Goal: Task Accomplishment & Management: Manage account settings

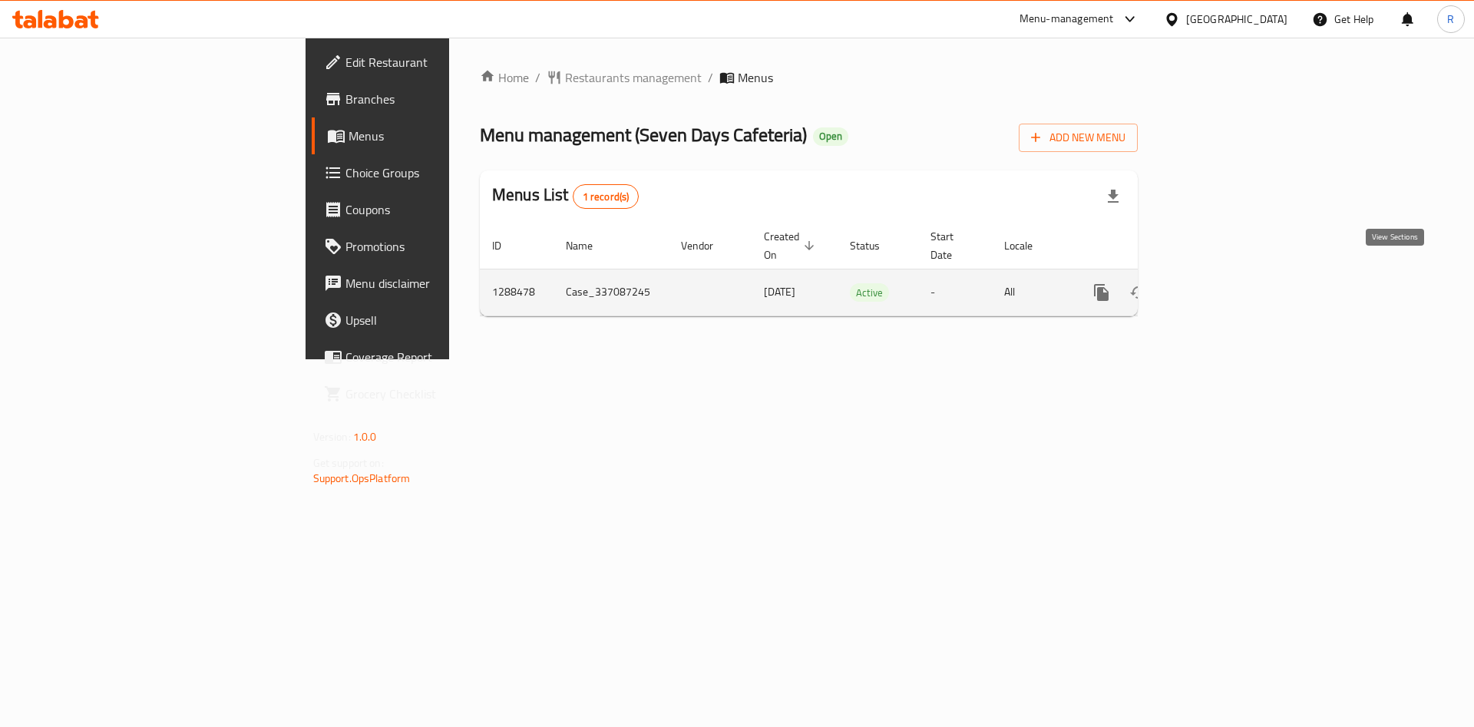
click at [1219, 286] on icon "enhanced table" at bounding box center [1212, 293] width 14 height 14
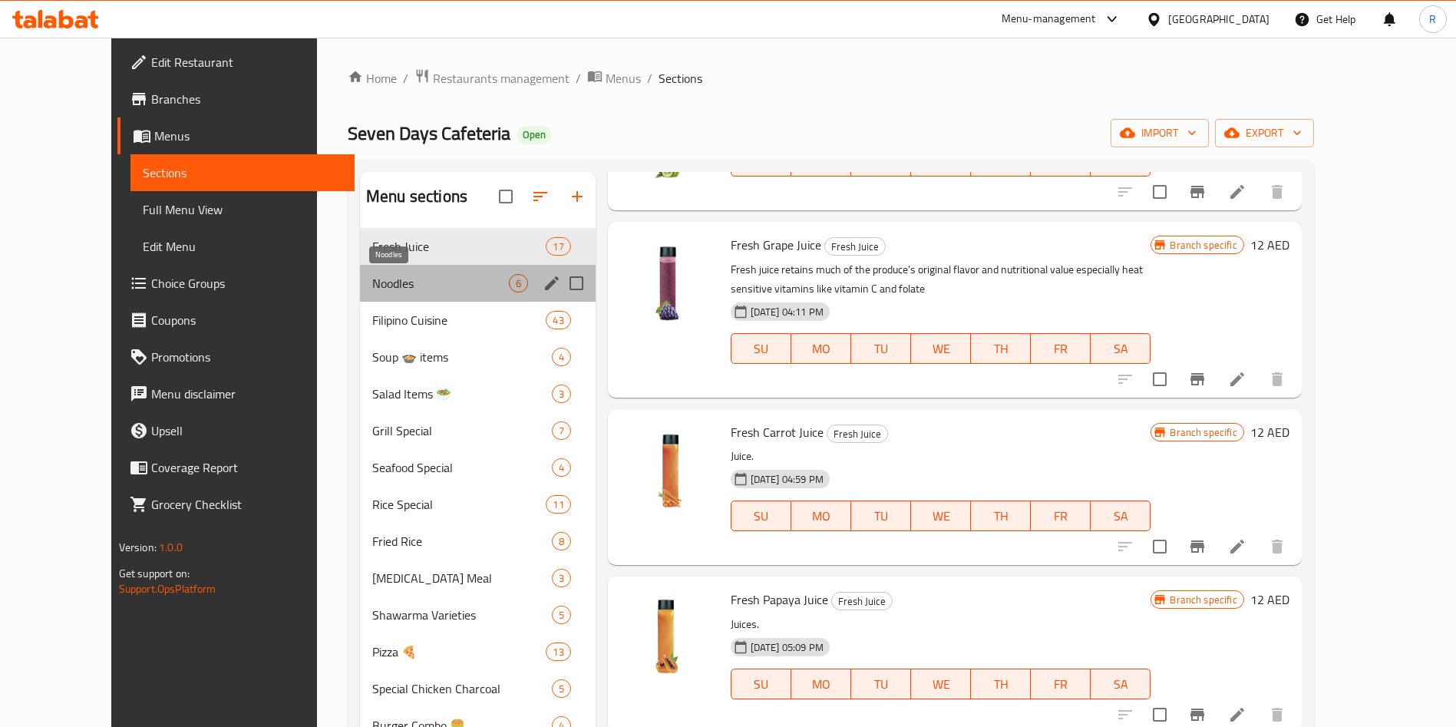
click at [372, 282] on span "Noodles" at bounding box center [440, 283] width 137 height 18
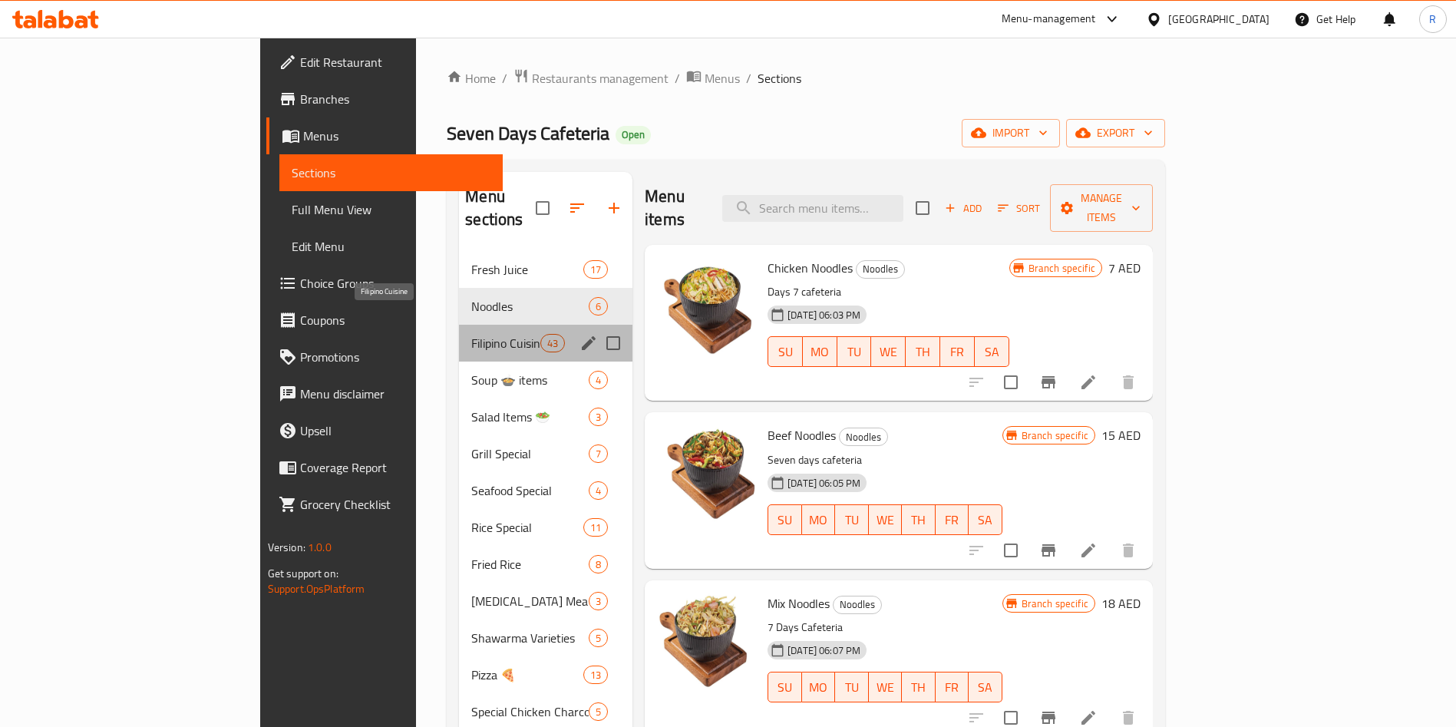
click at [471, 334] on span "Filipino Cuisine" at bounding box center [505, 343] width 69 height 18
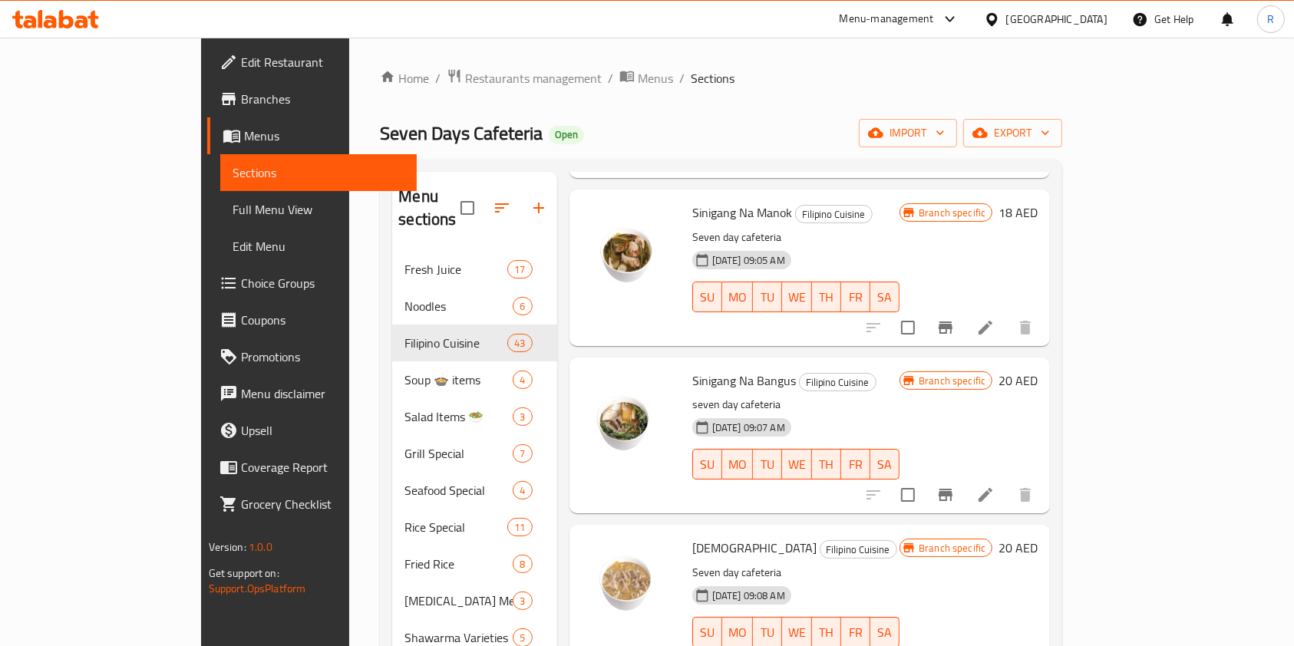
scroll to position [2647, 0]
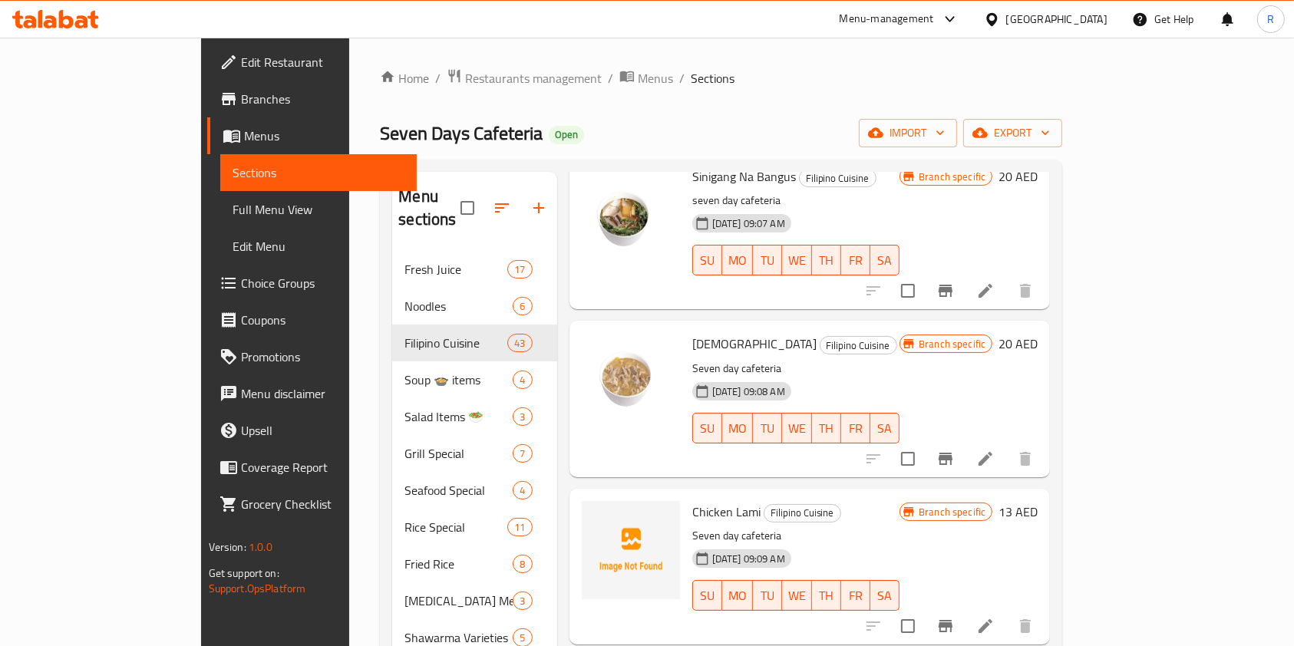
click at [692, 500] on span "Chicken Lami" at bounding box center [726, 511] width 68 height 23
copy h6 "Chicken Lami"
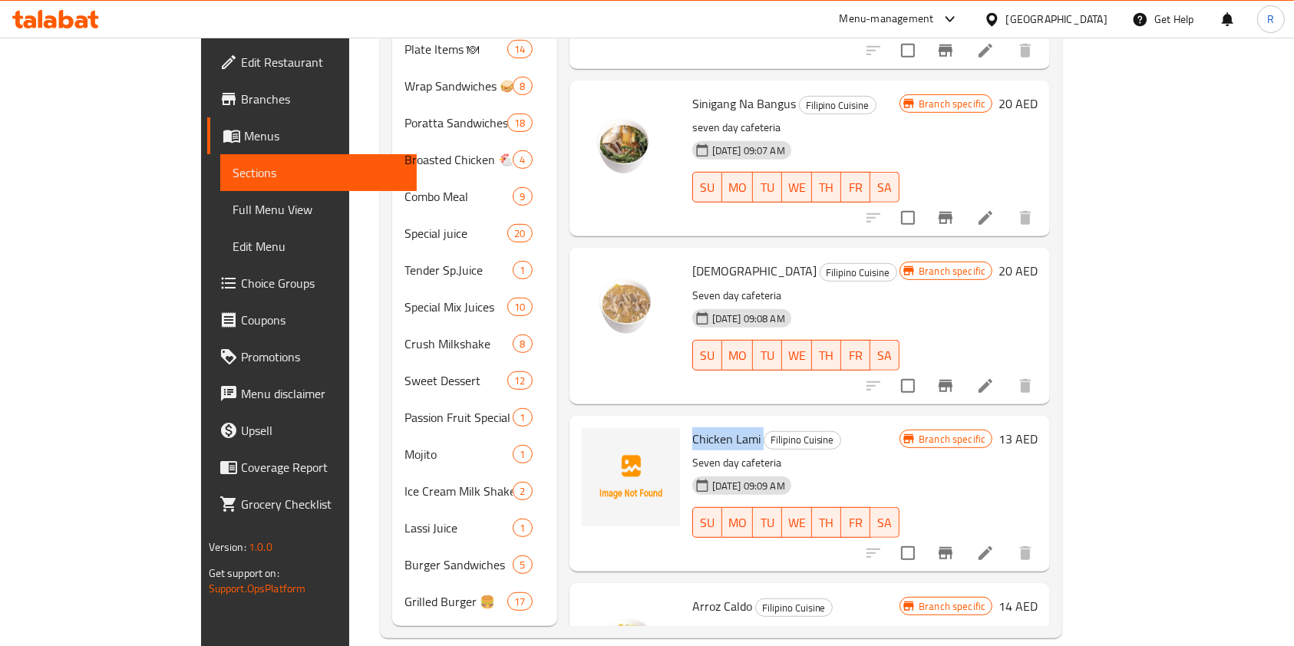
scroll to position [1914, 0]
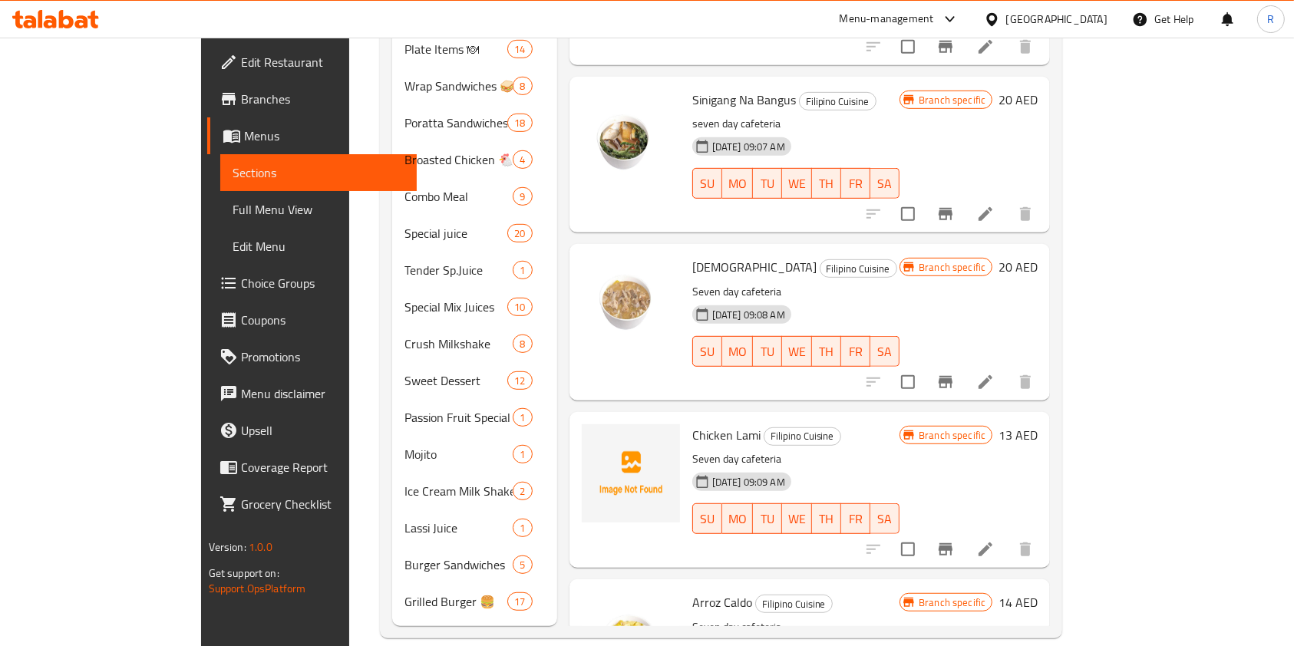
click at [823, 418] on div "Chicken Lami Filipino Cuisine Seven day cafeteria 13-09-2025 09:09 AM SU MO TU …" at bounding box center [796, 490] width 220 height 144
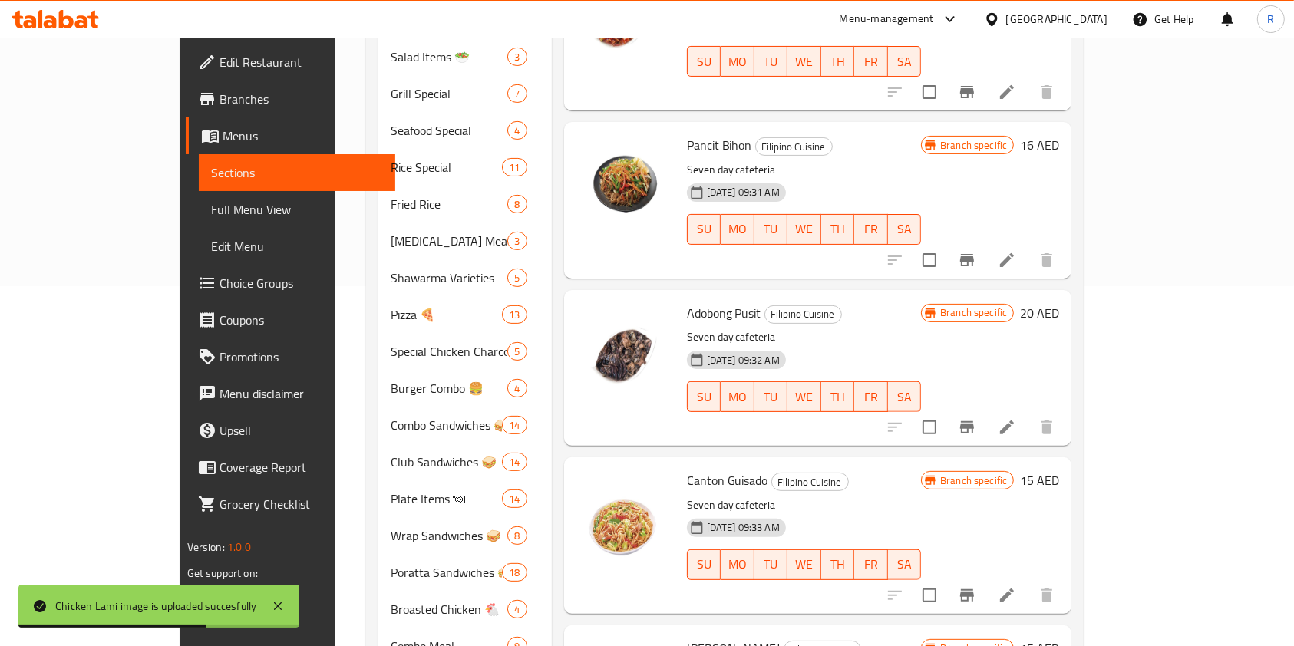
scroll to position [0, 0]
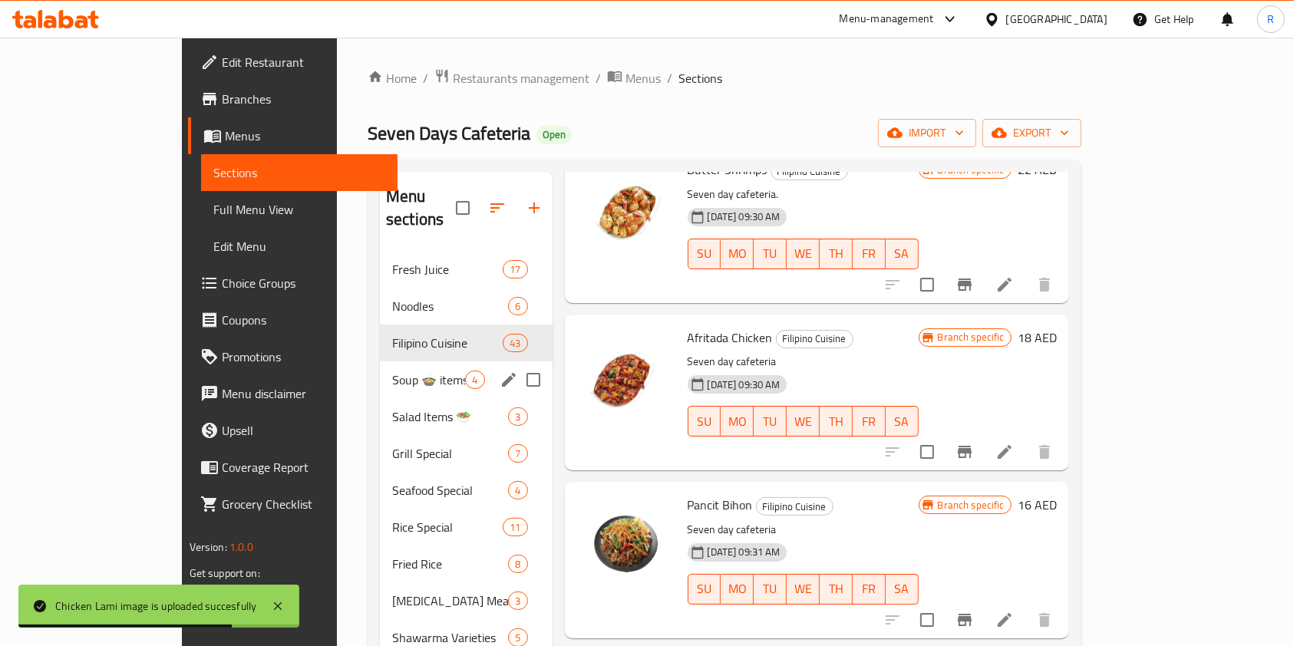
drag, startPoint x: 332, startPoint y: 362, endPoint x: 344, endPoint y: 362, distance: 12.3
click at [392, 371] on span "Soup 🍲 items" at bounding box center [428, 380] width 73 height 18
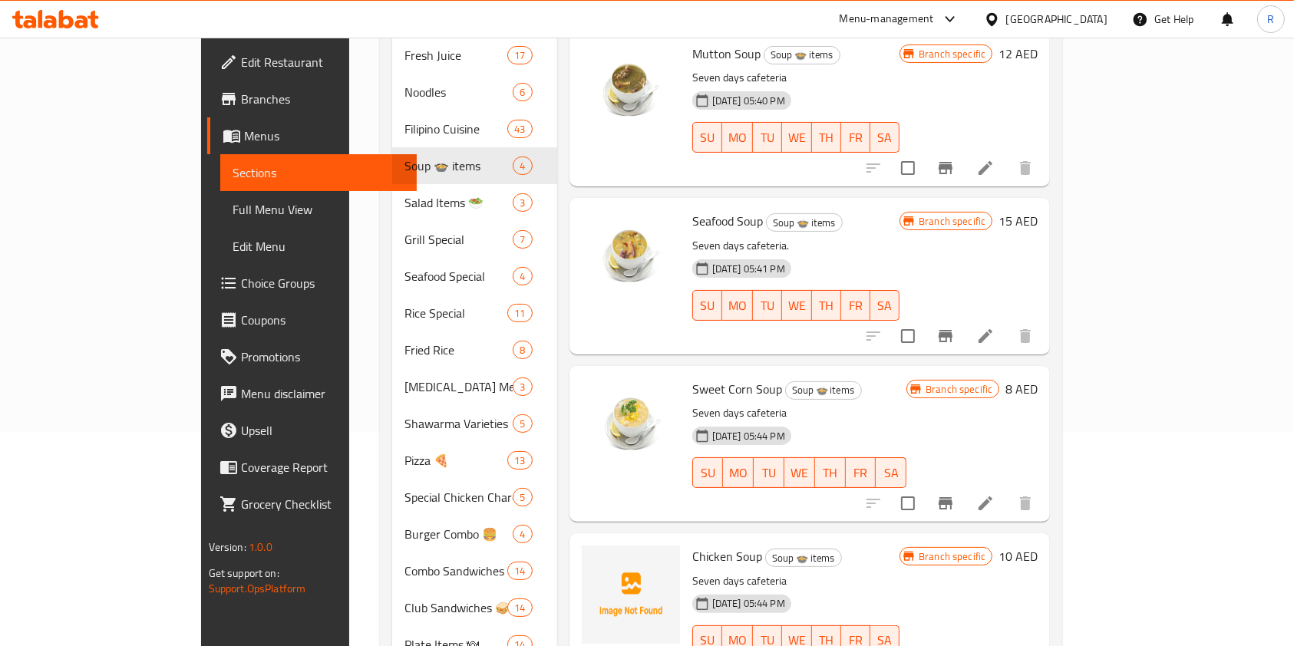
scroll to position [102, 0]
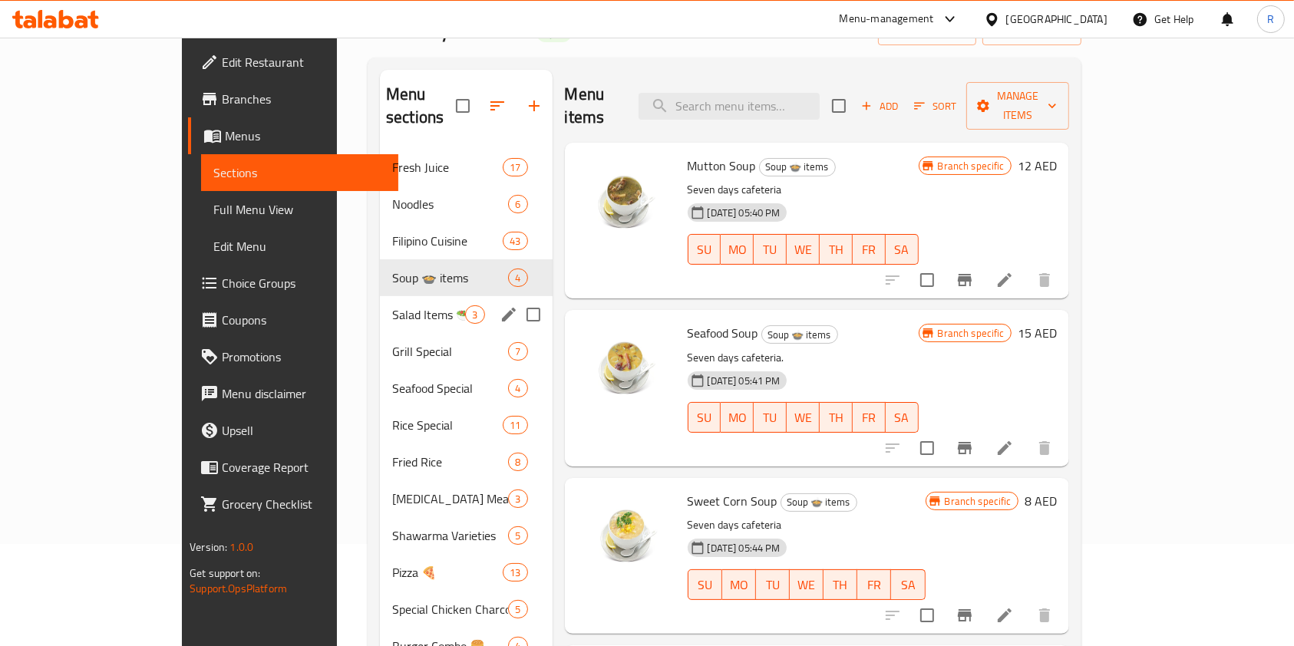
drag, startPoint x: 337, startPoint y: 299, endPoint x: 395, endPoint y: 299, distance: 58.3
click at [392, 305] on span "Salad Items 🥗" at bounding box center [428, 314] width 73 height 18
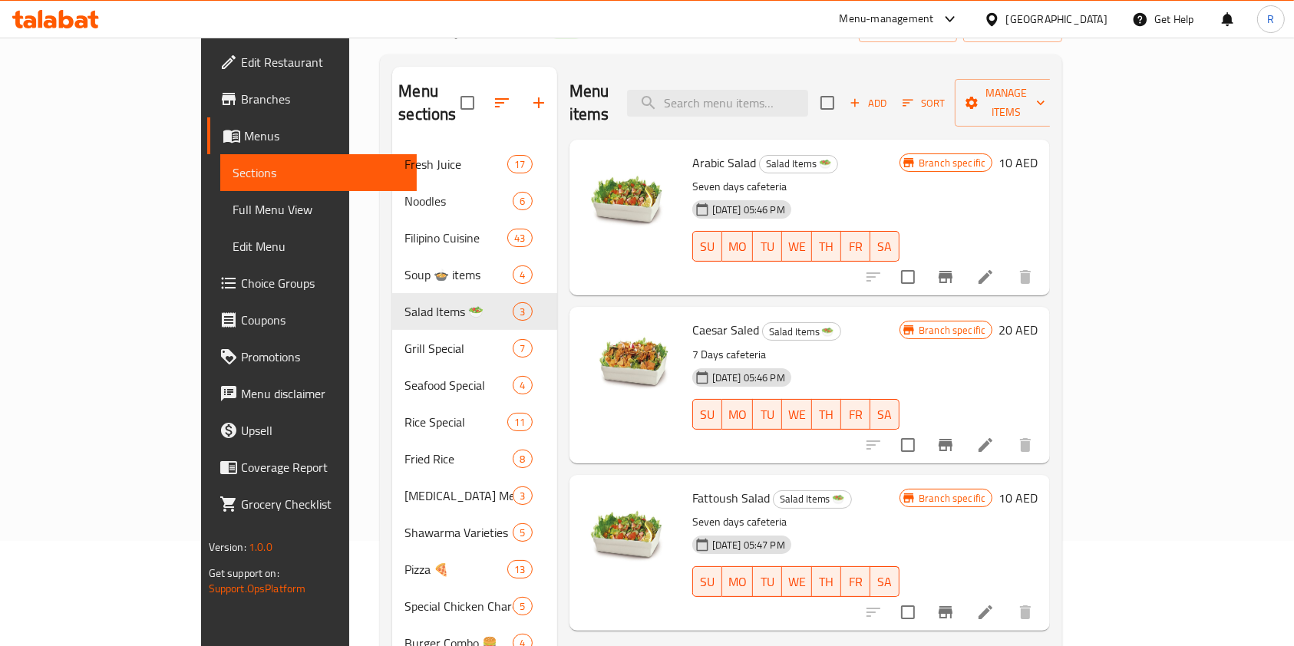
scroll to position [102, 0]
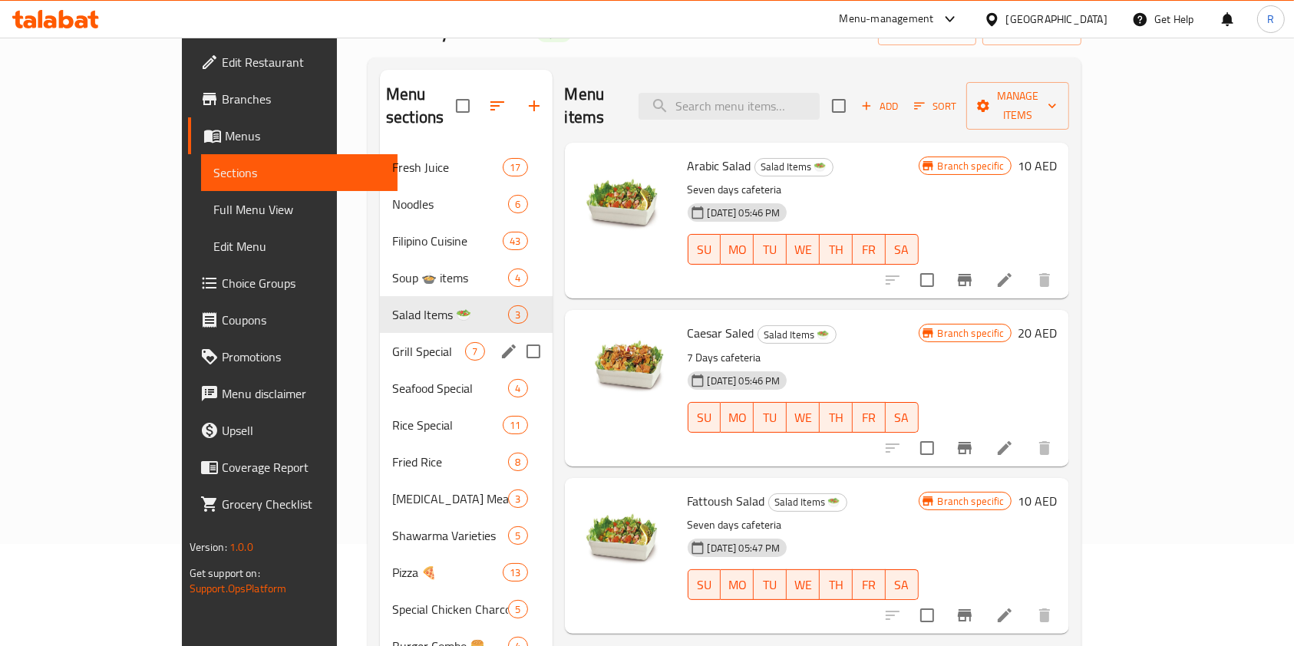
click at [392, 342] on span "Grill Special" at bounding box center [428, 351] width 73 height 18
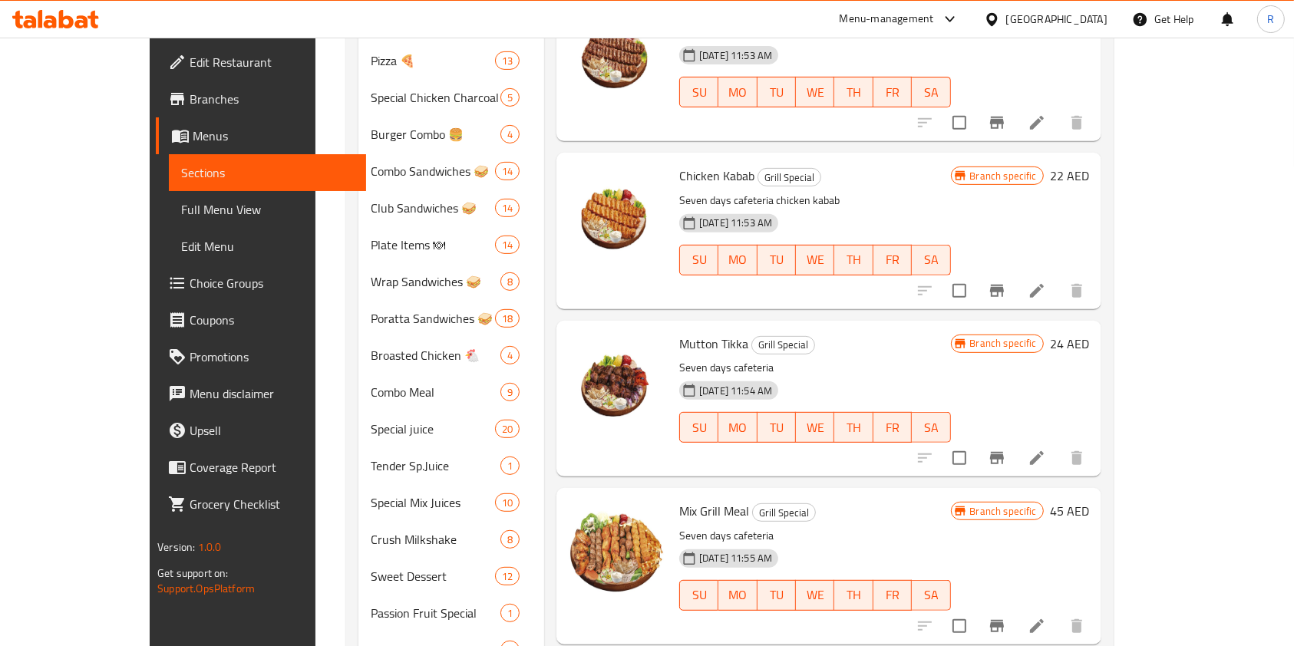
scroll to position [298, 0]
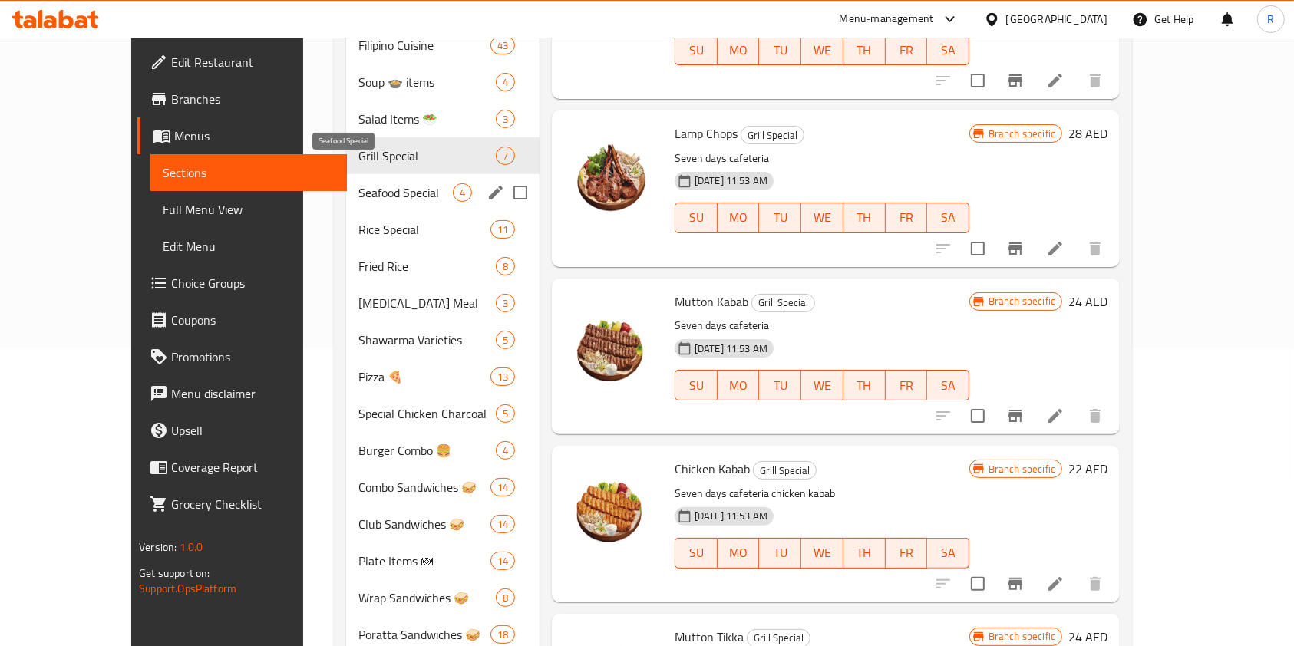
click at [391, 183] on span "Seafood Special" at bounding box center [405, 192] width 94 height 18
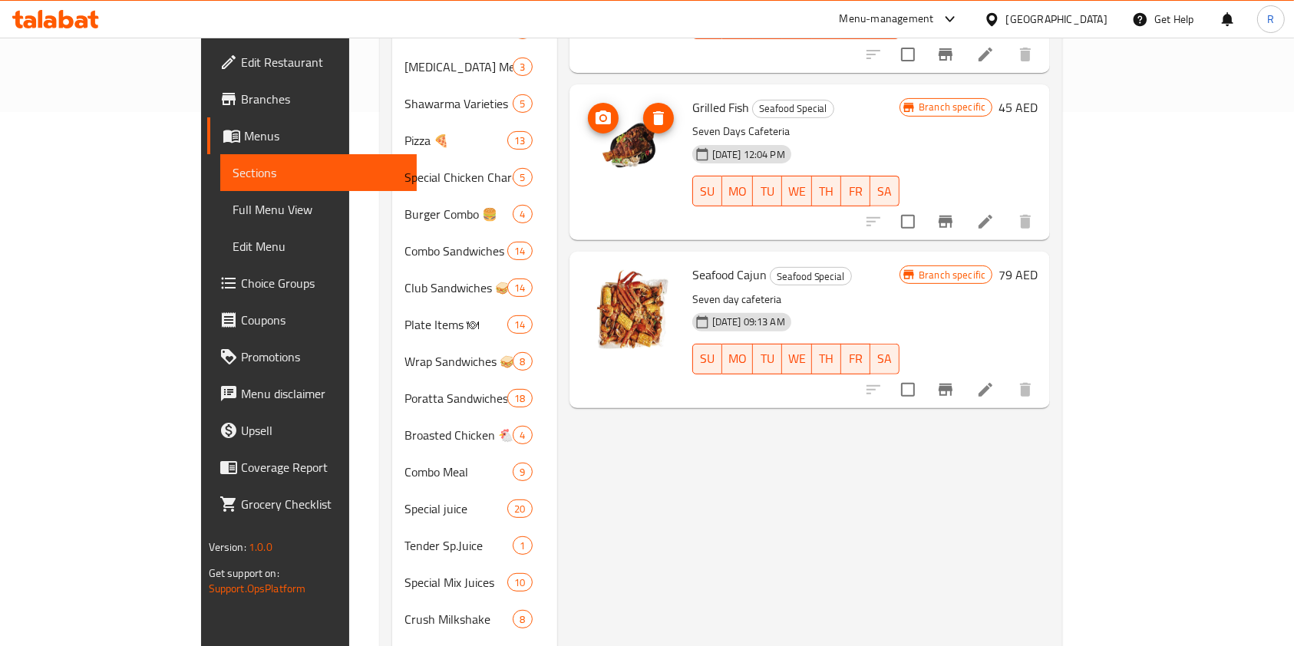
scroll to position [307, 0]
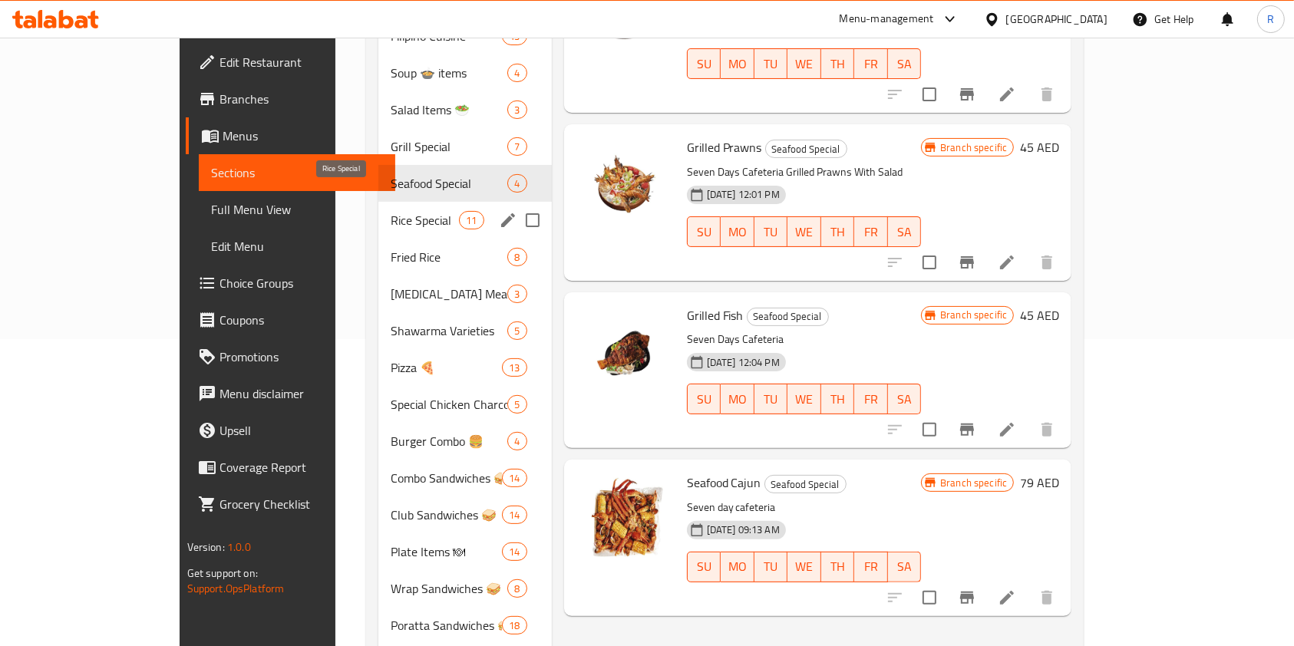
click at [391, 211] on span "Rice Special" at bounding box center [425, 220] width 69 height 18
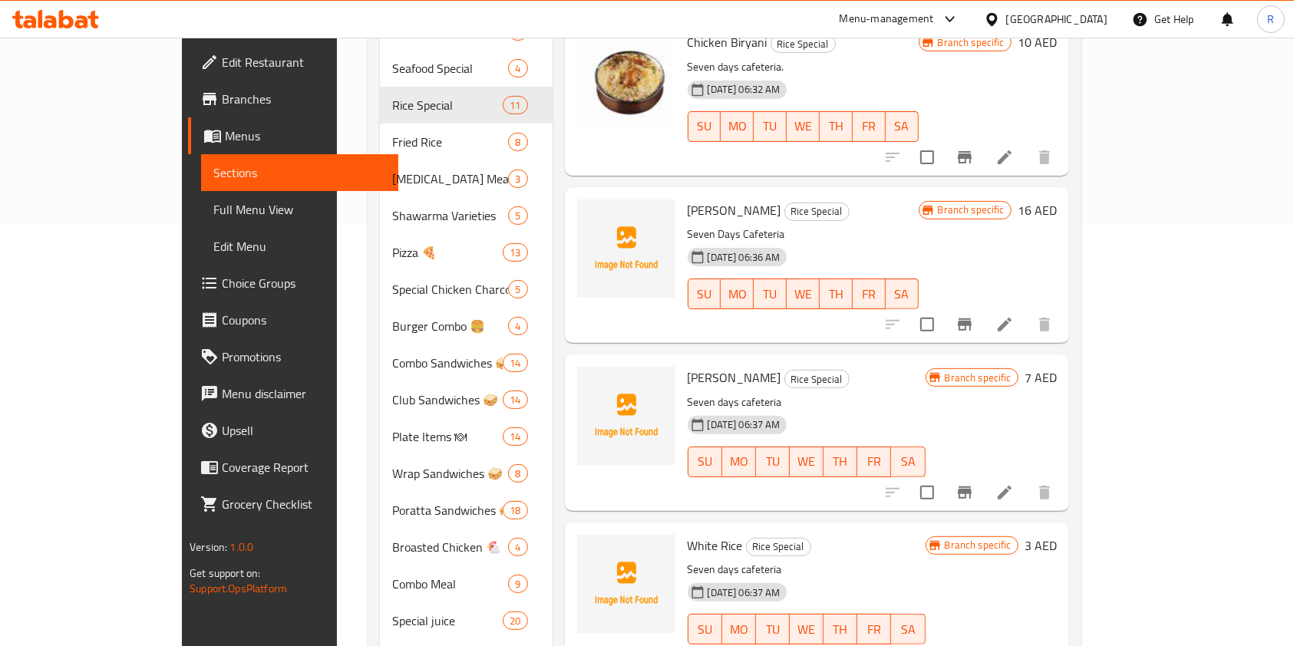
scroll to position [400, 0]
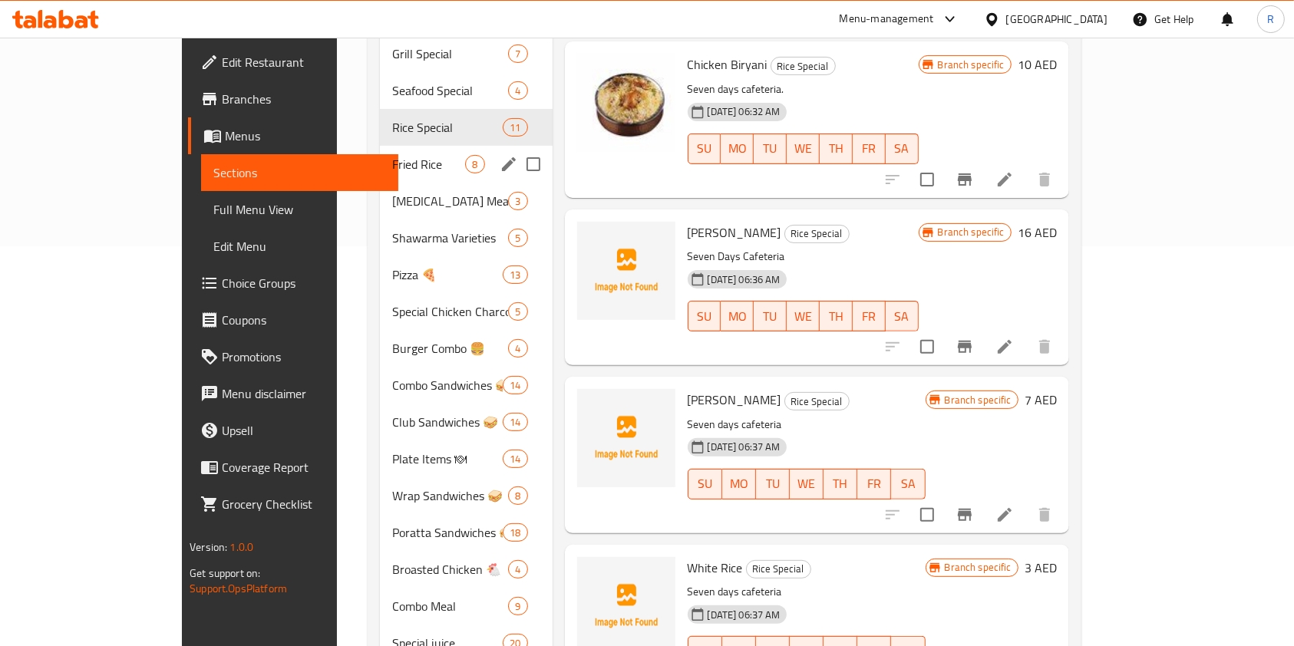
click at [380, 146] on div "Fried Rice 8" at bounding box center [466, 164] width 172 height 37
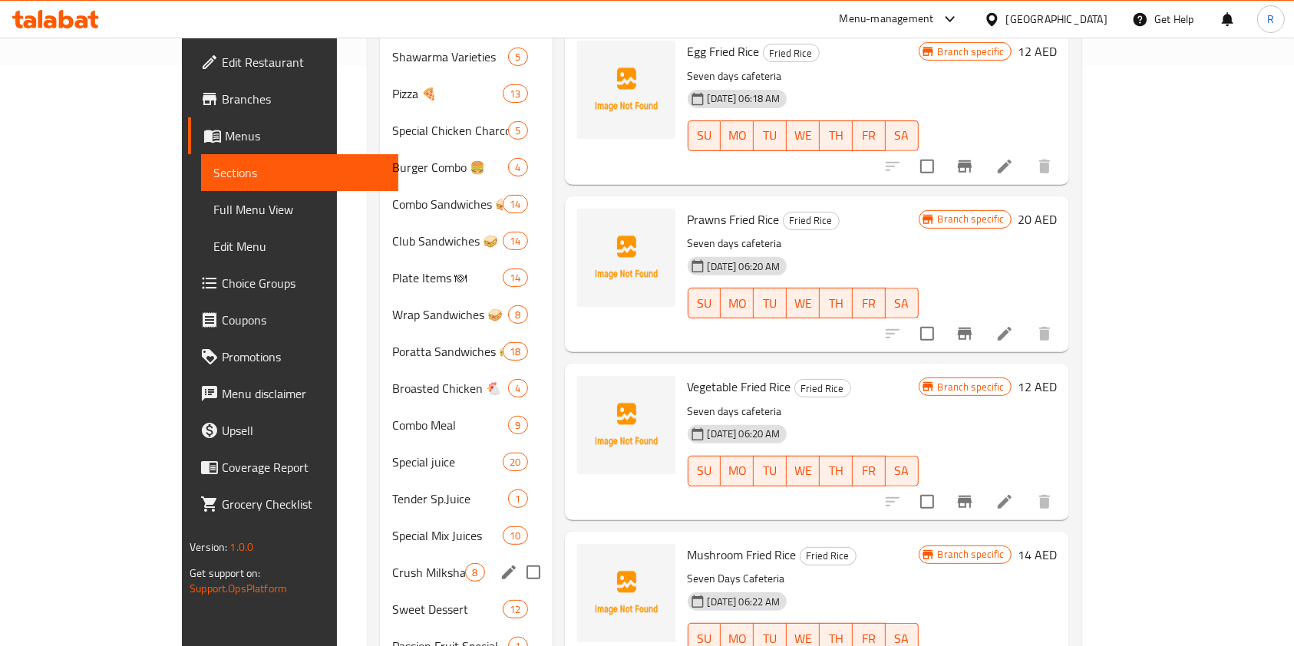
scroll to position [400, 0]
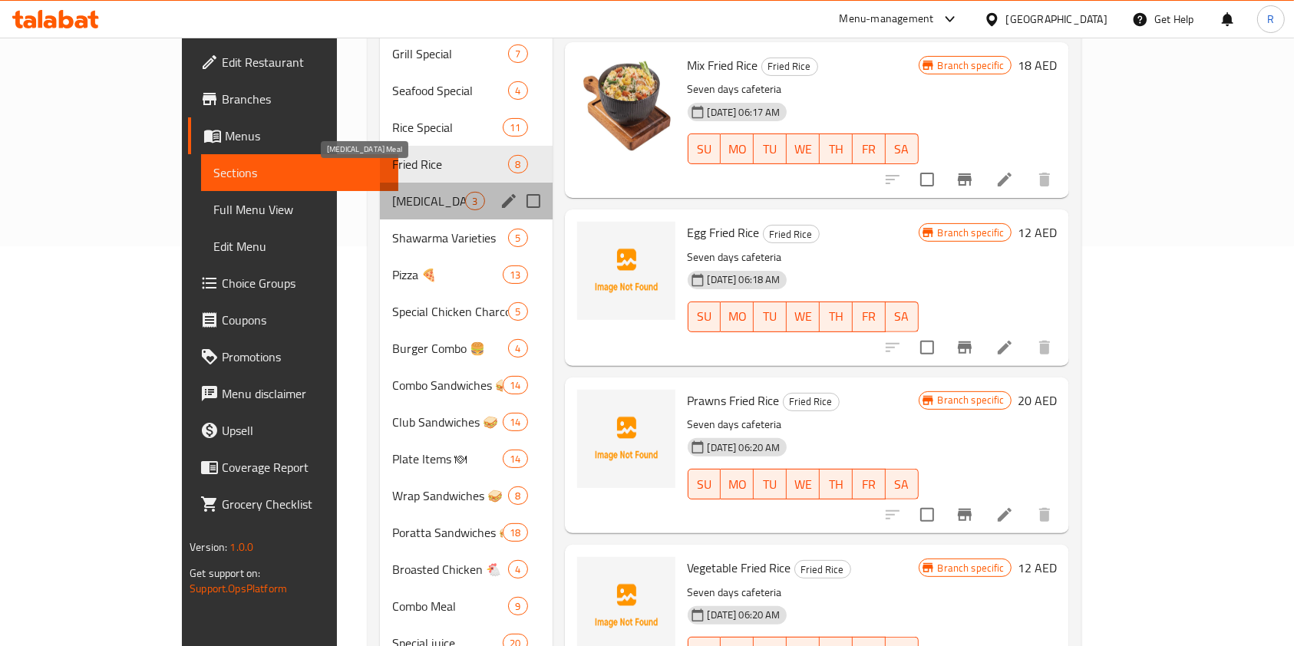
click at [392, 192] on span "[MEDICAL_DATA] Meal" at bounding box center [428, 201] width 73 height 18
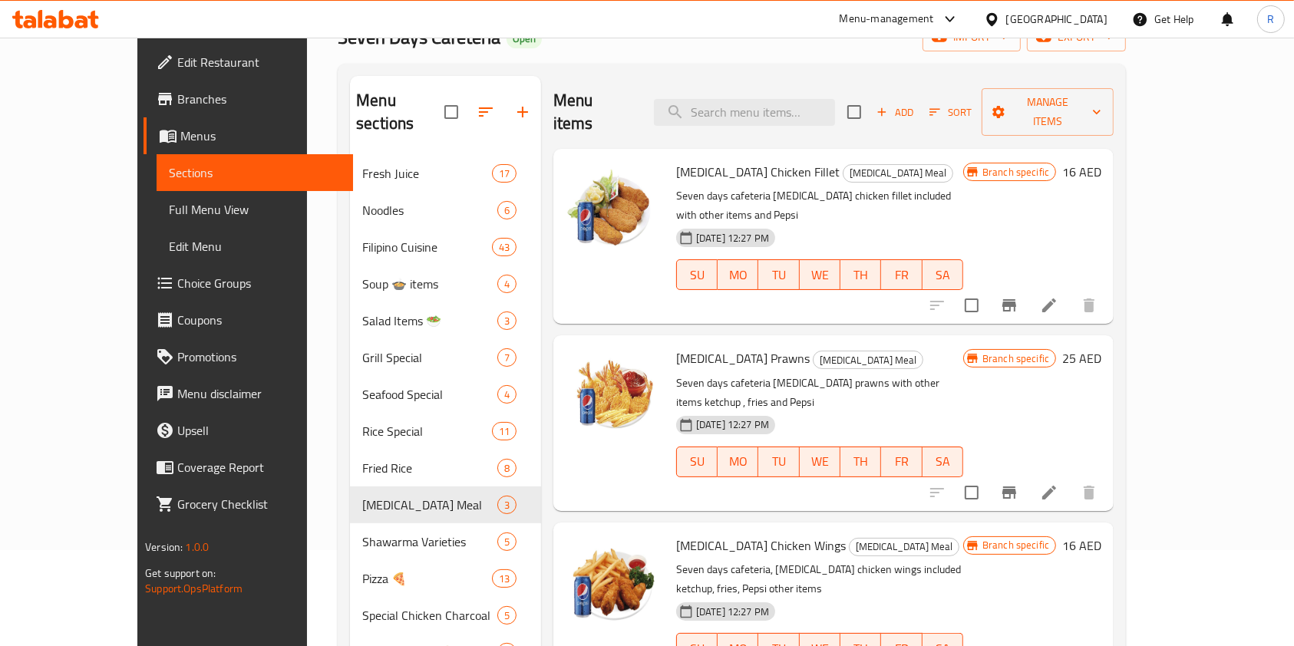
scroll to position [93, 0]
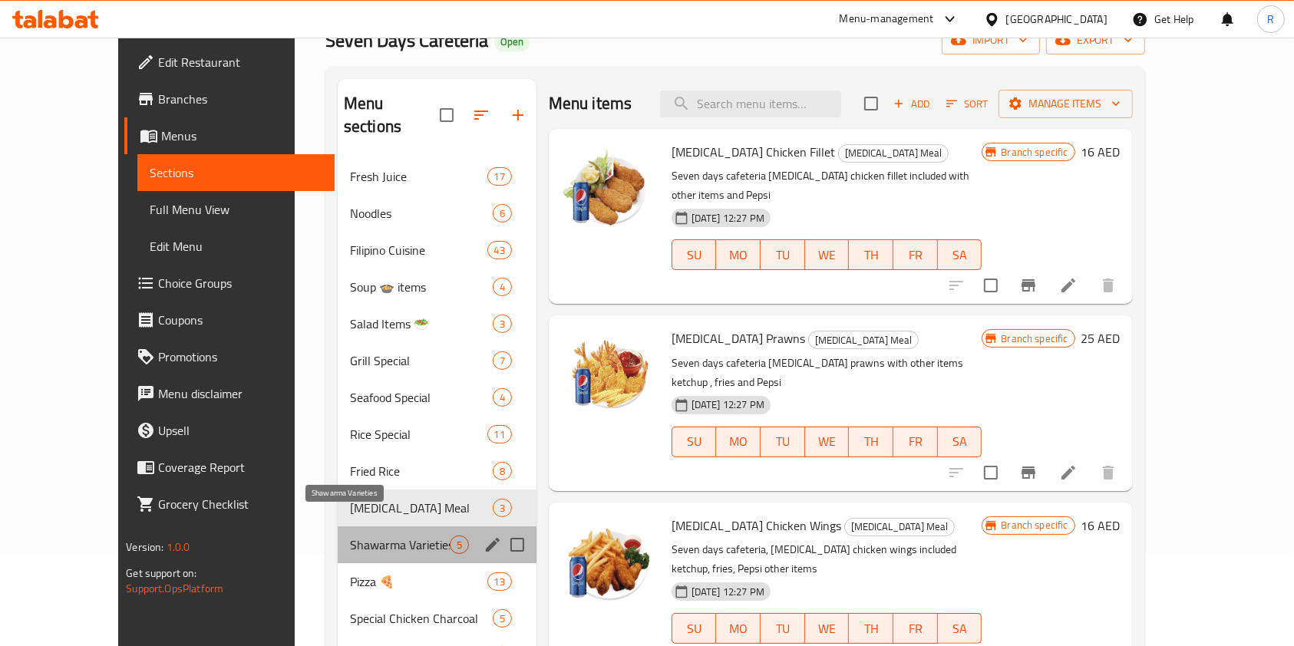
click at [350, 536] on span "Shawarma Varieties" at bounding box center [400, 545] width 100 height 18
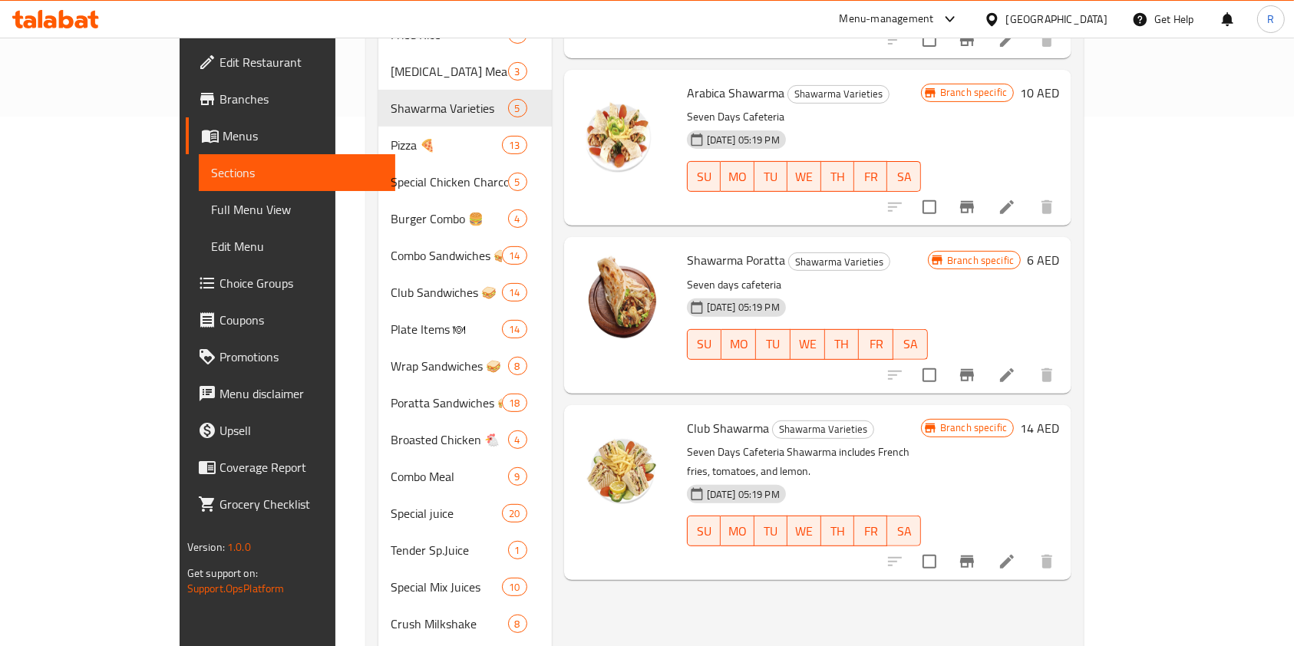
scroll to position [503, 0]
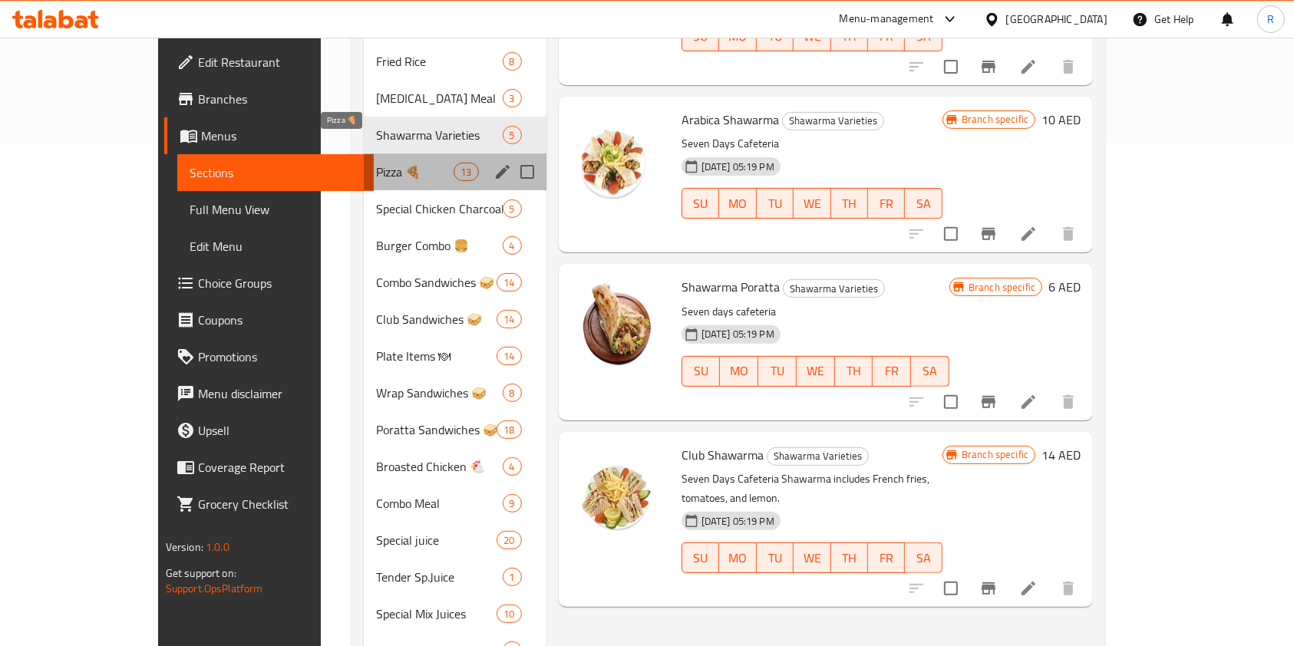
click at [376, 163] on span "Pizza 🍕" at bounding box center [415, 172] width 78 height 18
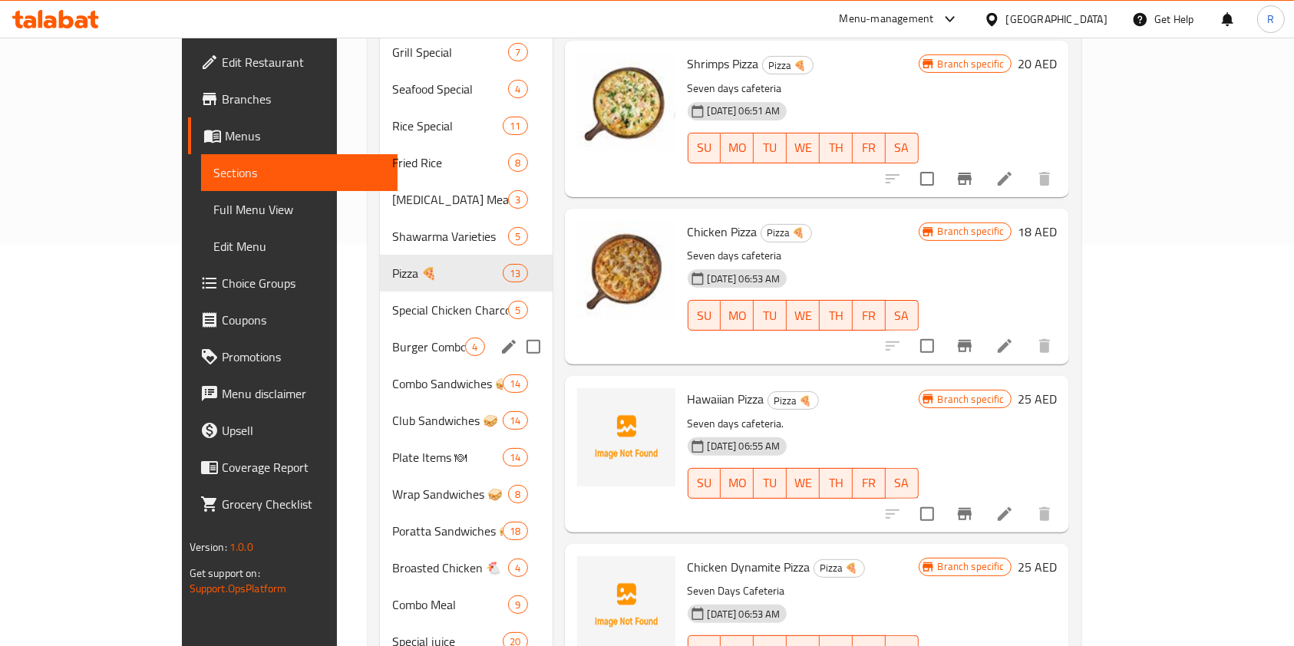
scroll to position [400, 0]
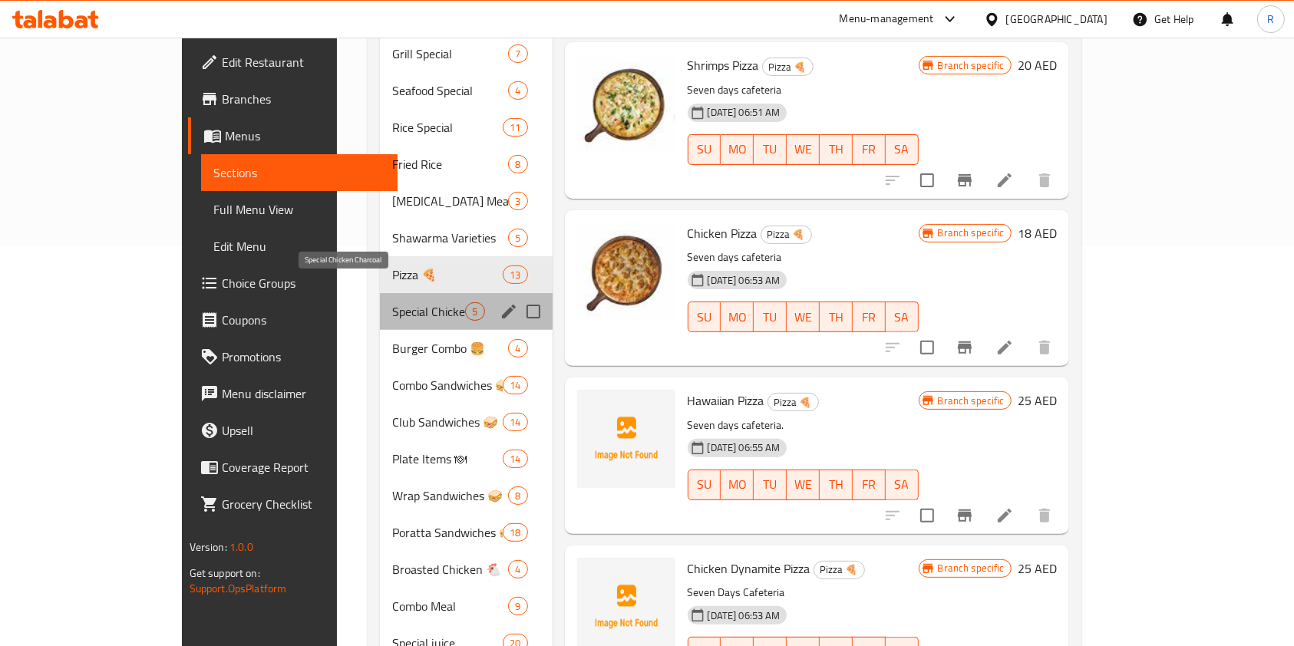
click at [392, 302] on span "Special Chicken Charcoal" at bounding box center [428, 311] width 73 height 18
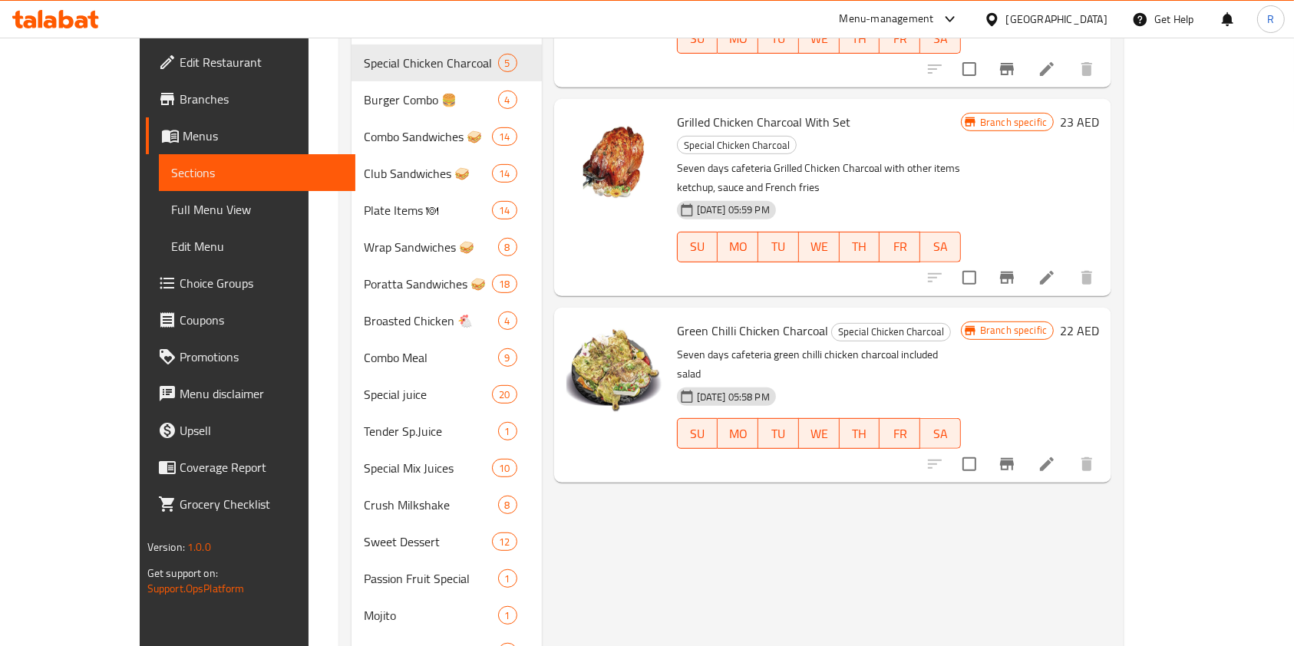
scroll to position [400, 0]
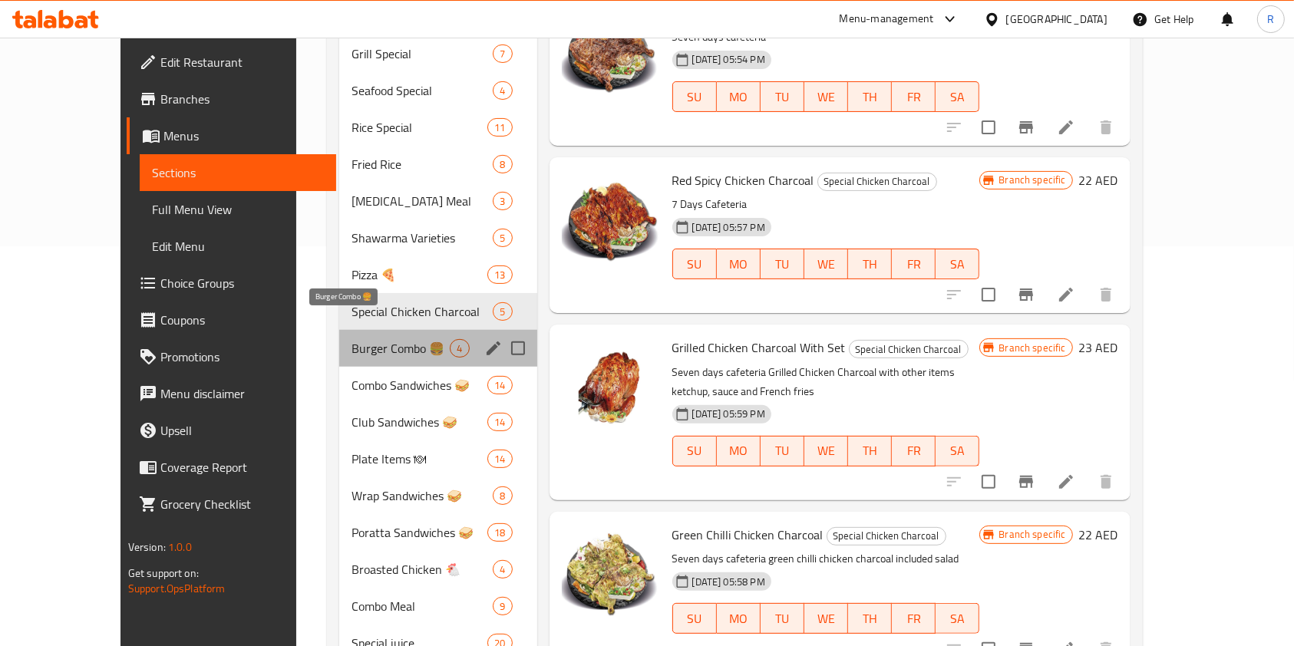
click at [352, 339] on span "Burger Combo 🍔" at bounding box center [401, 348] width 99 height 18
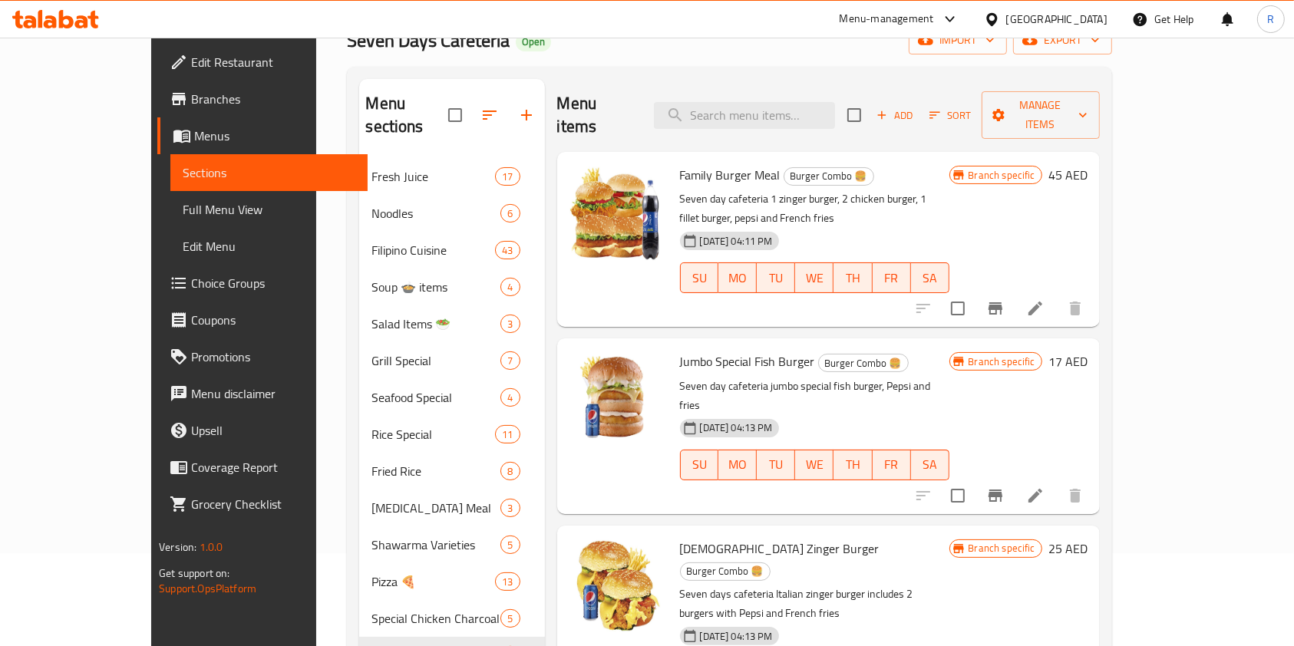
scroll to position [400, 0]
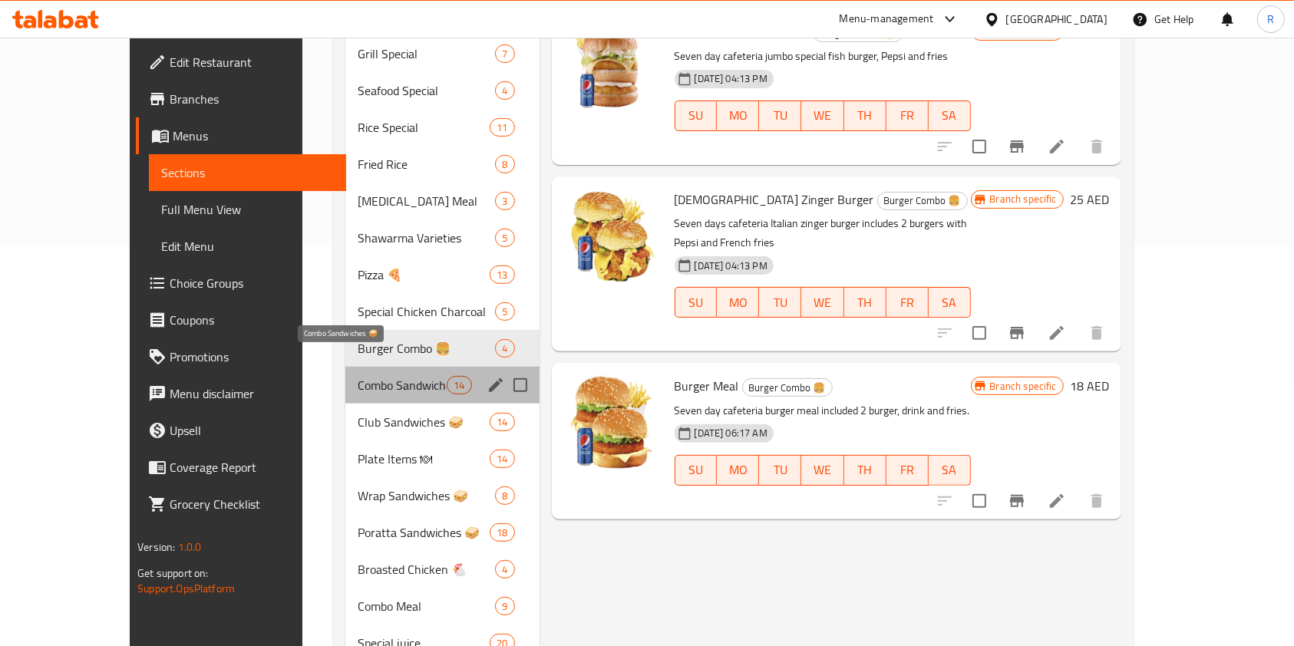
click at [375, 376] on span "Combo Sandwiches 🥪" at bounding box center [402, 385] width 89 height 18
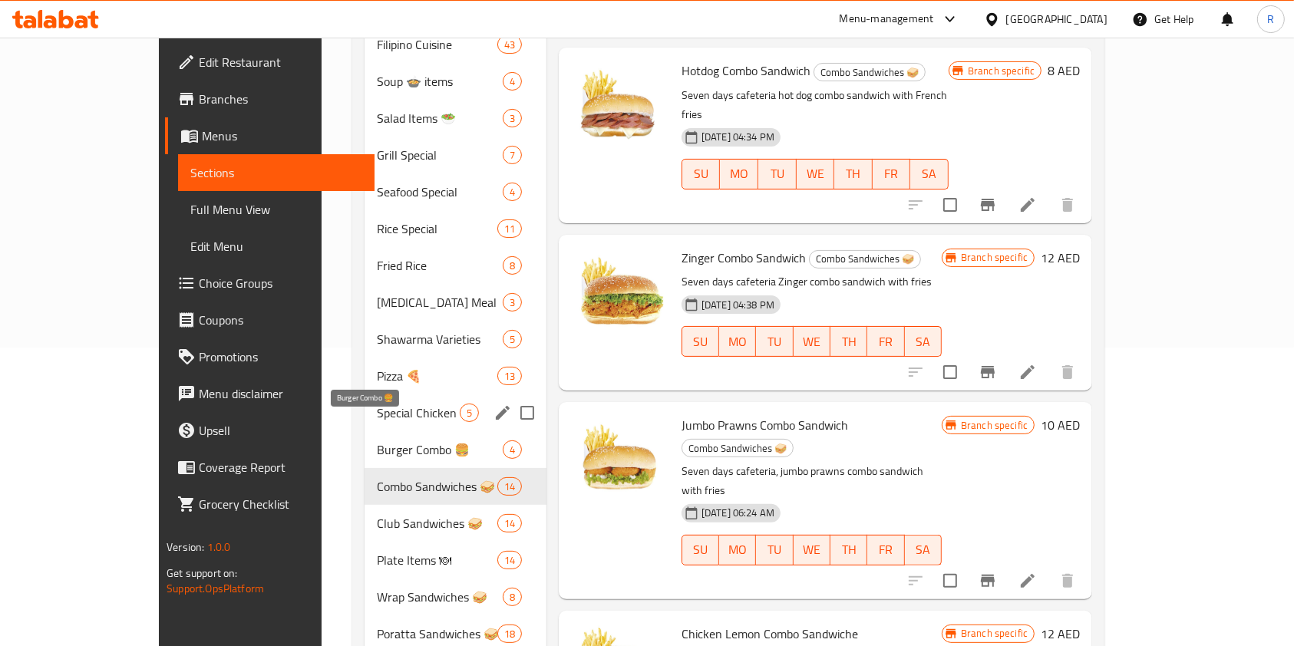
scroll to position [298, 0]
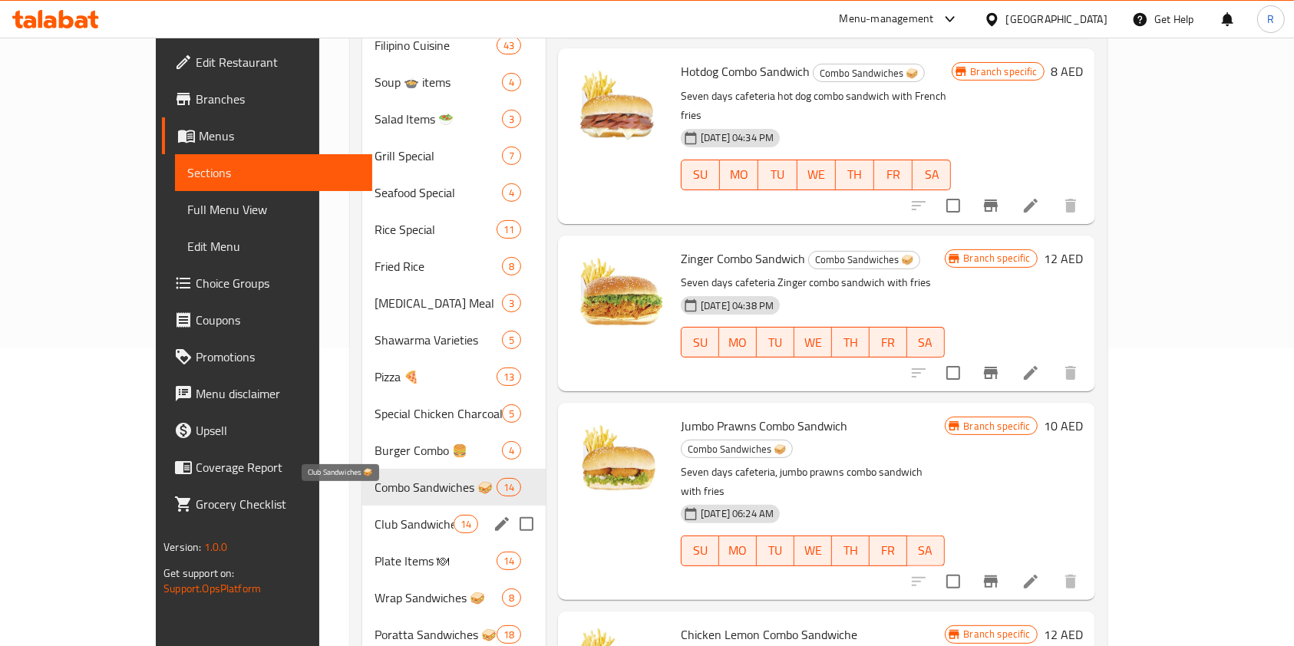
click at [396, 515] on span "Club Sandwiches 🥪" at bounding box center [414, 524] width 78 height 18
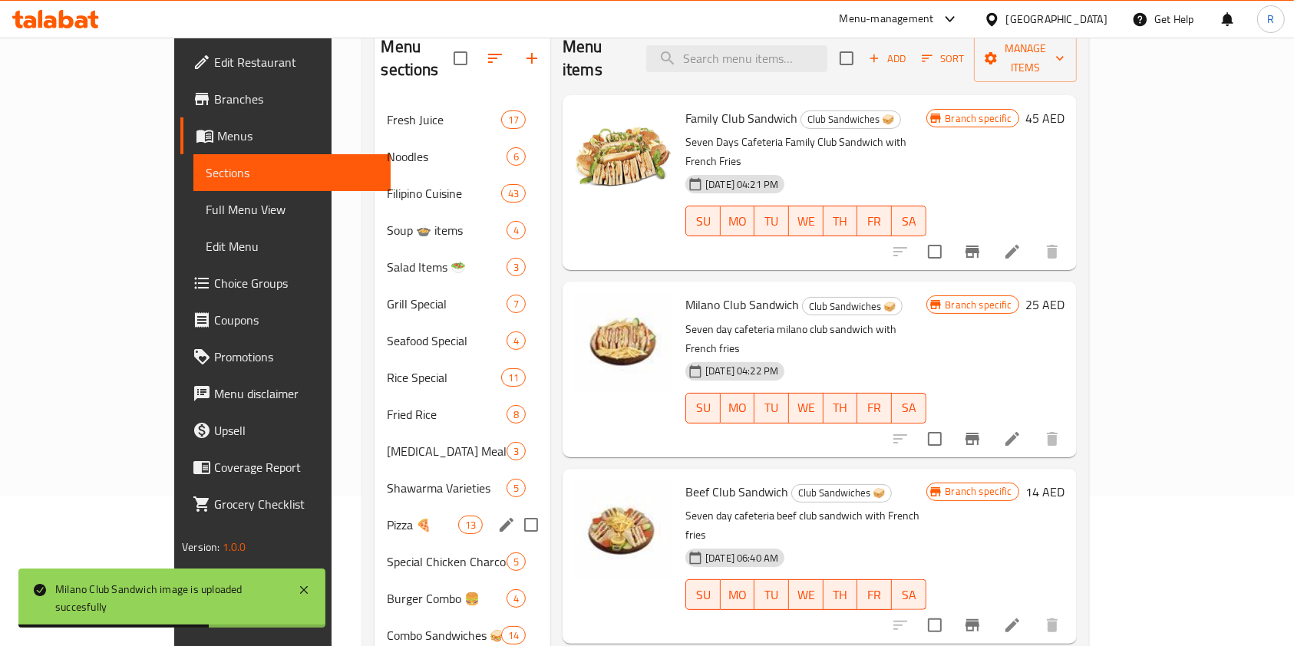
scroll to position [409, 0]
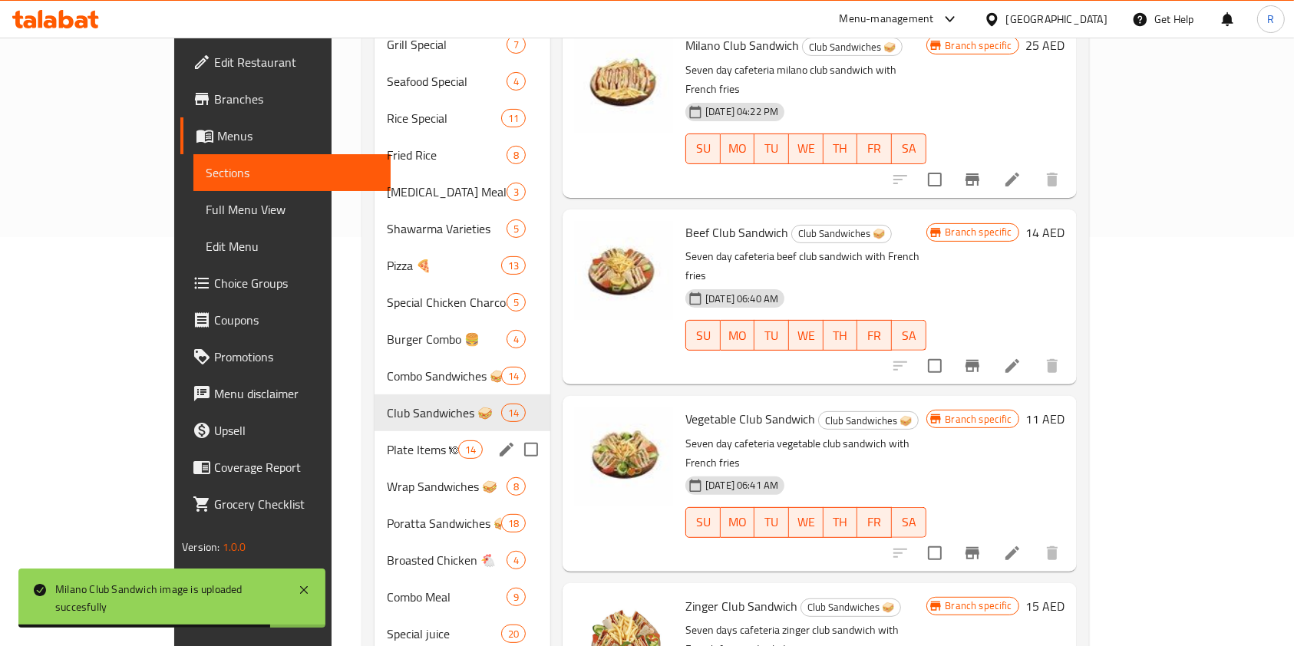
drag, startPoint x: 337, startPoint y: 414, endPoint x: 488, endPoint y: 451, distance: 155.8
click at [375, 431] on div "Plate Items 🍽 14" at bounding box center [463, 449] width 176 height 37
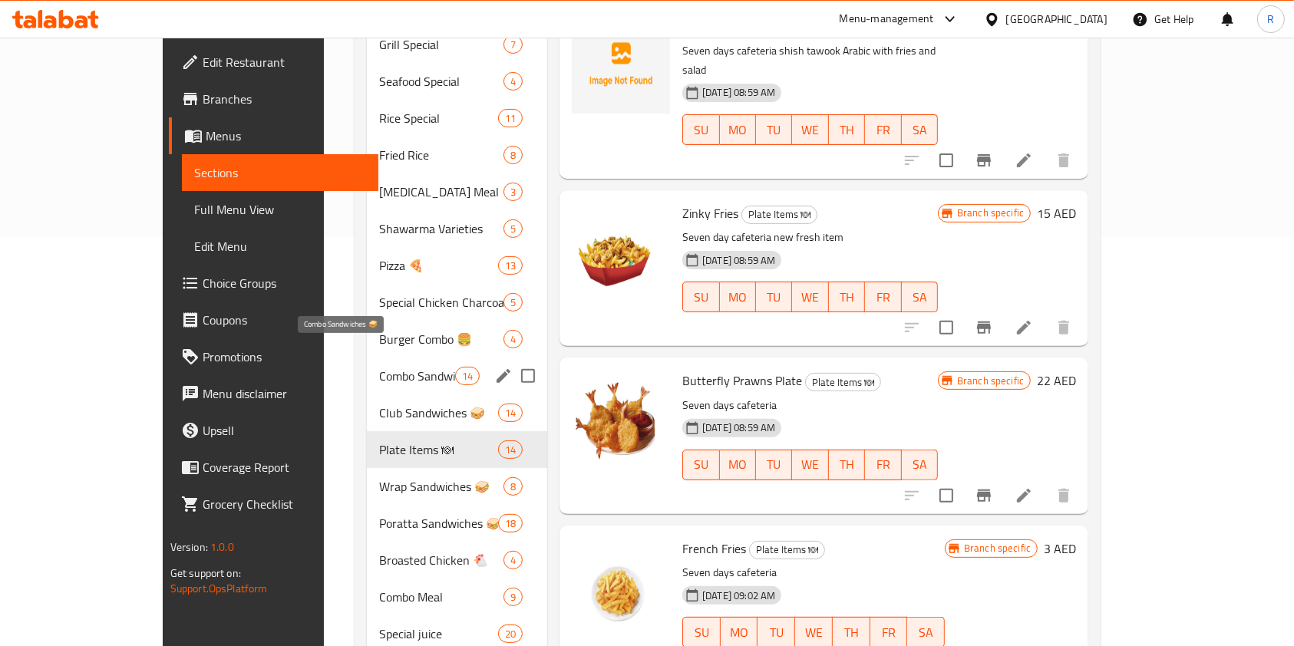
click at [379, 367] on span "Combo Sandwiches 🥪" at bounding box center [417, 376] width 76 height 18
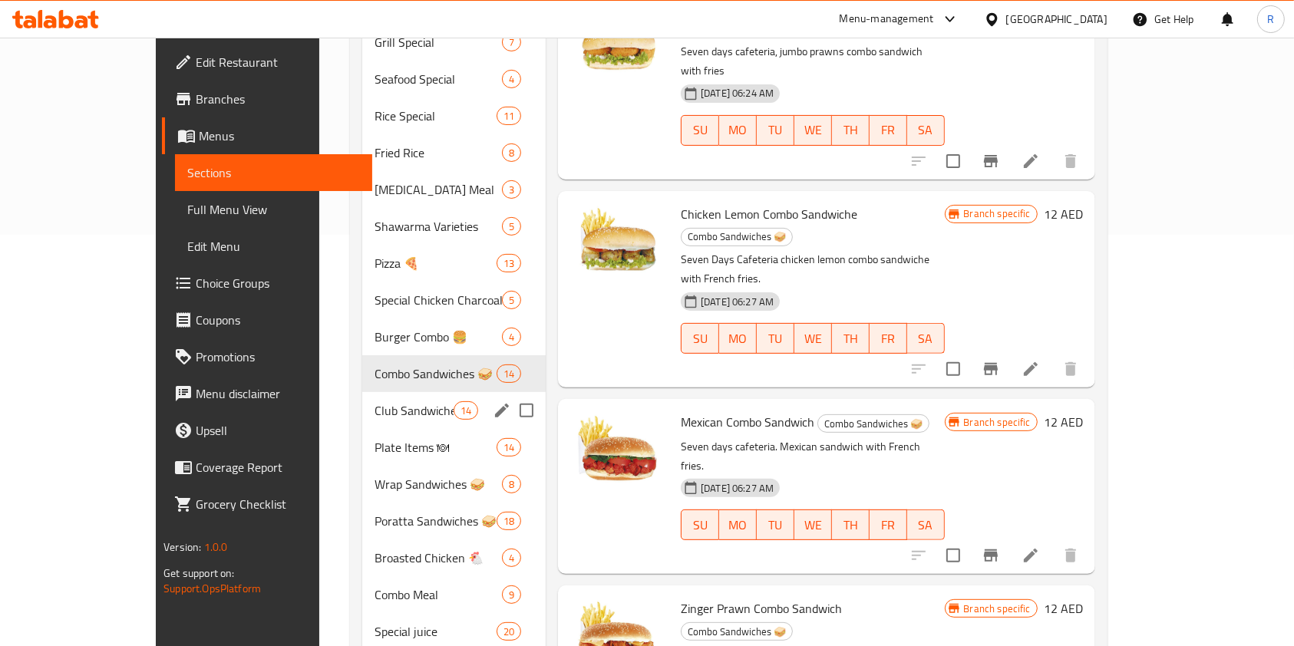
scroll to position [400, 0]
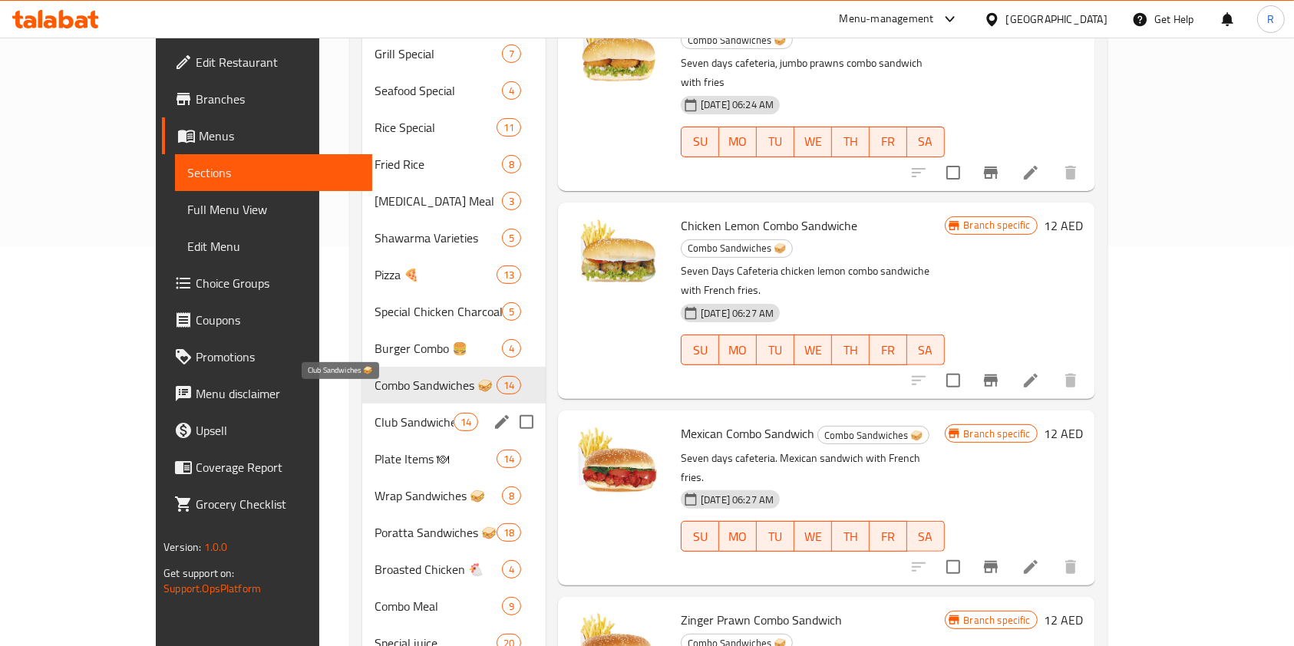
click at [375, 413] on span "Club Sandwiches 🥪" at bounding box center [414, 422] width 78 height 18
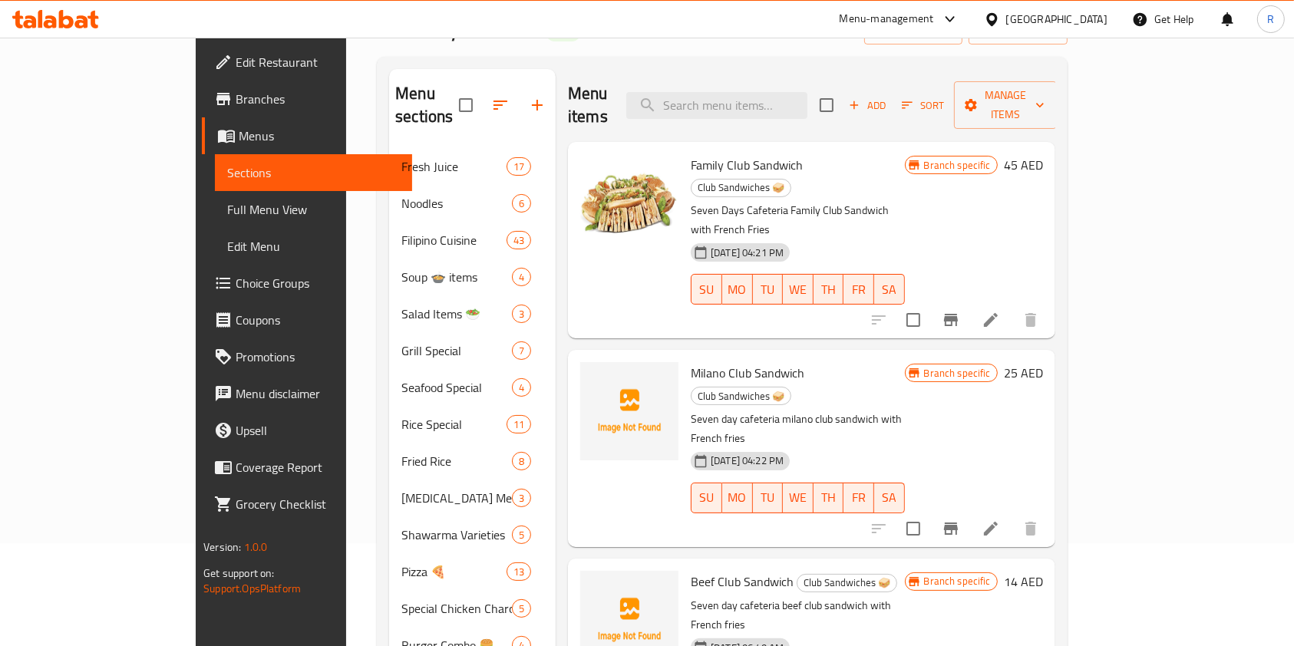
scroll to position [93, 0]
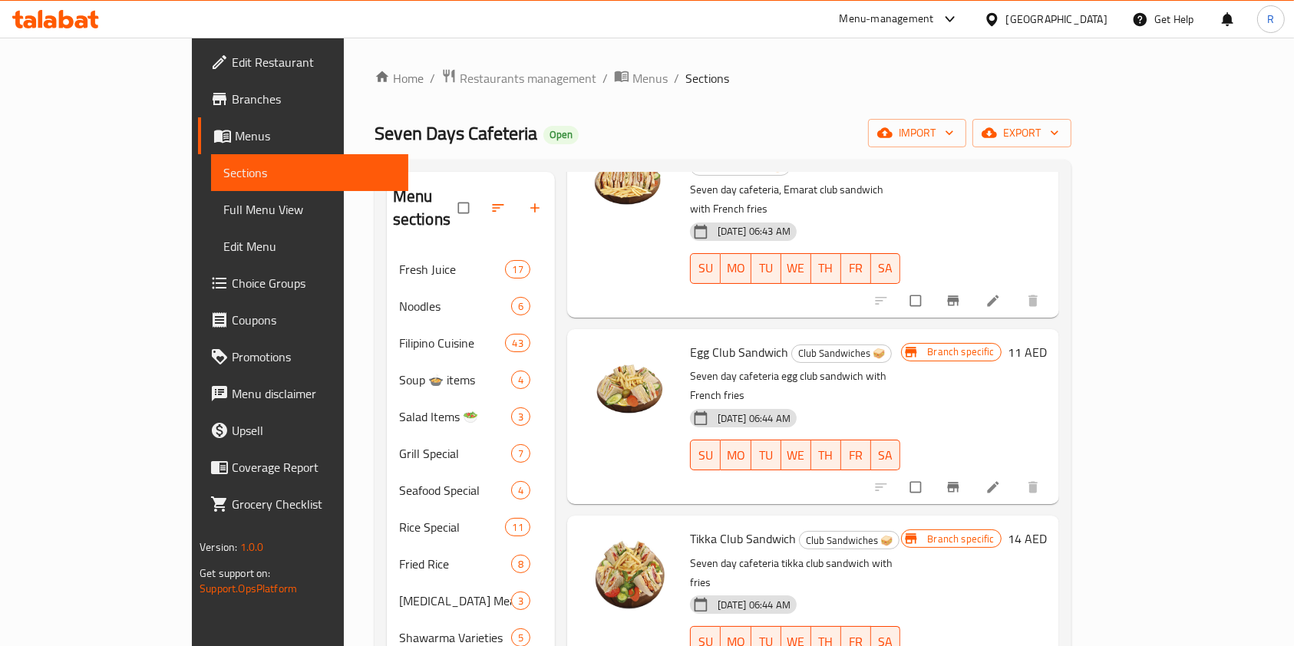
scroll to position [614, 0]
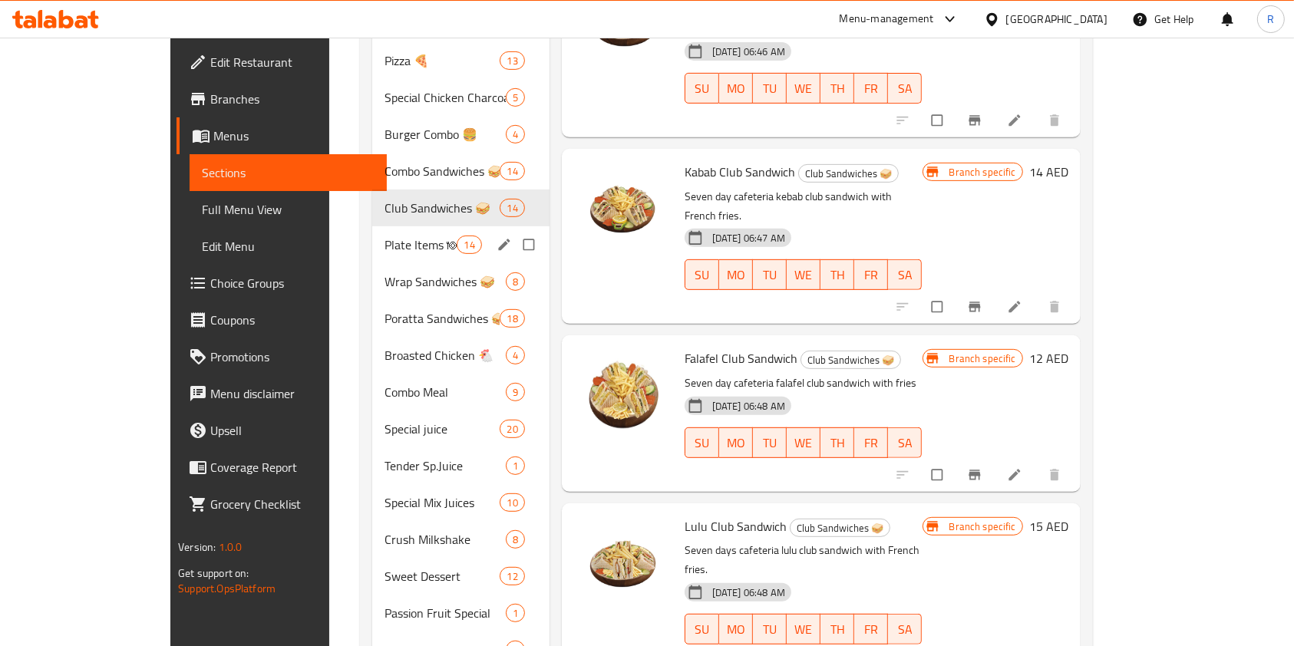
click at [372, 196] on div "Club Sandwiches 🥪 14" at bounding box center [460, 208] width 177 height 37
click at [385, 236] on span "Plate Items 🍽" at bounding box center [421, 245] width 72 height 18
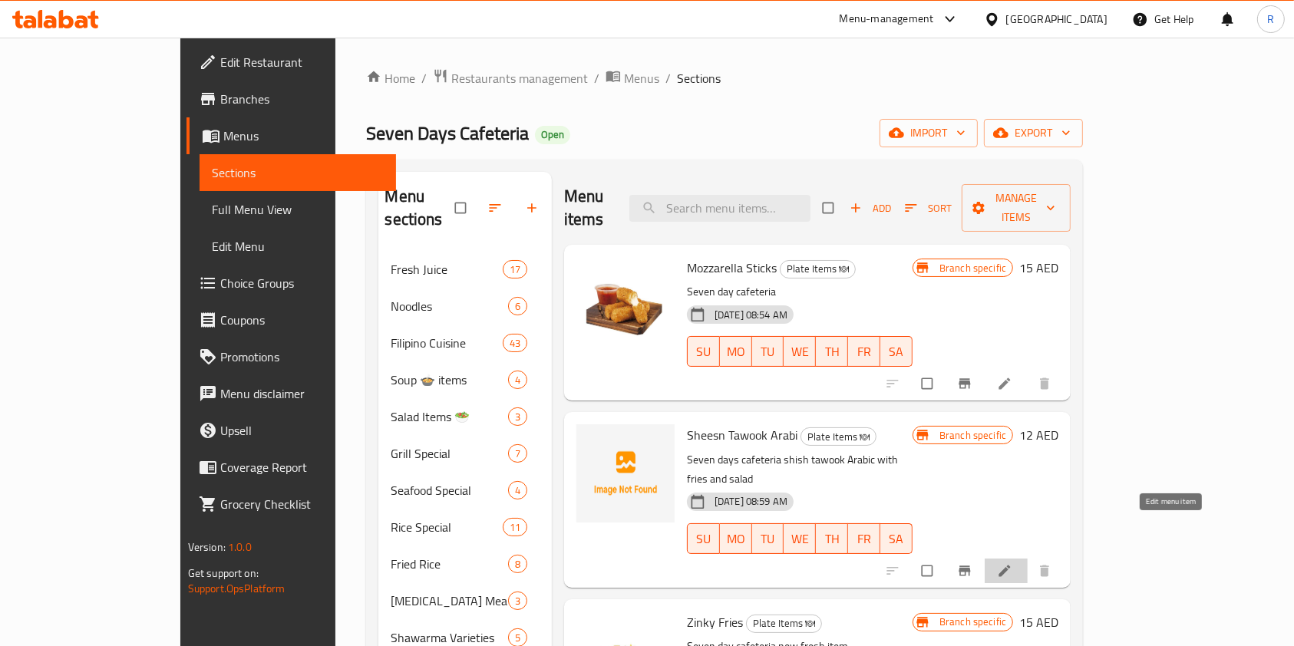
click at [1011, 565] on icon at bounding box center [1005, 571] width 12 height 12
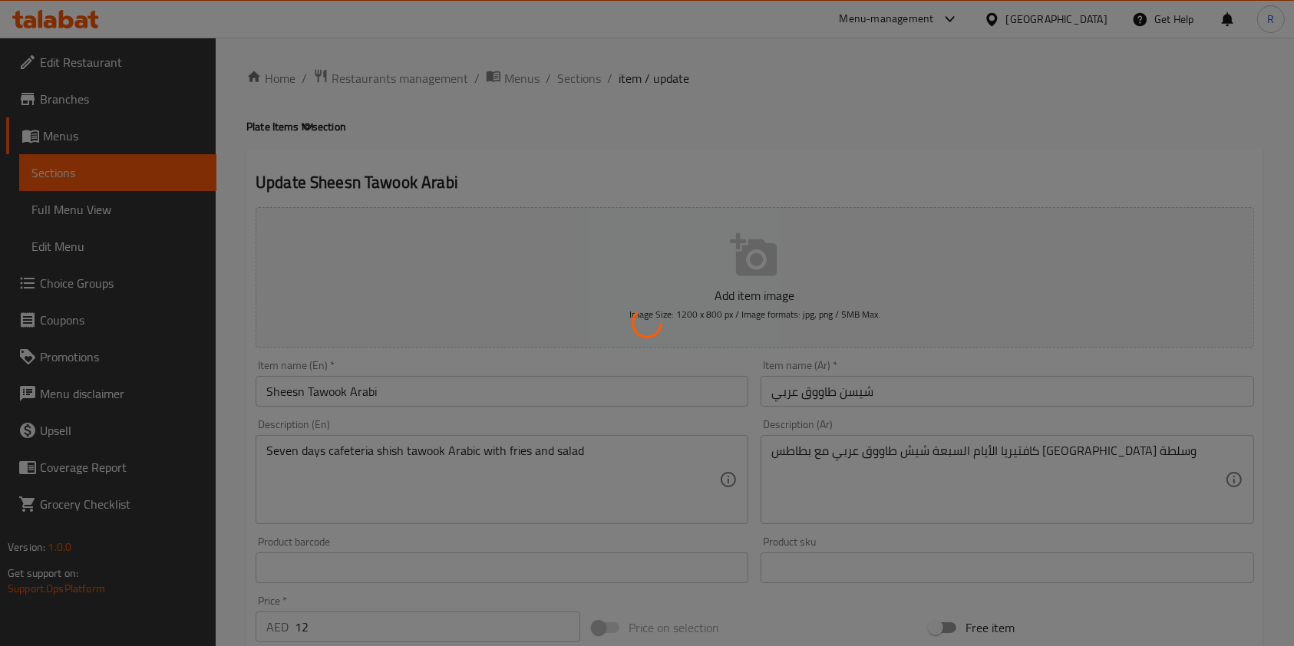
click at [345, 394] on div at bounding box center [647, 323] width 1294 height 646
click at [290, 389] on div at bounding box center [647, 323] width 1294 height 646
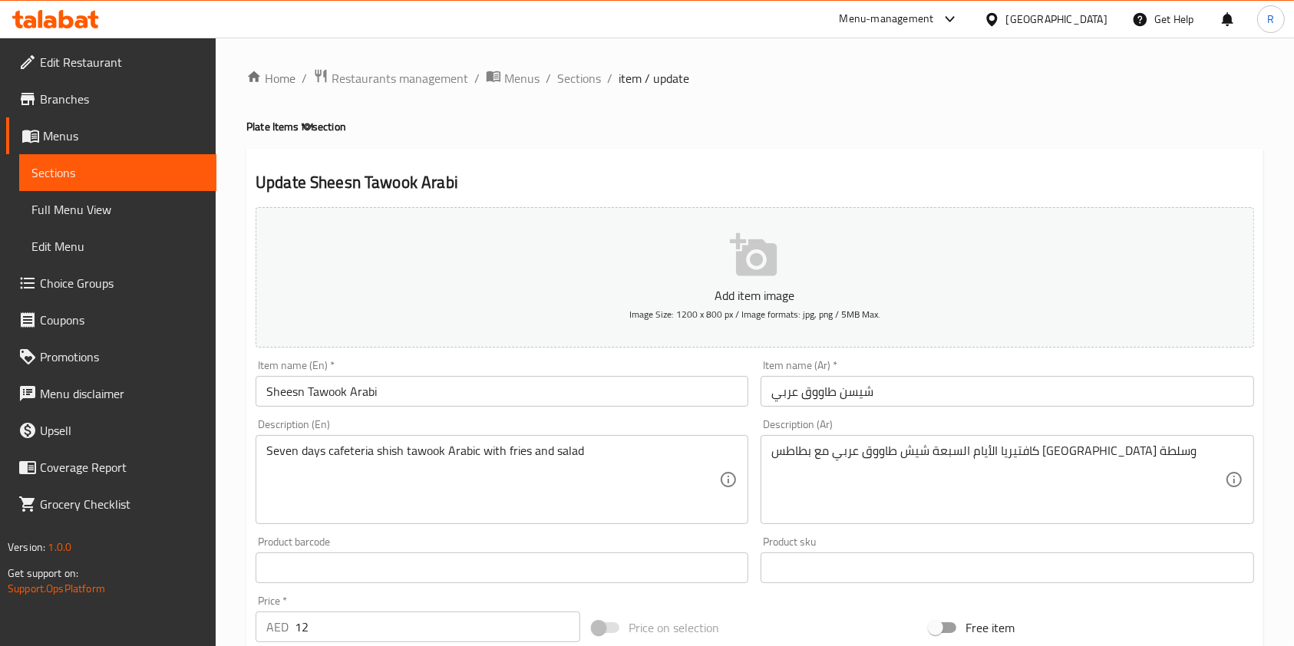
click at [301, 388] on input "Sheesn Tawook Arabi" at bounding box center [502, 391] width 493 height 31
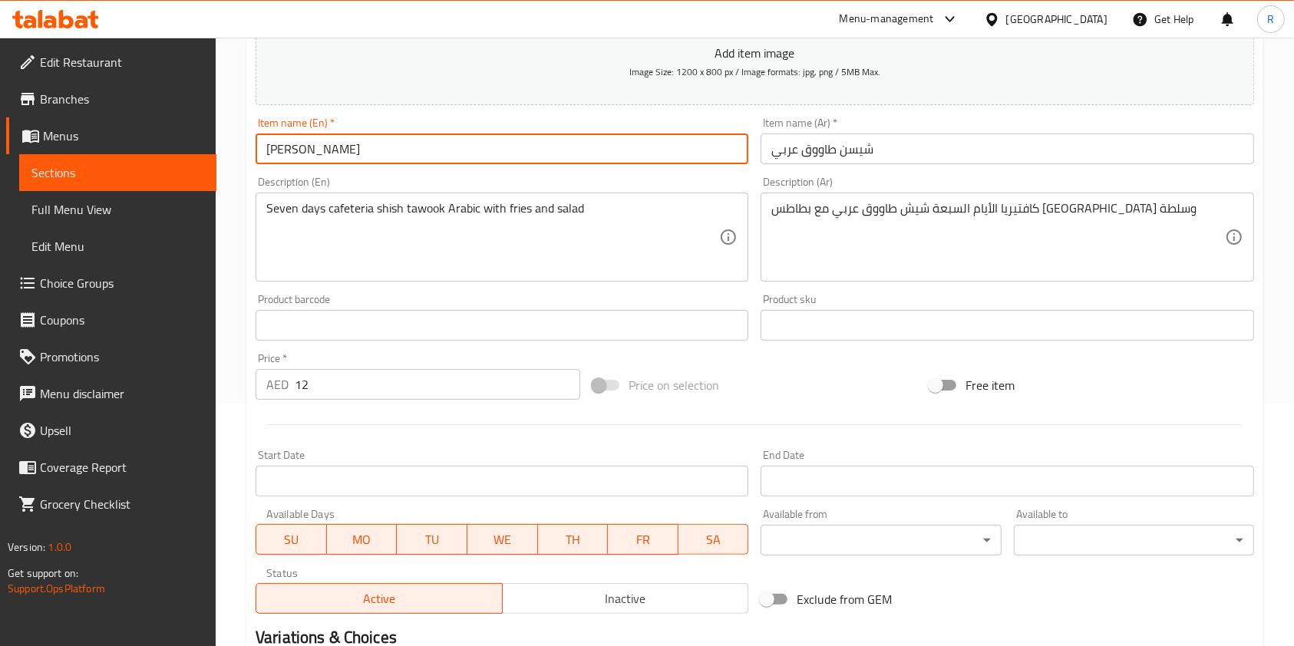
scroll to position [438, 0]
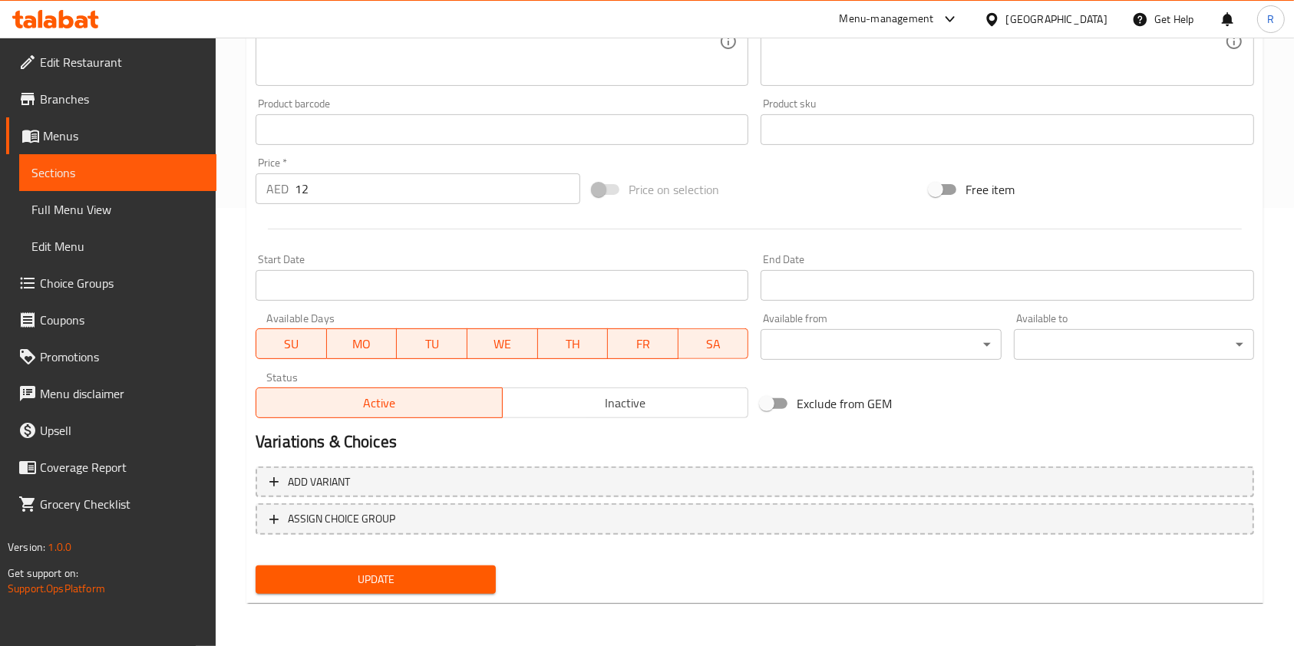
type input "[PERSON_NAME]"
click at [437, 555] on div "Add variant ASSIGN CHOICE GROUP" at bounding box center [754, 511] width 1011 height 100
click at [437, 578] on span "Update" at bounding box center [376, 579] width 216 height 19
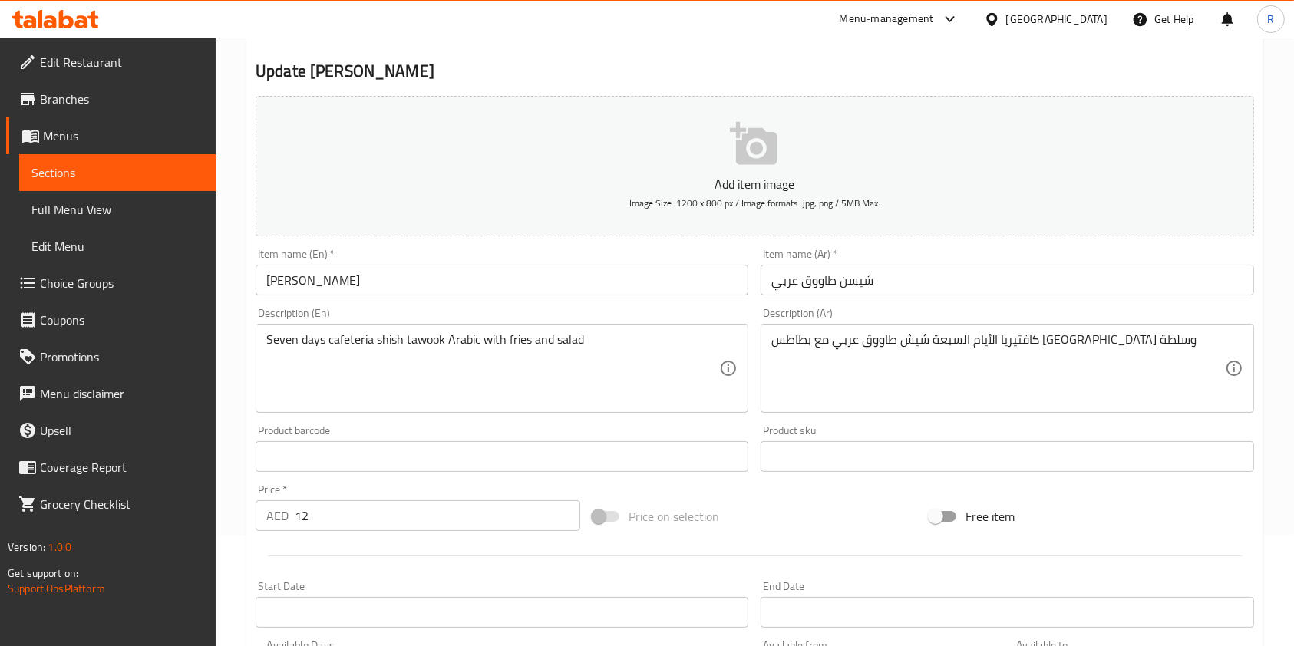
scroll to position [0, 0]
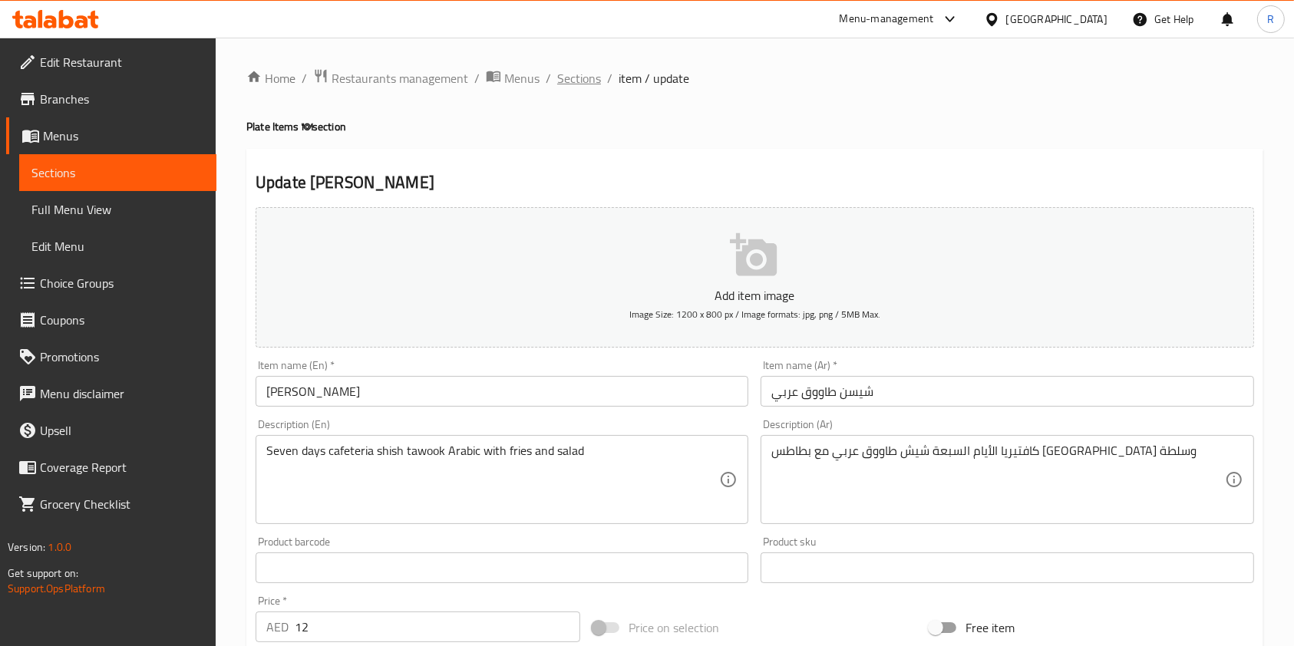
click at [573, 71] on span "Sections" at bounding box center [579, 78] width 44 height 18
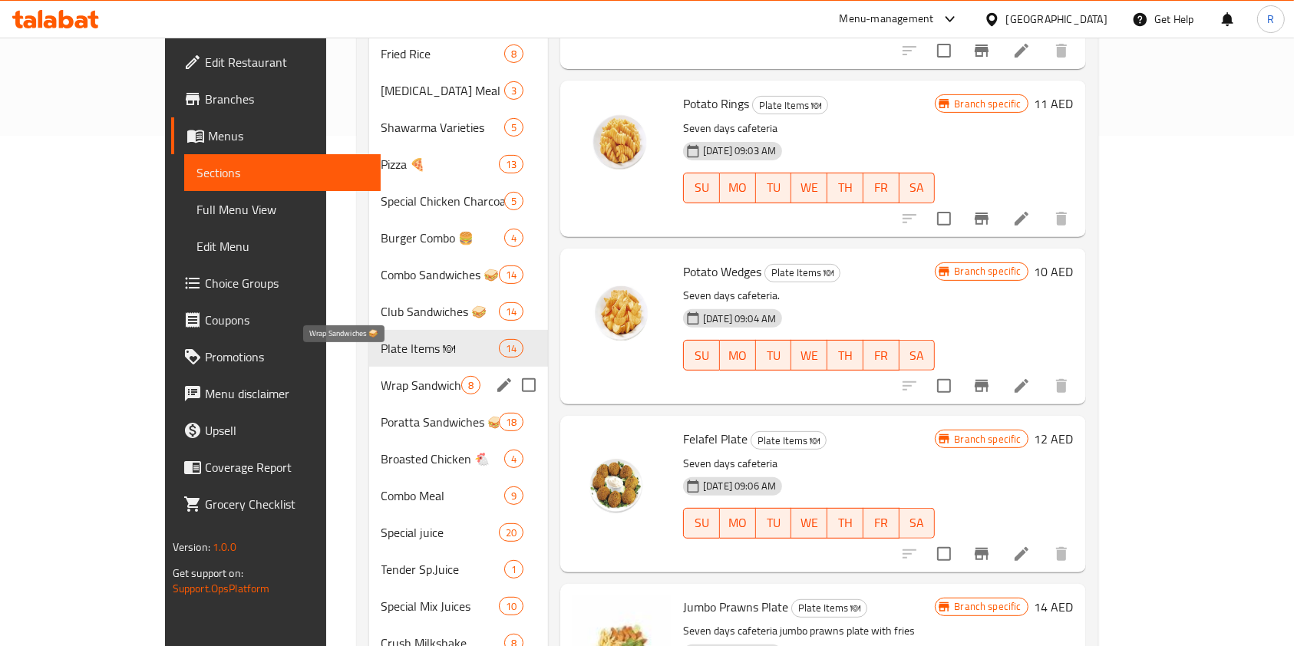
scroll to position [511, 0]
click at [369, 366] on div "Wrap Sandwiches 🥪 8" at bounding box center [459, 384] width 180 height 37
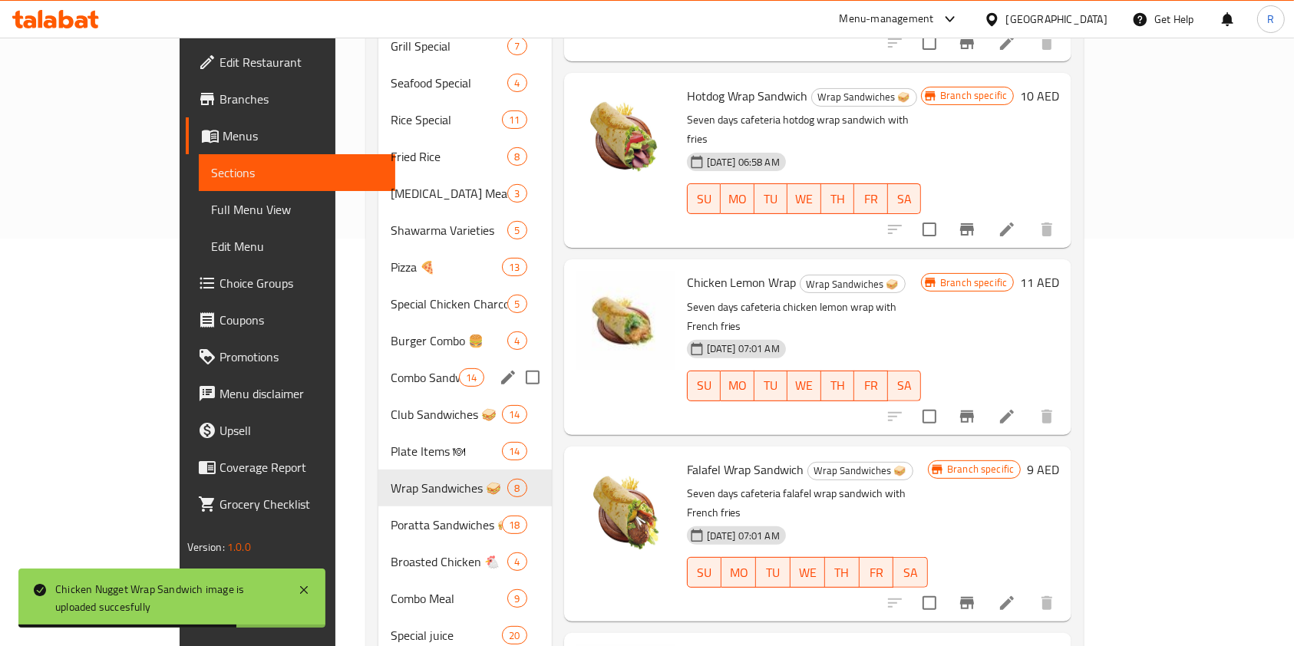
scroll to position [409, 0]
click at [391, 514] on span "Poratta Sandwiches 🥪" at bounding box center [425, 523] width 69 height 18
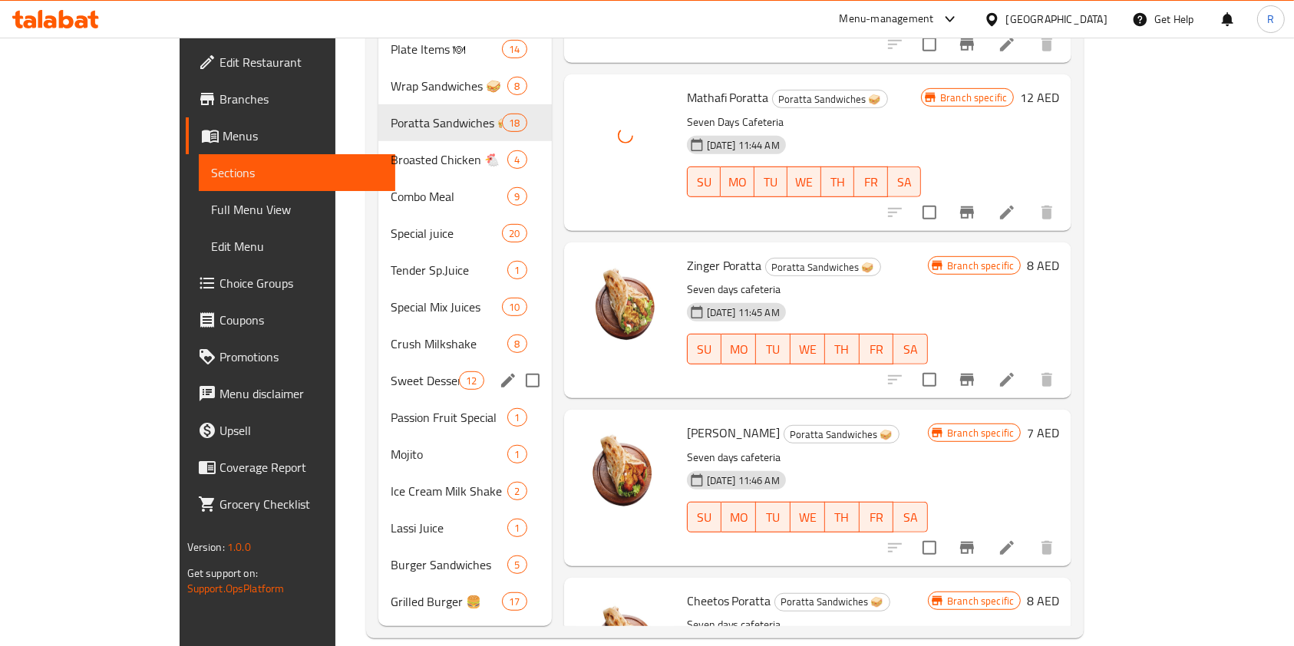
scroll to position [605, 0]
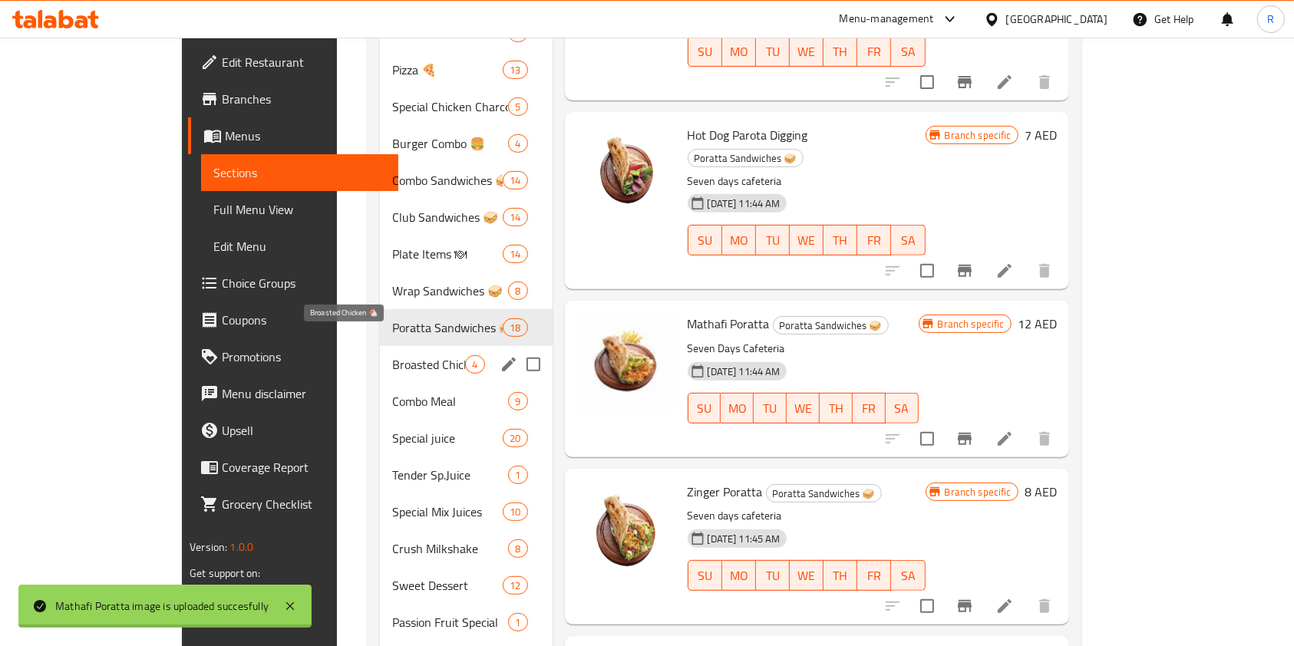
click at [392, 355] on span "Broasted Chicken 🐔" at bounding box center [428, 364] width 73 height 18
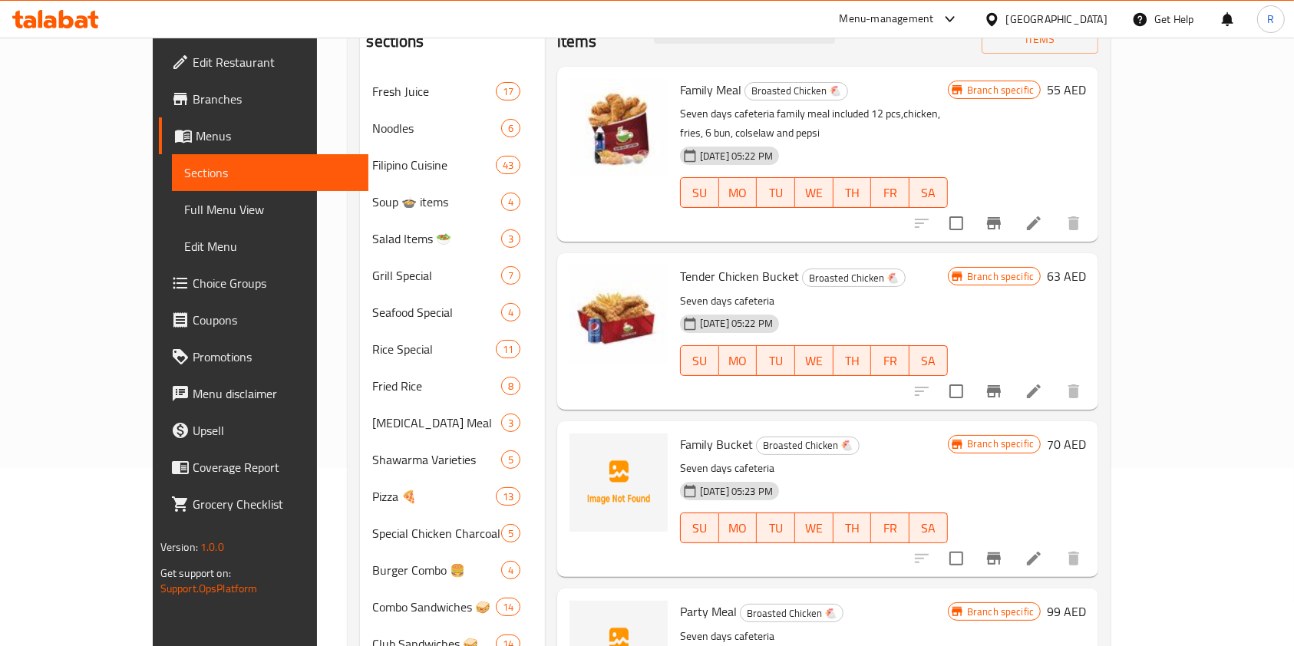
scroll to position [409, 0]
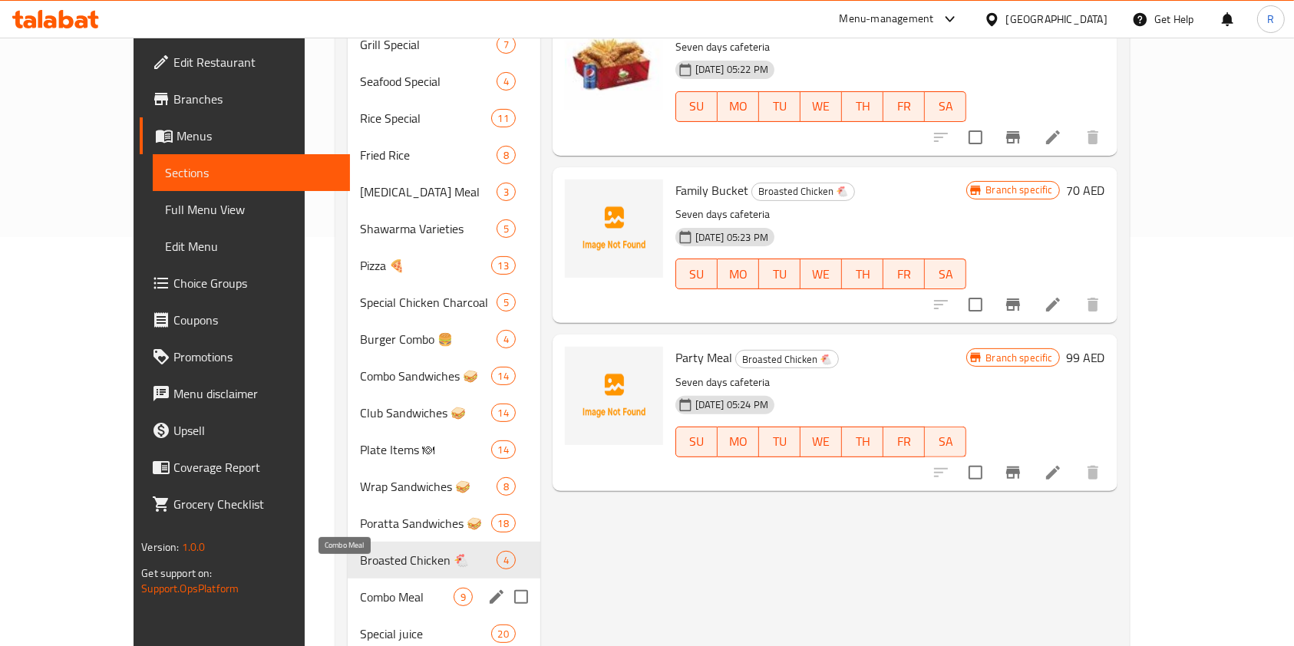
click at [360, 588] on span "Combo Meal" at bounding box center [406, 597] width 93 height 18
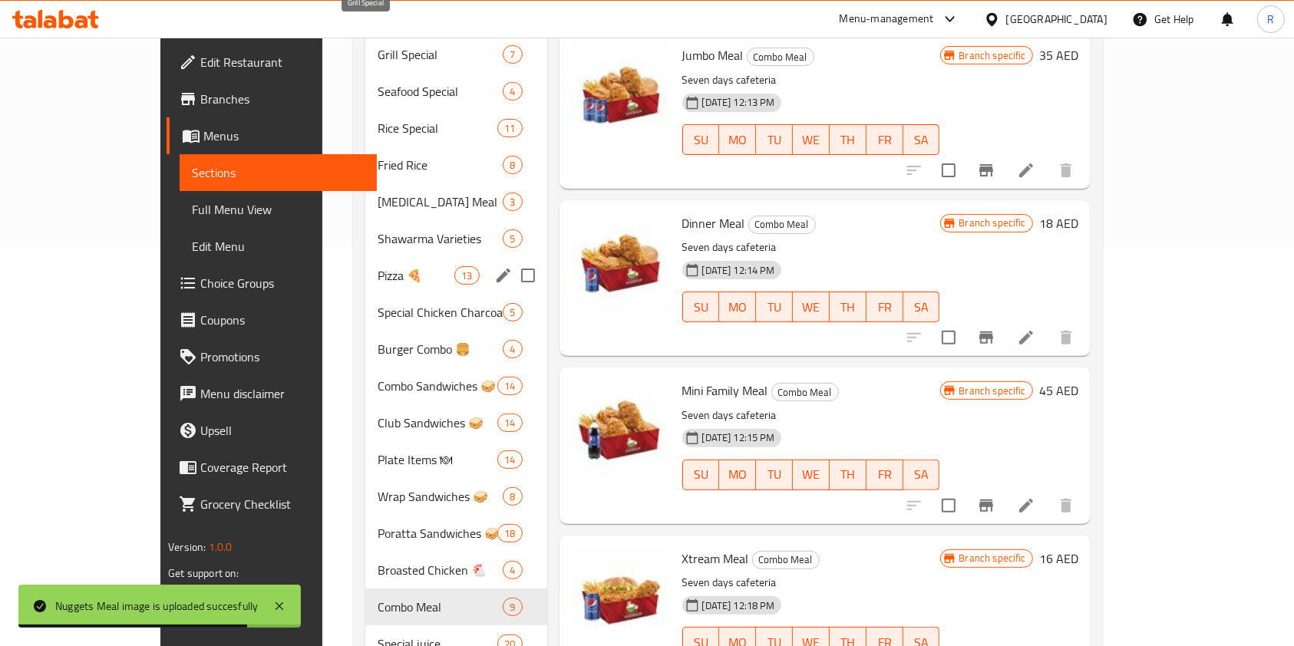
scroll to position [511, 0]
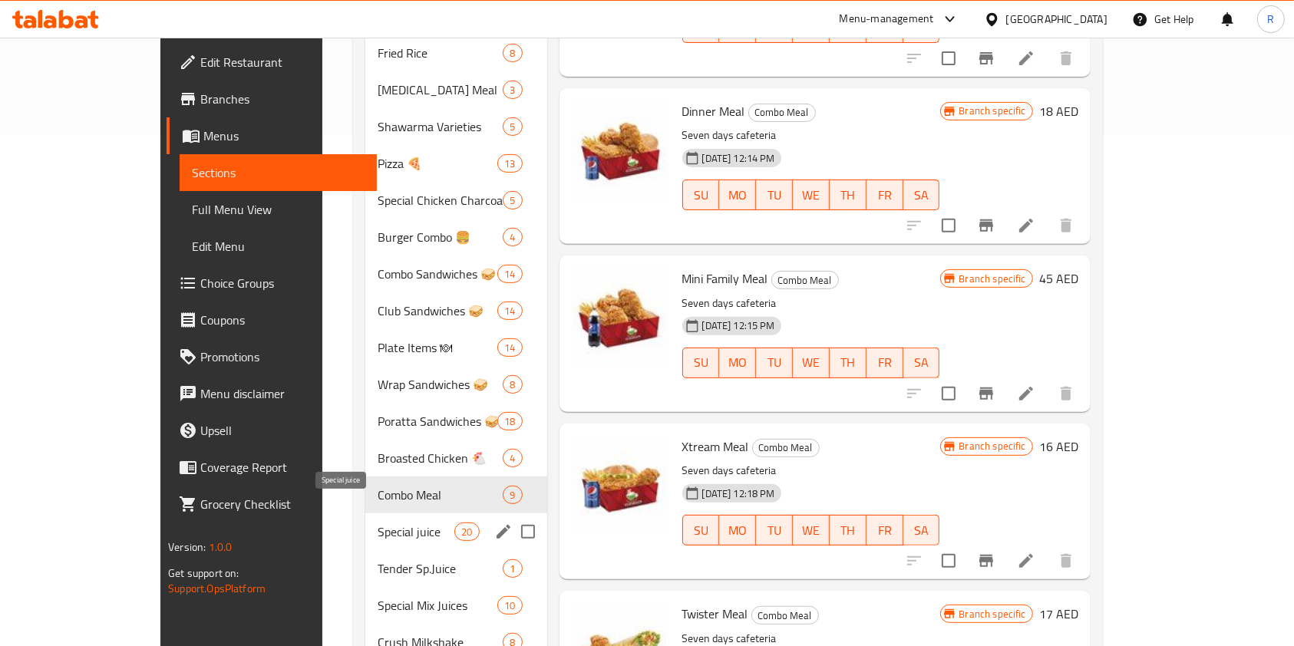
click at [378, 523] on span "Special juice" at bounding box center [416, 532] width 77 height 18
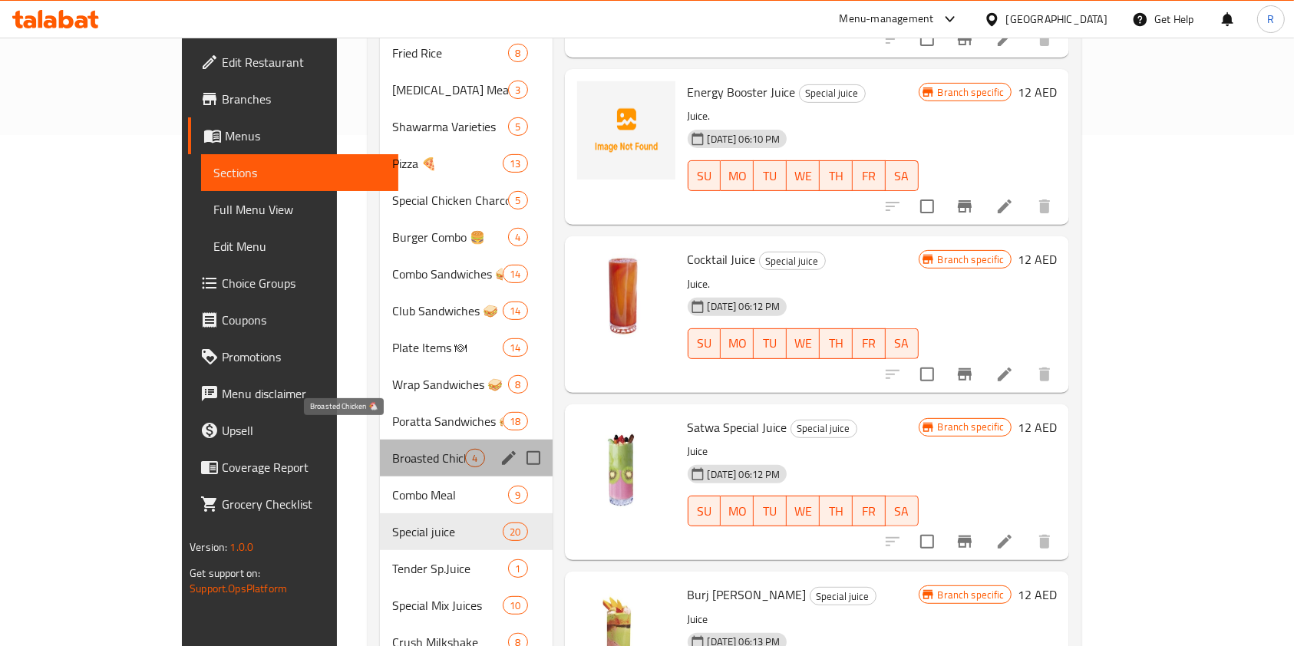
click at [392, 449] on span "Broasted Chicken 🐔" at bounding box center [428, 458] width 73 height 18
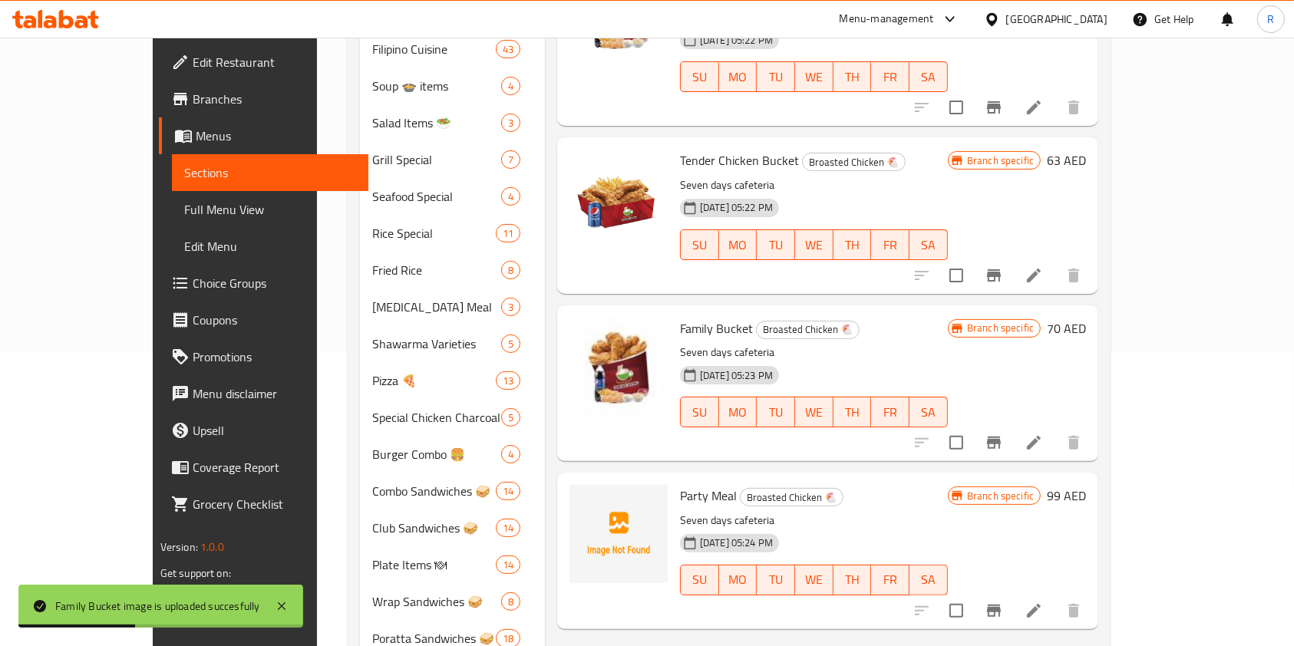
scroll to position [307, 0]
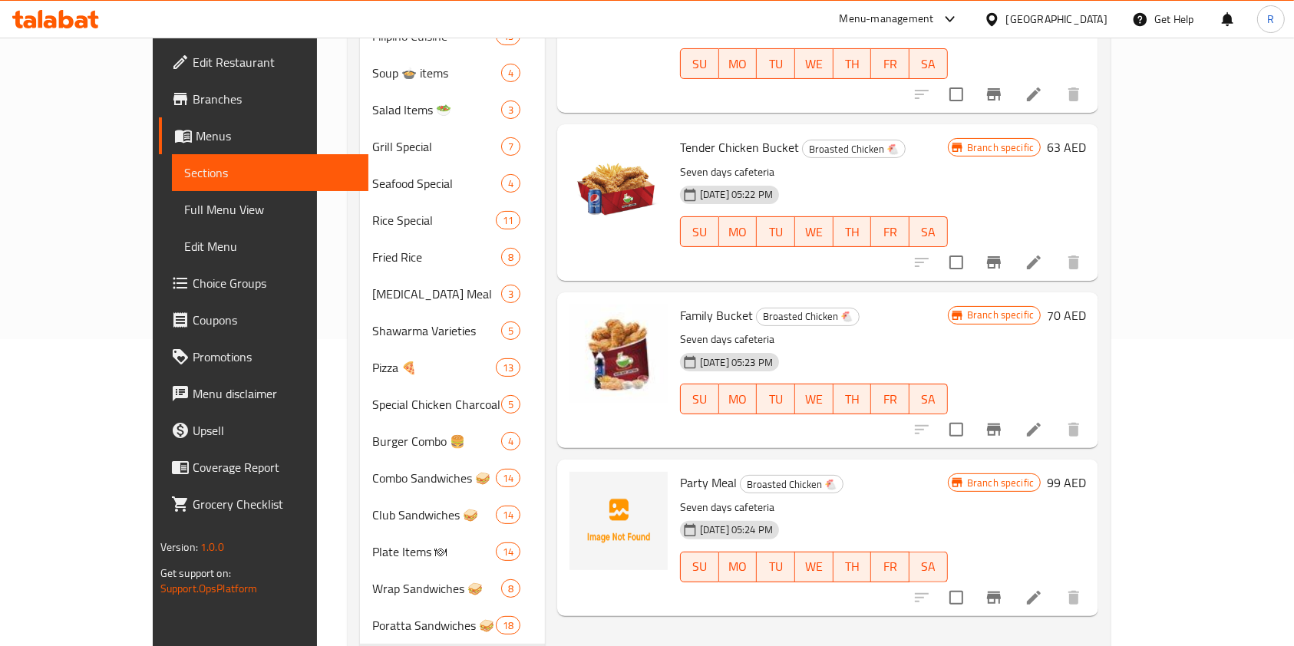
click at [639, 594] on div "Menu items Add Sort Manage items Family Meal Broasted Chicken 🐔 Seven days cafe…" at bounding box center [821, 497] width 553 height 1264
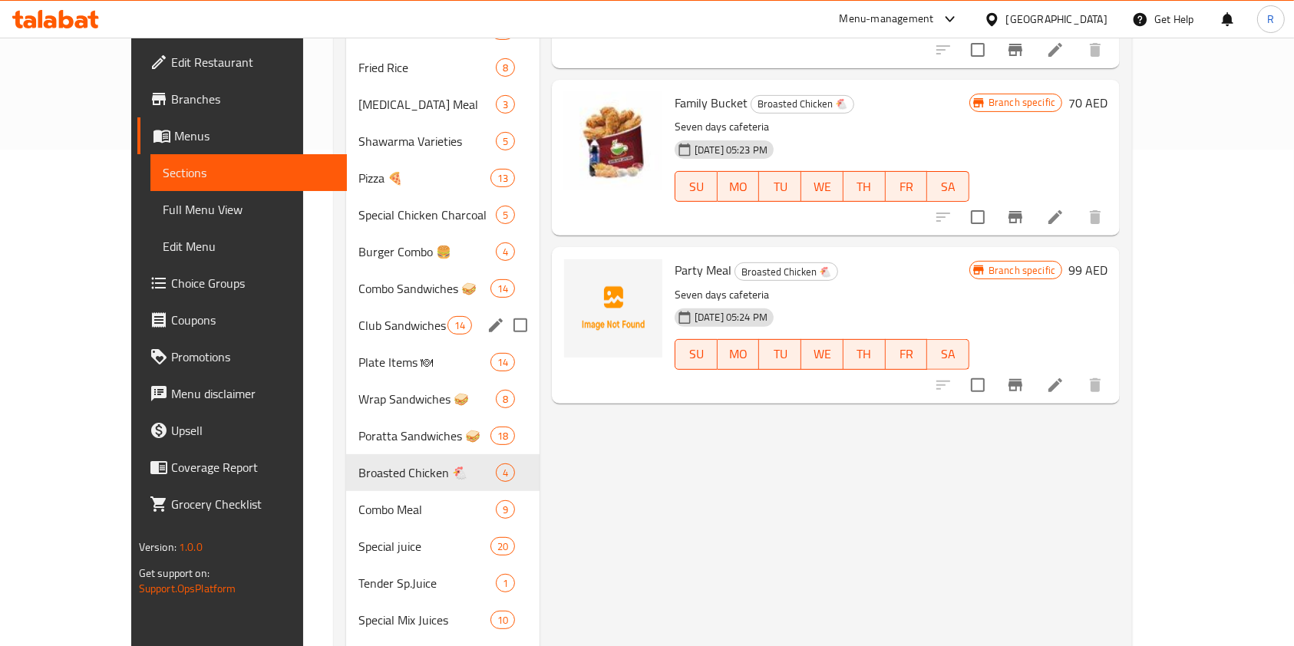
scroll to position [511, 0]
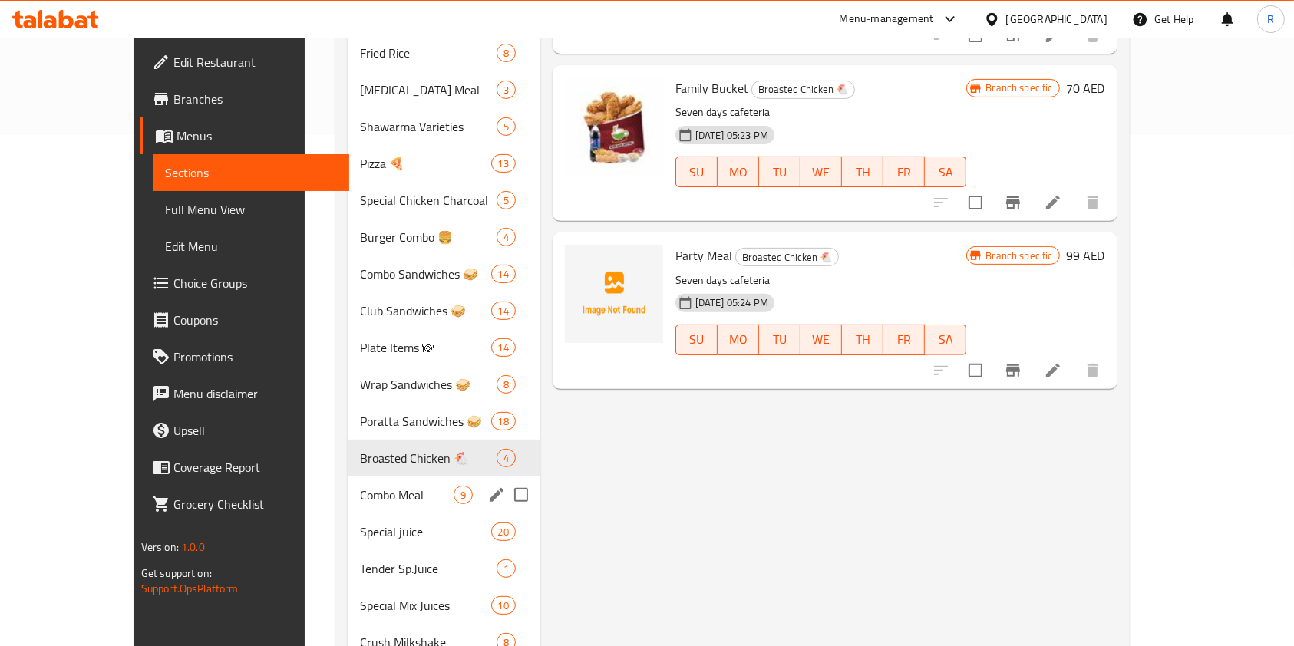
click at [398, 486] on span "Combo Meal" at bounding box center [406, 495] width 93 height 18
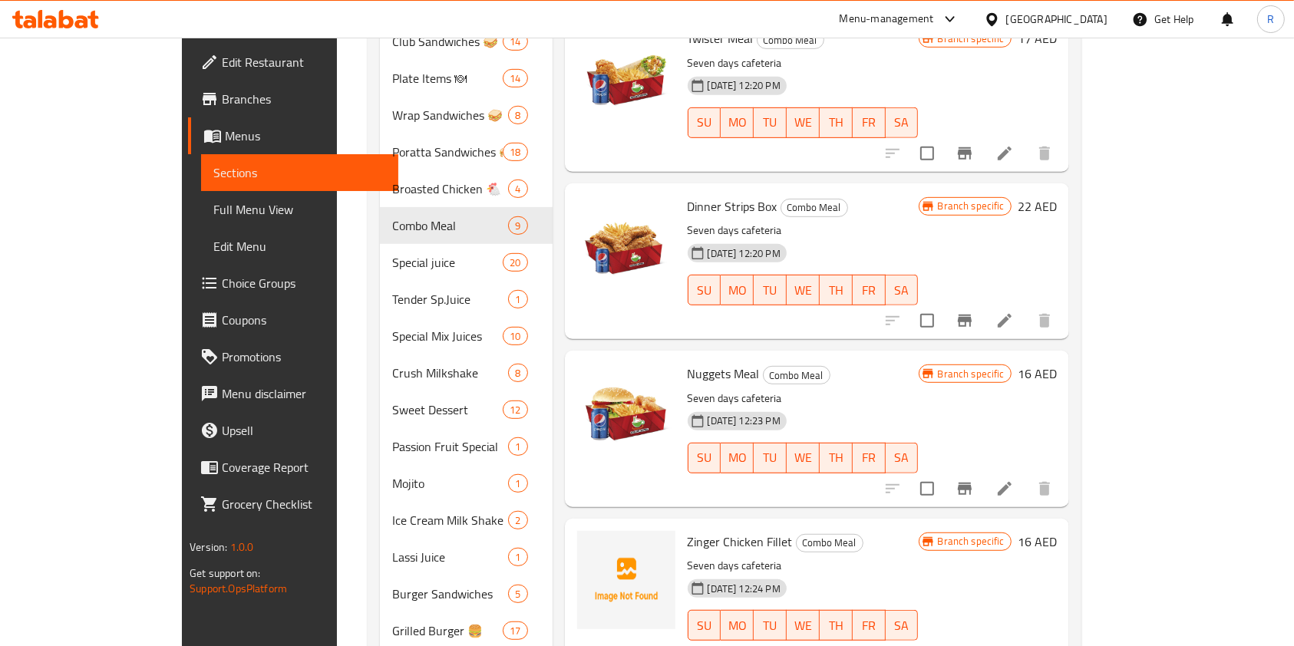
scroll to position [810, 0]
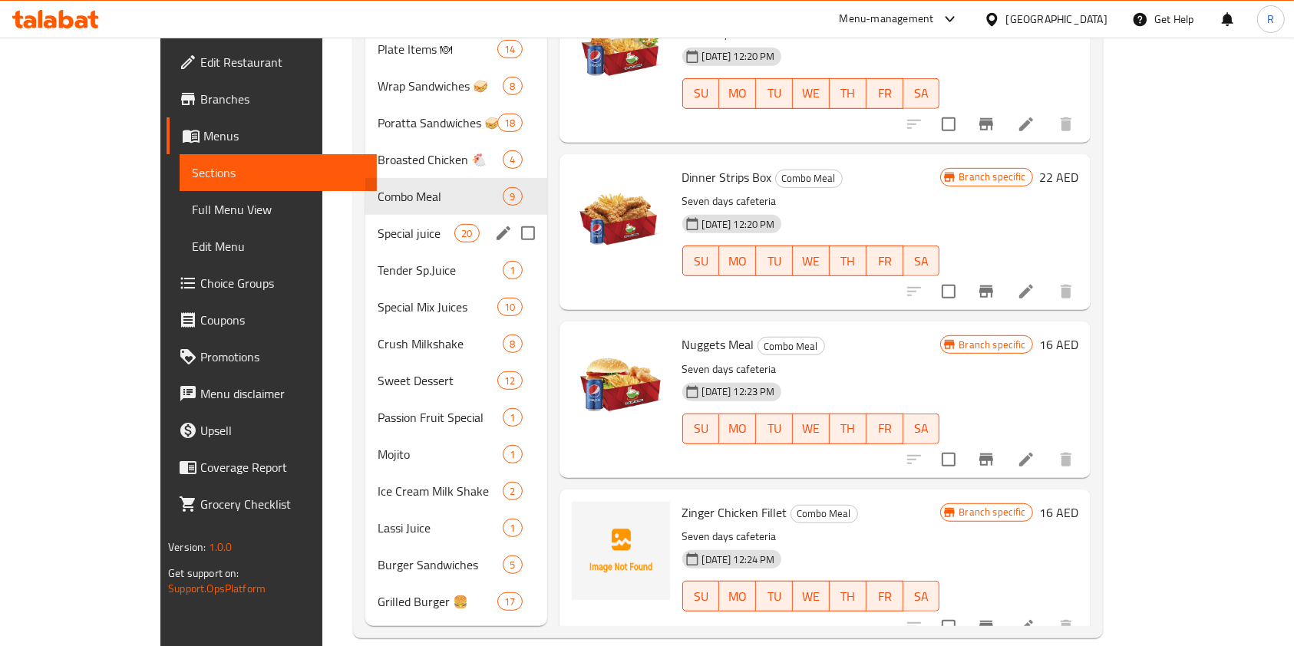
click at [378, 224] on span "Special juice" at bounding box center [416, 233] width 77 height 18
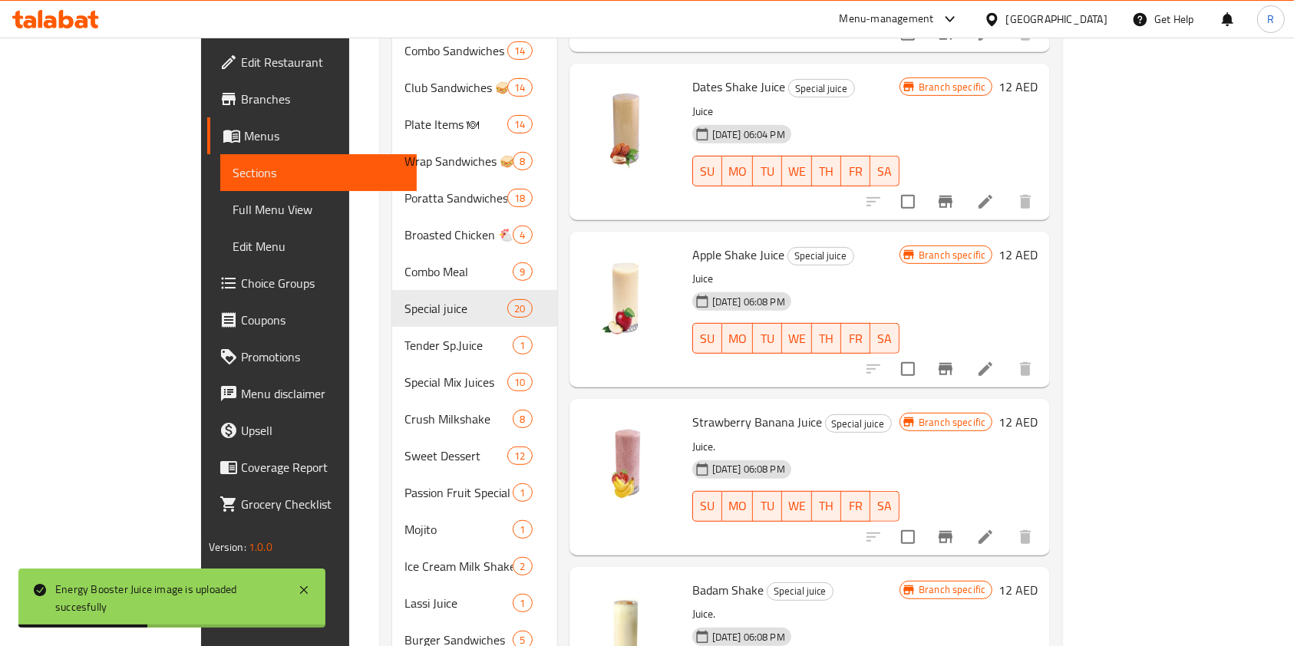
scroll to position [810, 0]
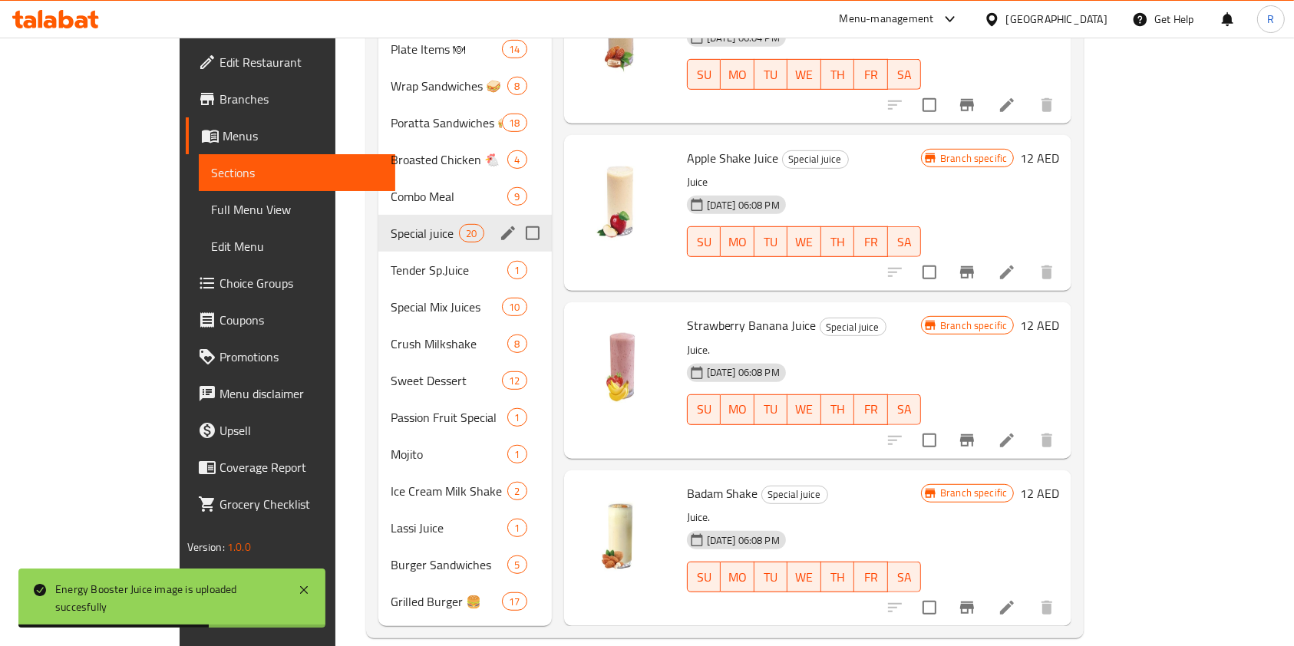
click at [378, 222] on div "Special juice 20" at bounding box center [464, 233] width 173 height 37
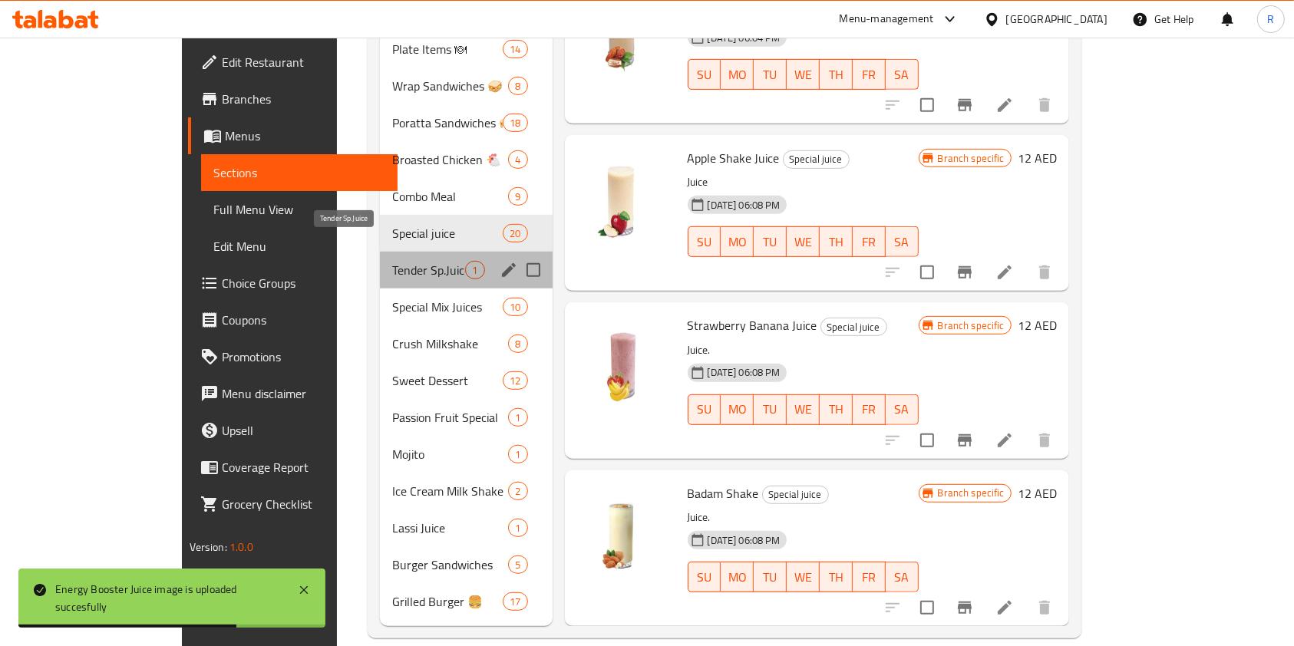
click at [392, 261] on span "Tender Sp.Juice" at bounding box center [428, 270] width 73 height 18
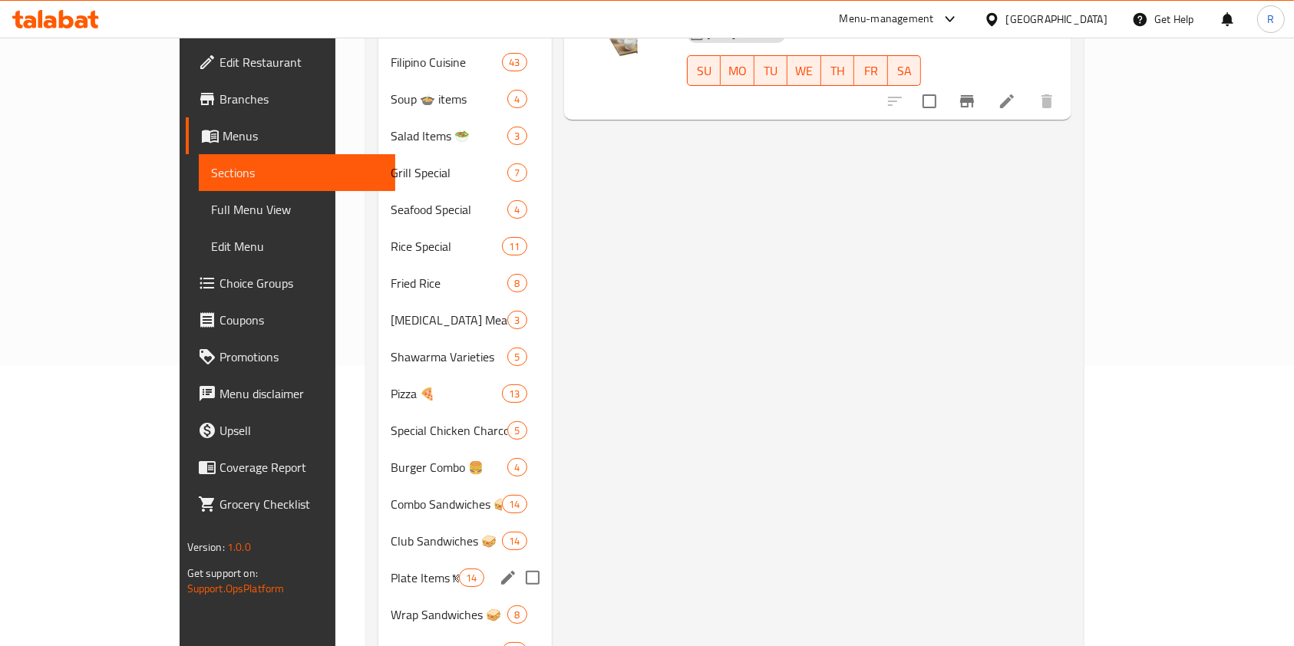
scroll to position [511, 0]
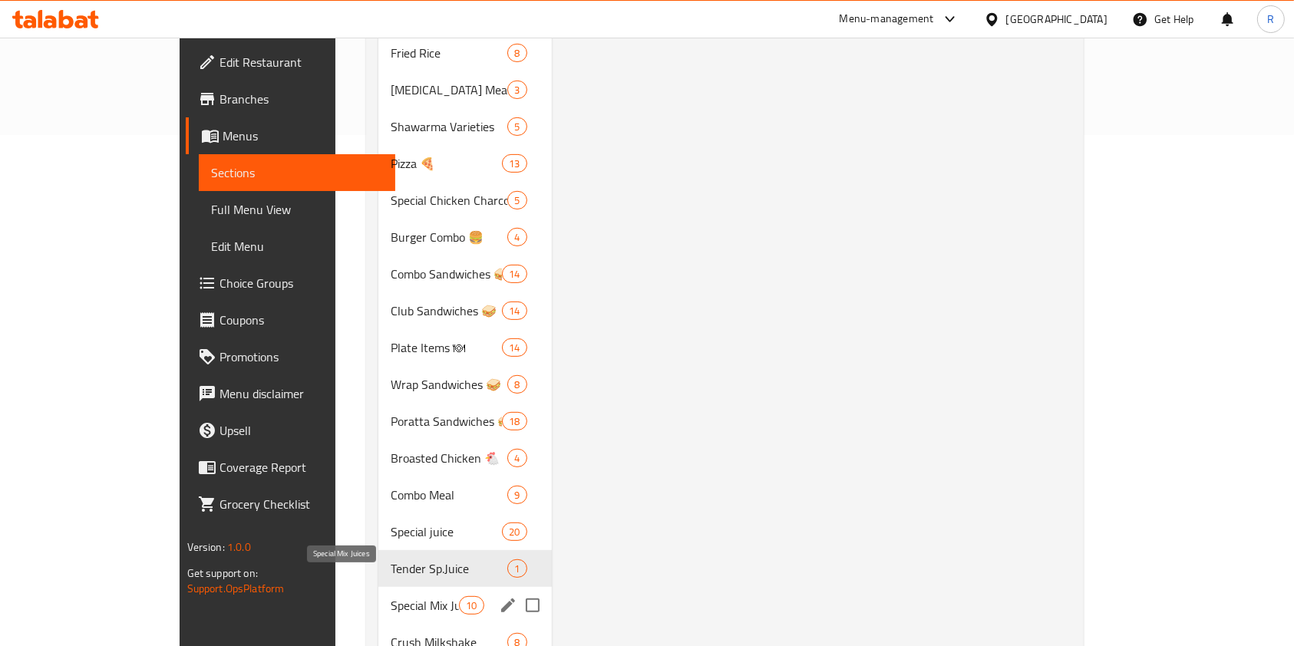
click at [391, 596] on span "Special Mix Juices" at bounding box center [425, 605] width 69 height 18
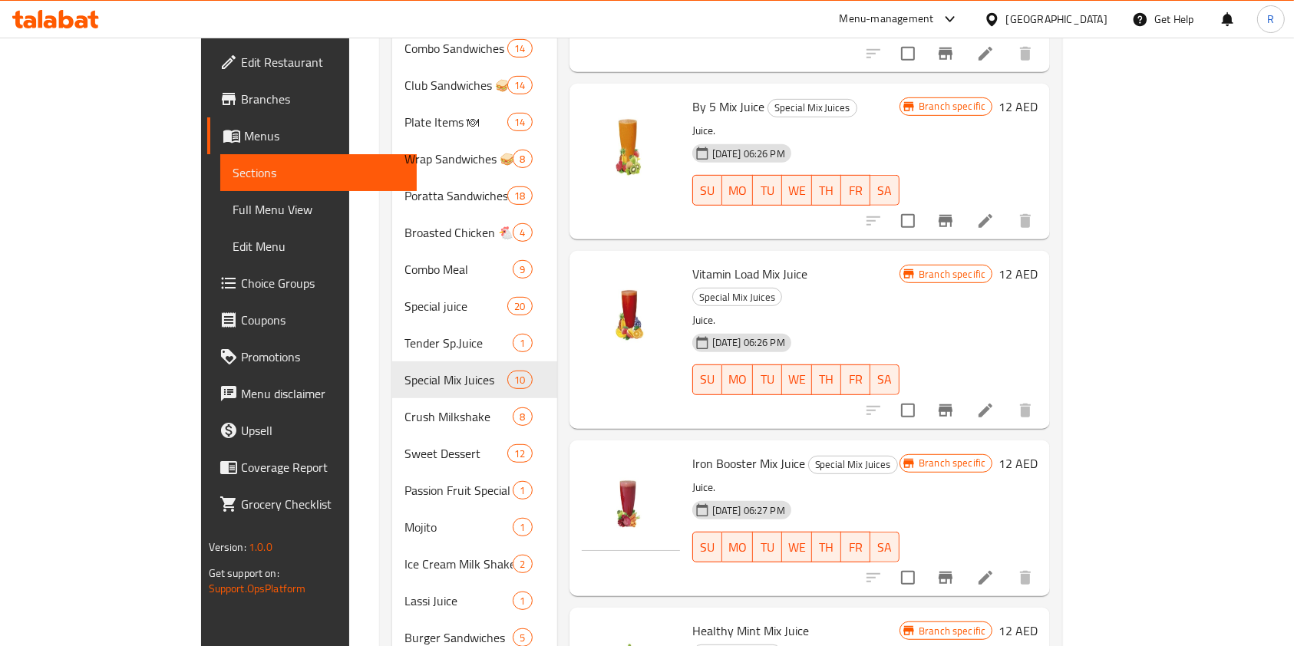
scroll to position [810, 0]
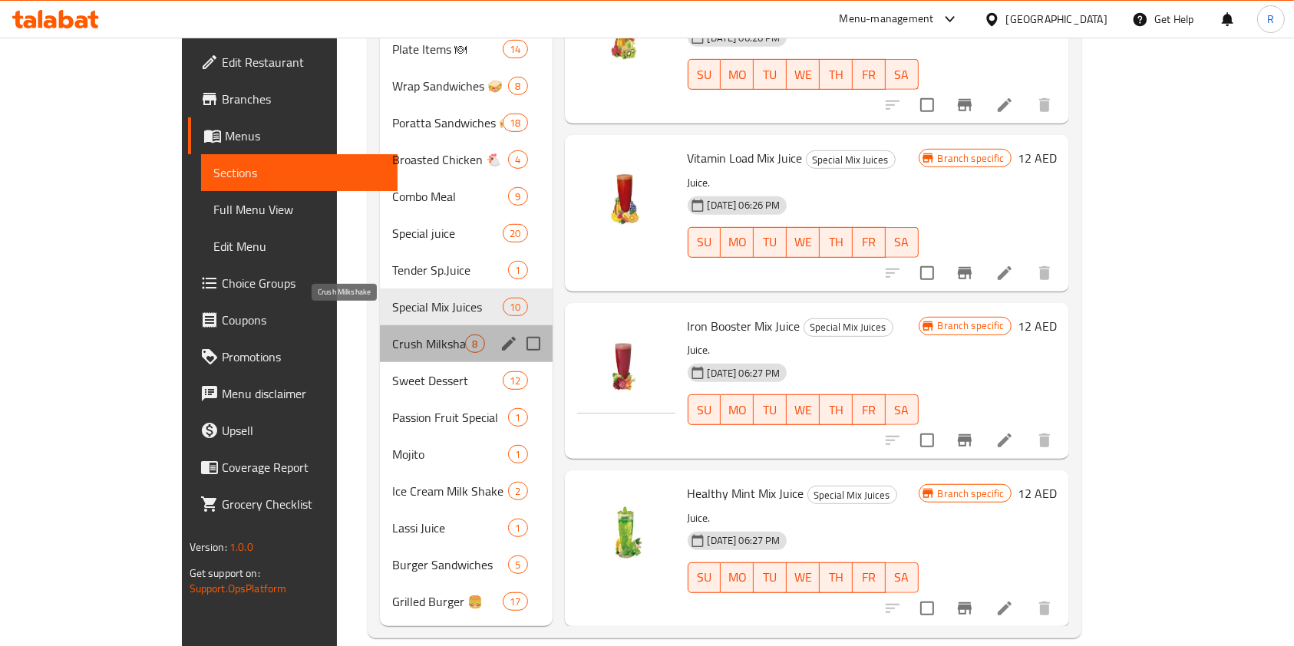
click at [392, 335] on span "Crush Milkshake" at bounding box center [428, 344] width 73 height 18
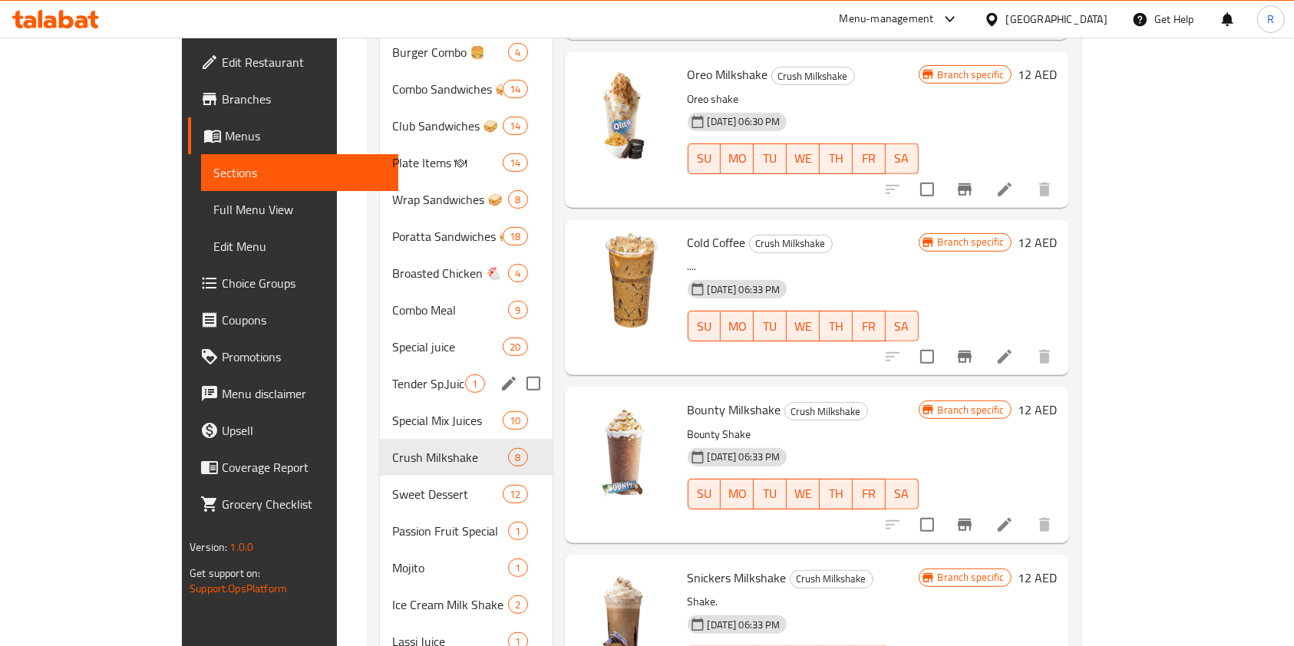
scroll to position [810, 0]
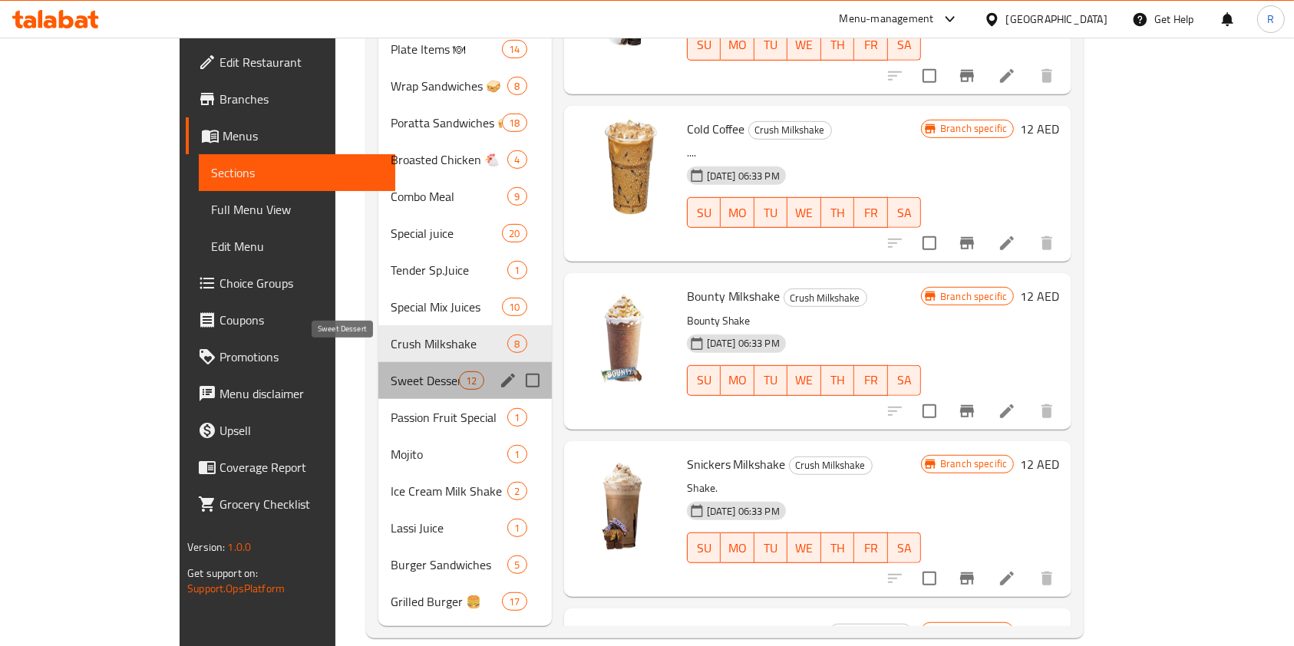
click at [391, 371] on span "Sweet Dessert" at bounding box center [425, 380] width 69 height 18
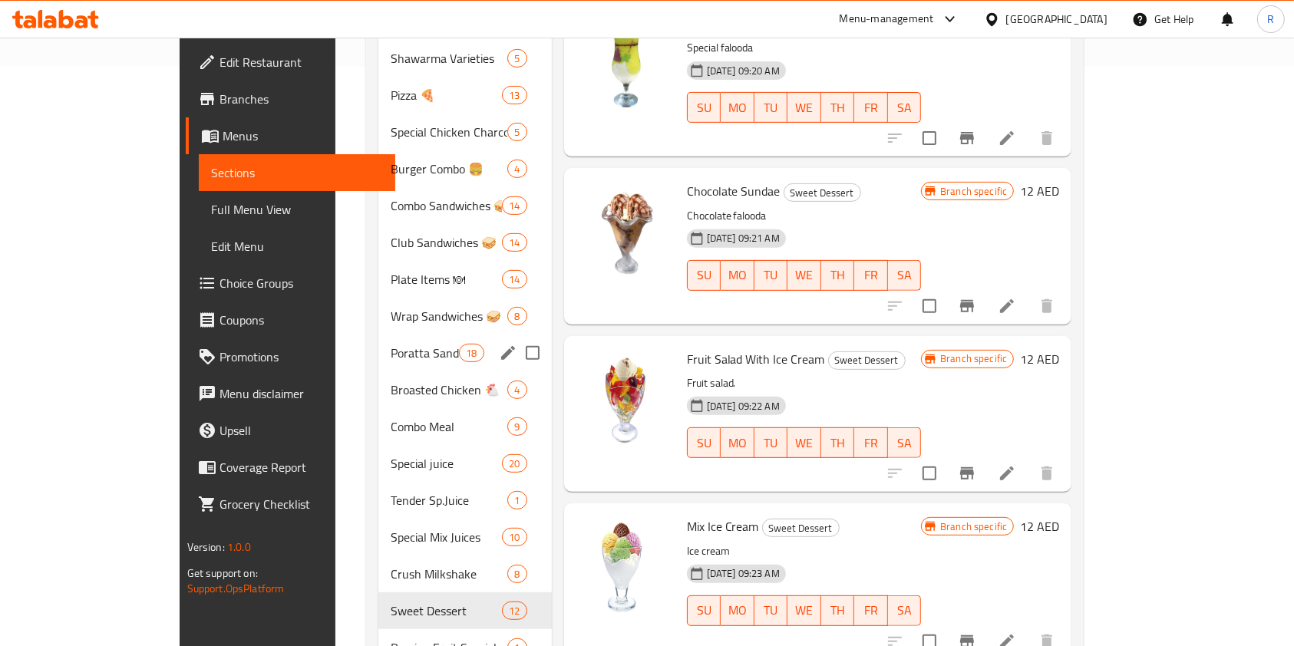
scroll to position [810, 0]
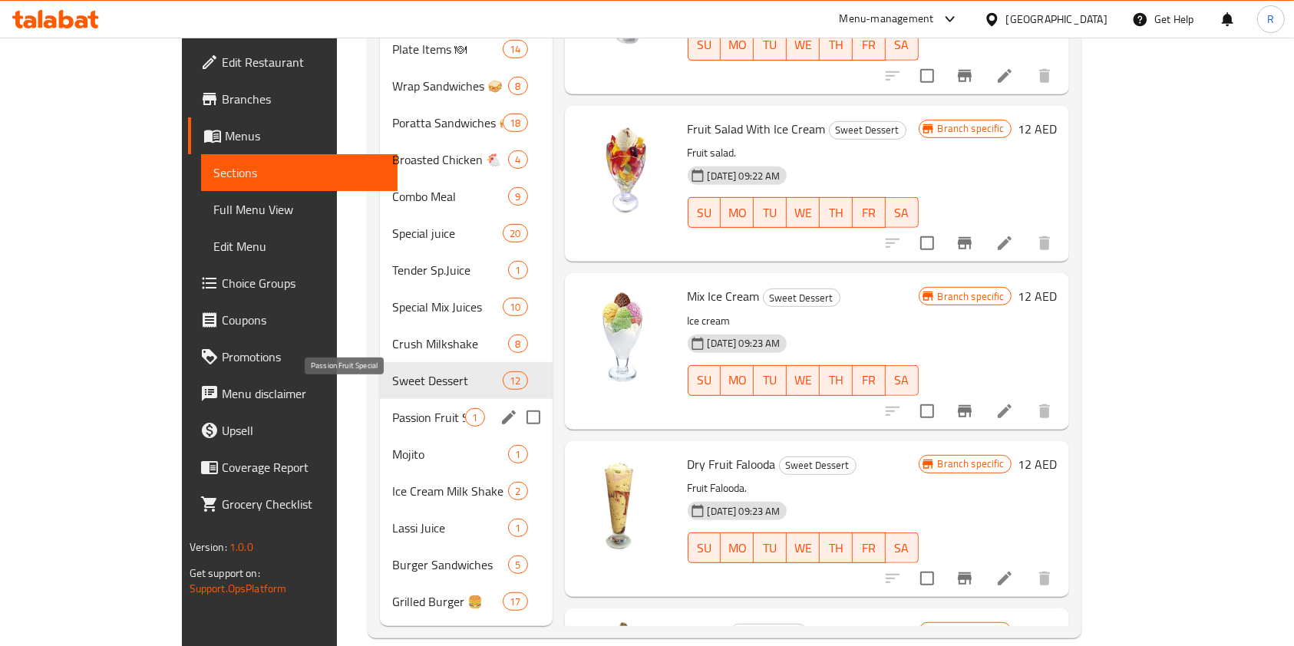
click at [392, 408] on span "Passion Fruit Special" at bounding box center [428, 417] width 73 height 18
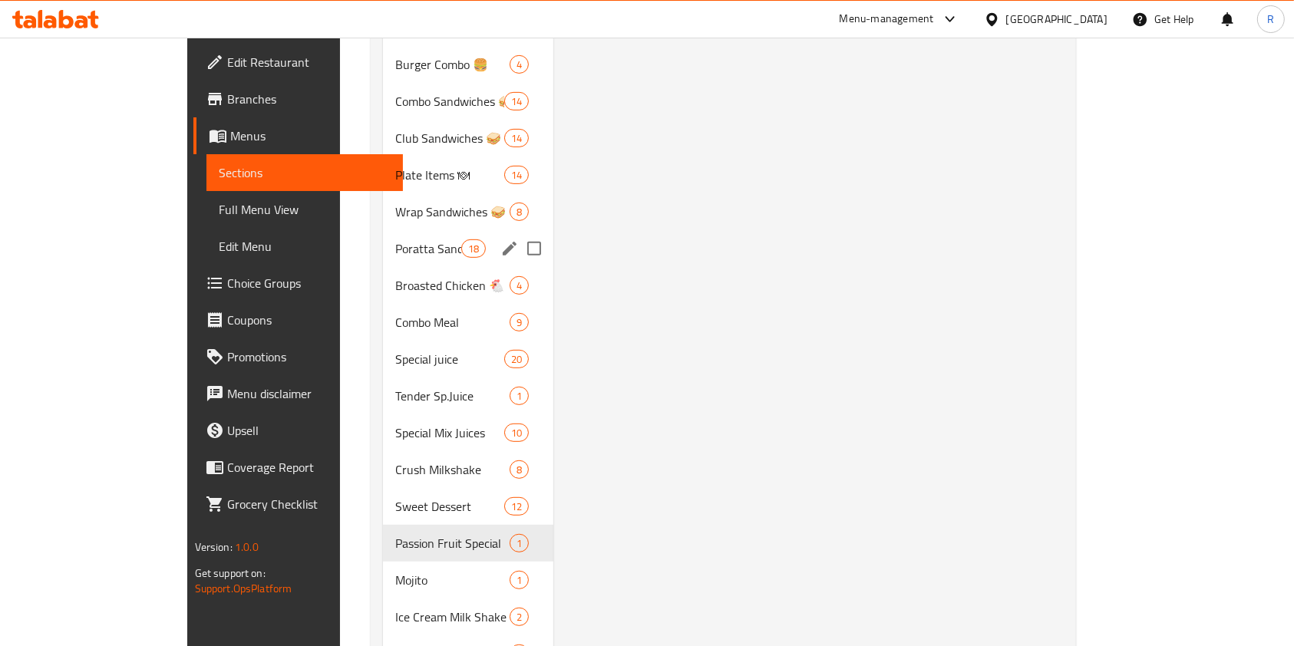
scroll to position [810, 0]
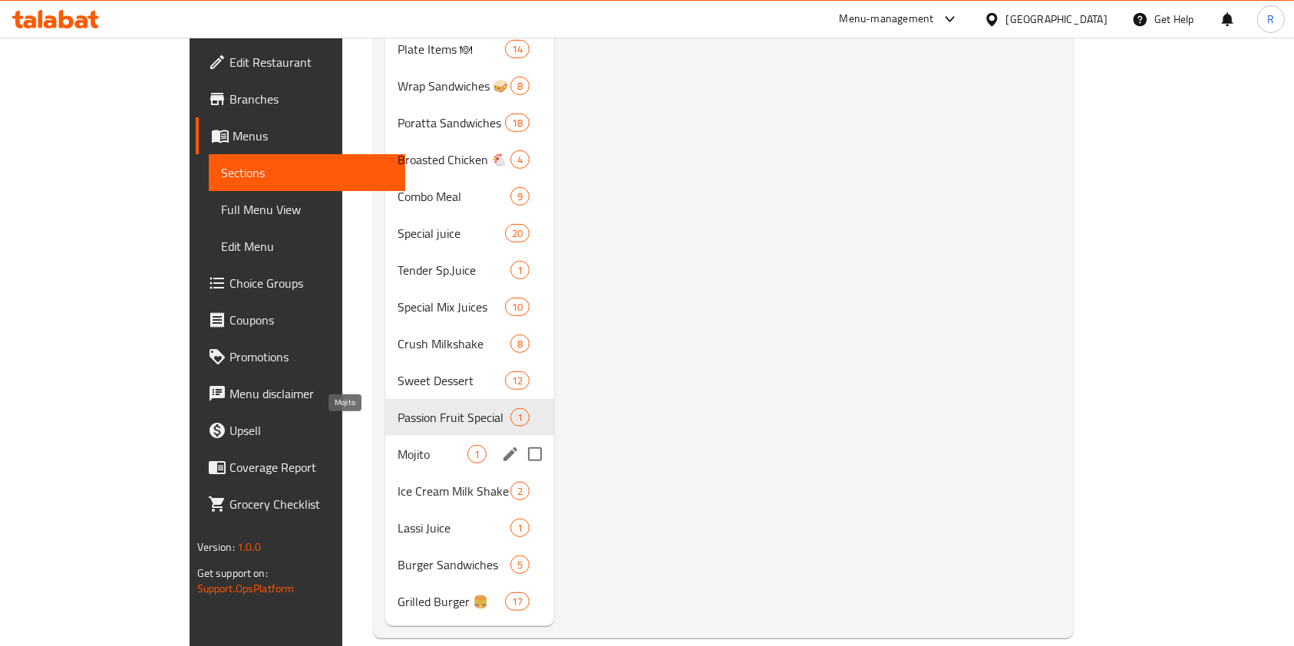
click at [398, 445] on span "Mojito" at bounding box center [433, 454] width 70 height 18
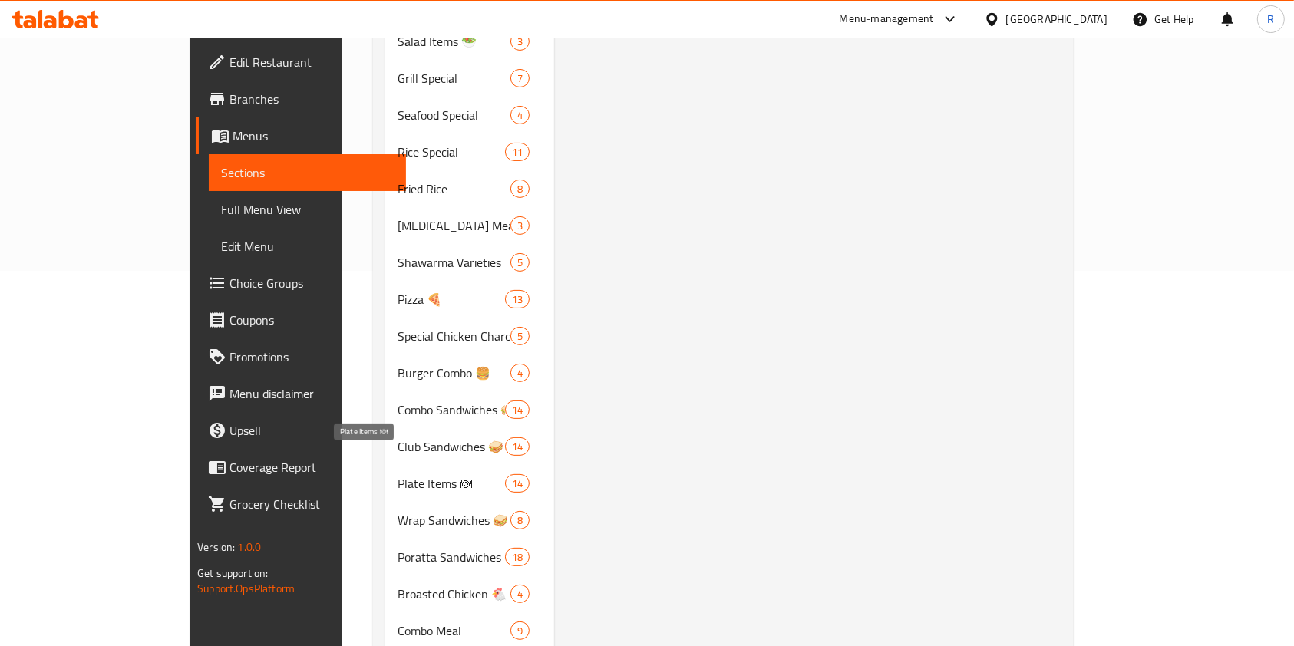
scroll to position [614, 0]
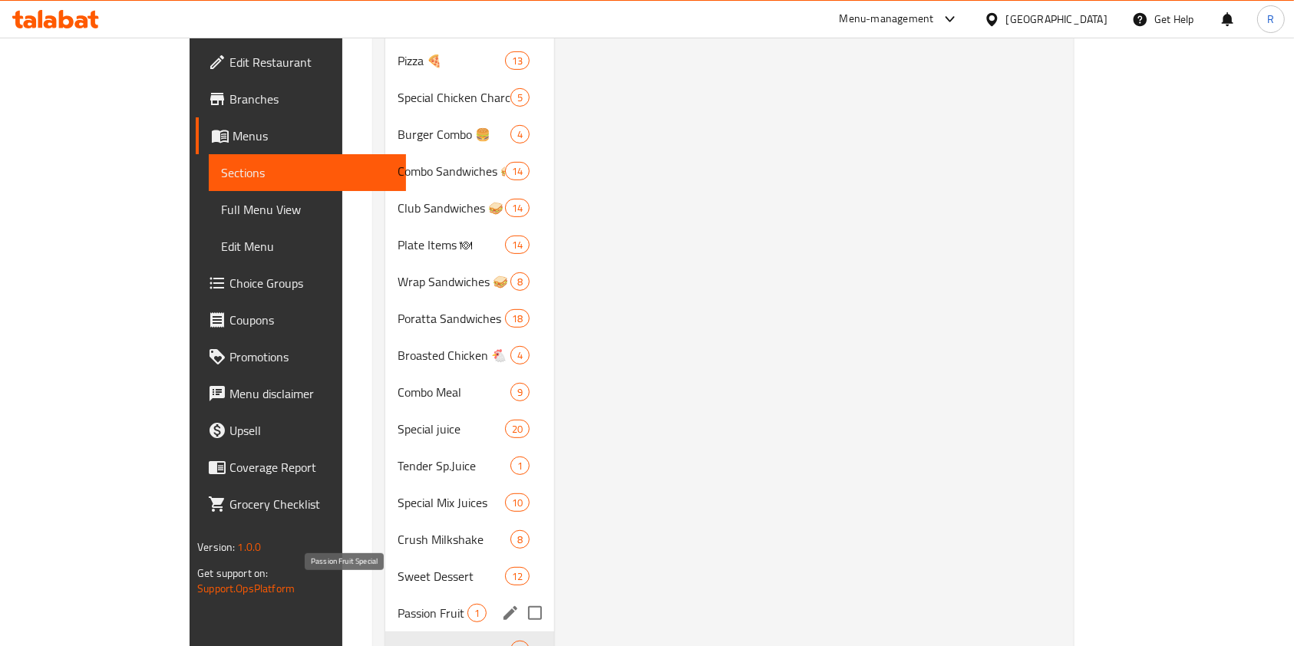
click at [398, 604] on span "Passion Fruit Special" at bounding box center [433, 613] width 70 height 18
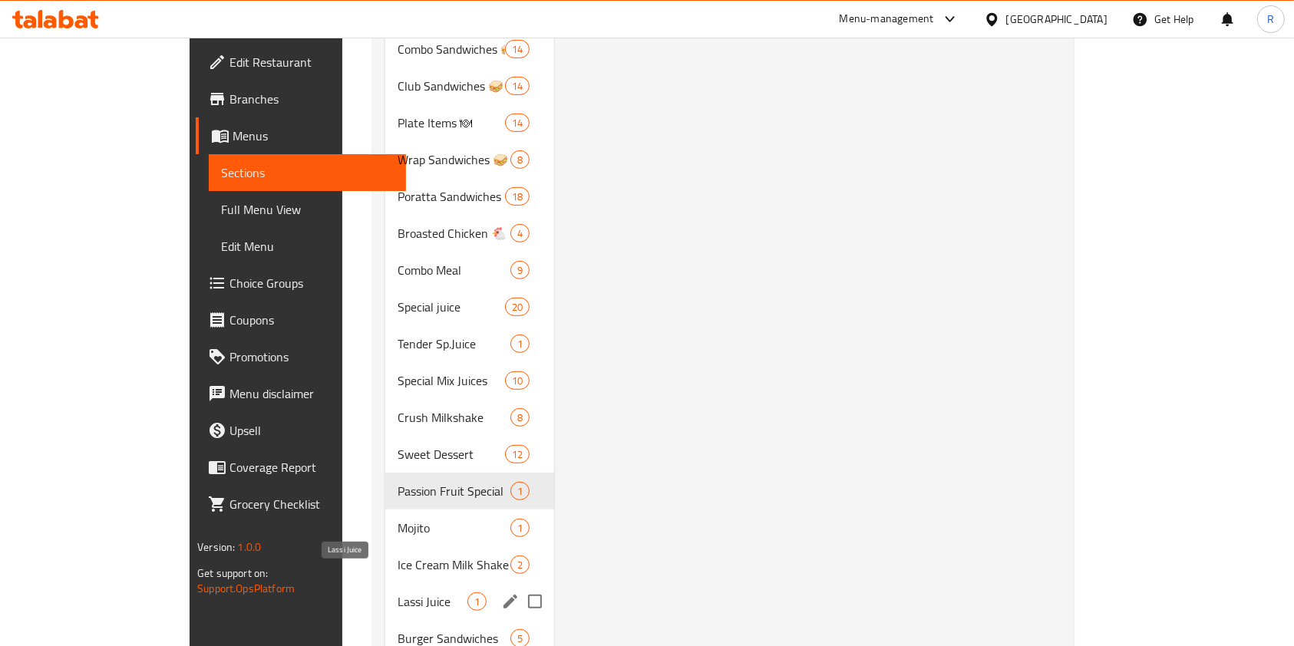
scroll to position [810, 0]
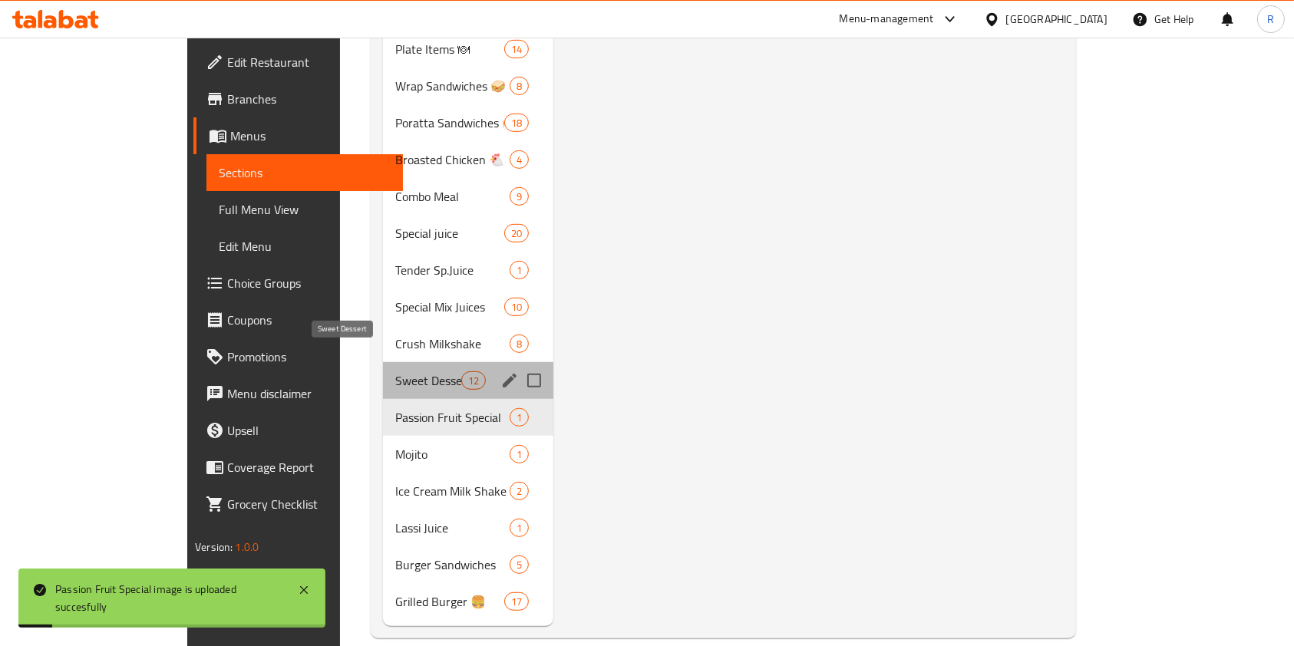
drag, startPoint x: 356, startPoint y: 358, endPoint x: 386, endPoint y: 364, distance: 30.4
click at [395, 371] on span "Sweet Dessert" at bounding box center [427, 380] width 65 height 18
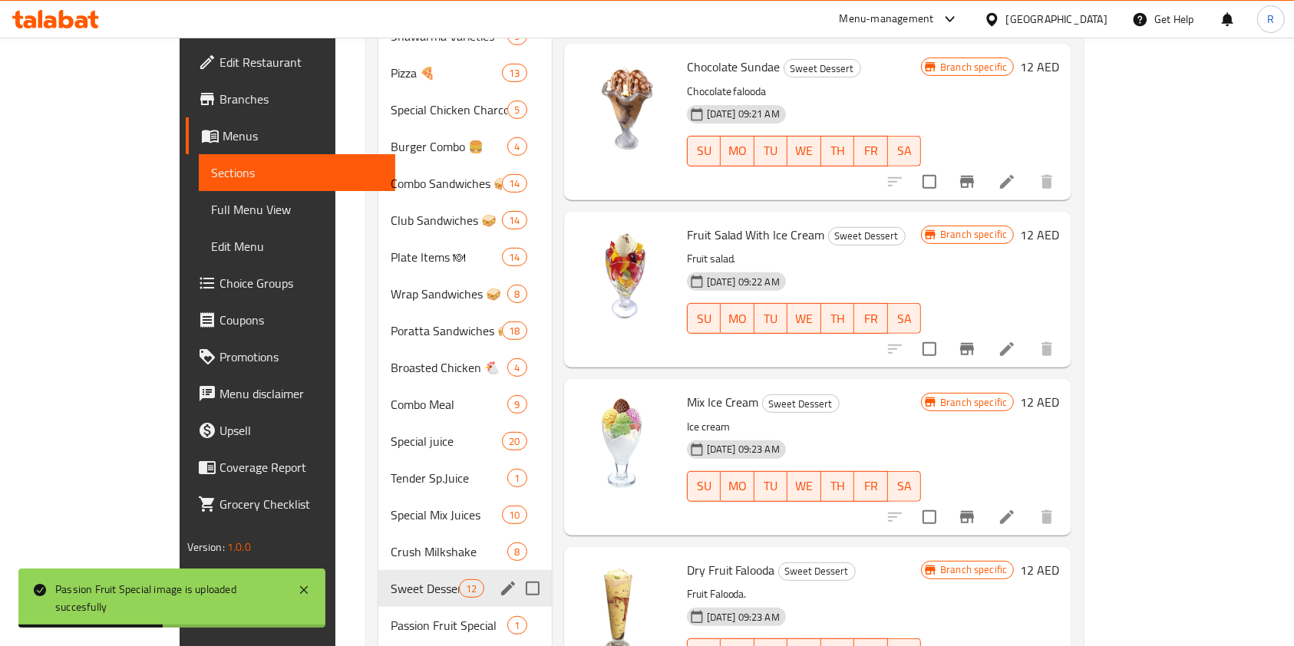
scroll to position [707, 0]
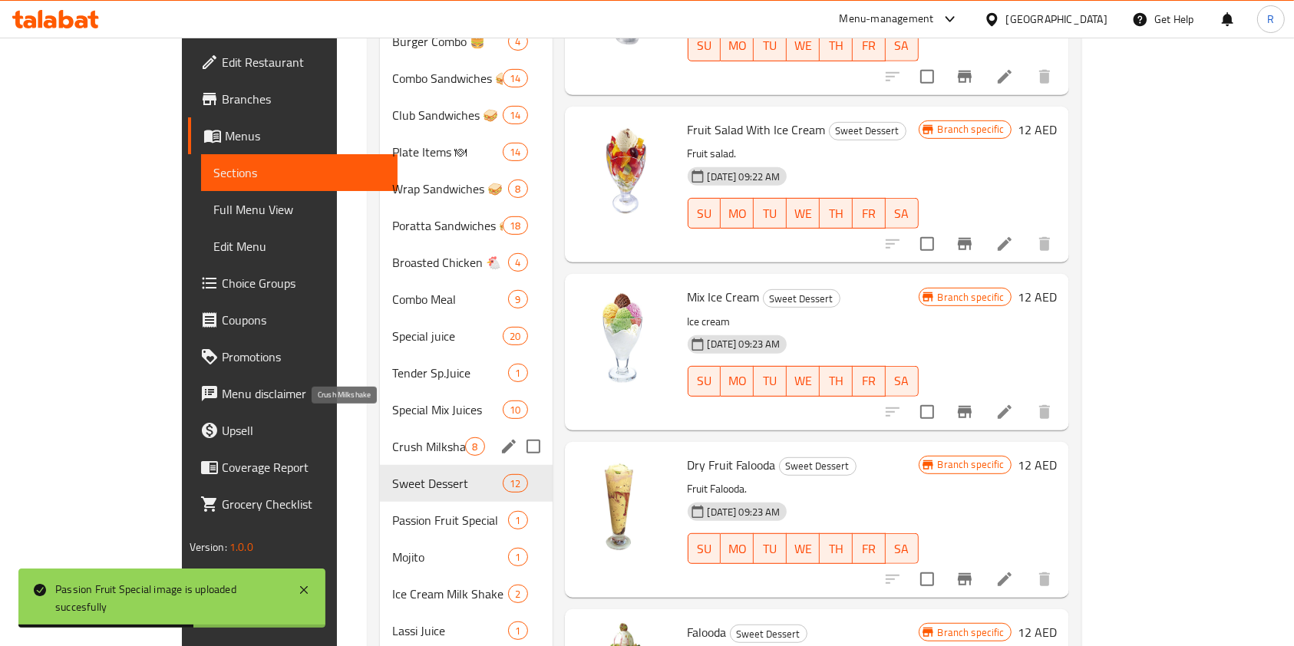
click at [392, 437] on span "Crush Milkshake" at bounding box center [428, 446] width 73 height 18
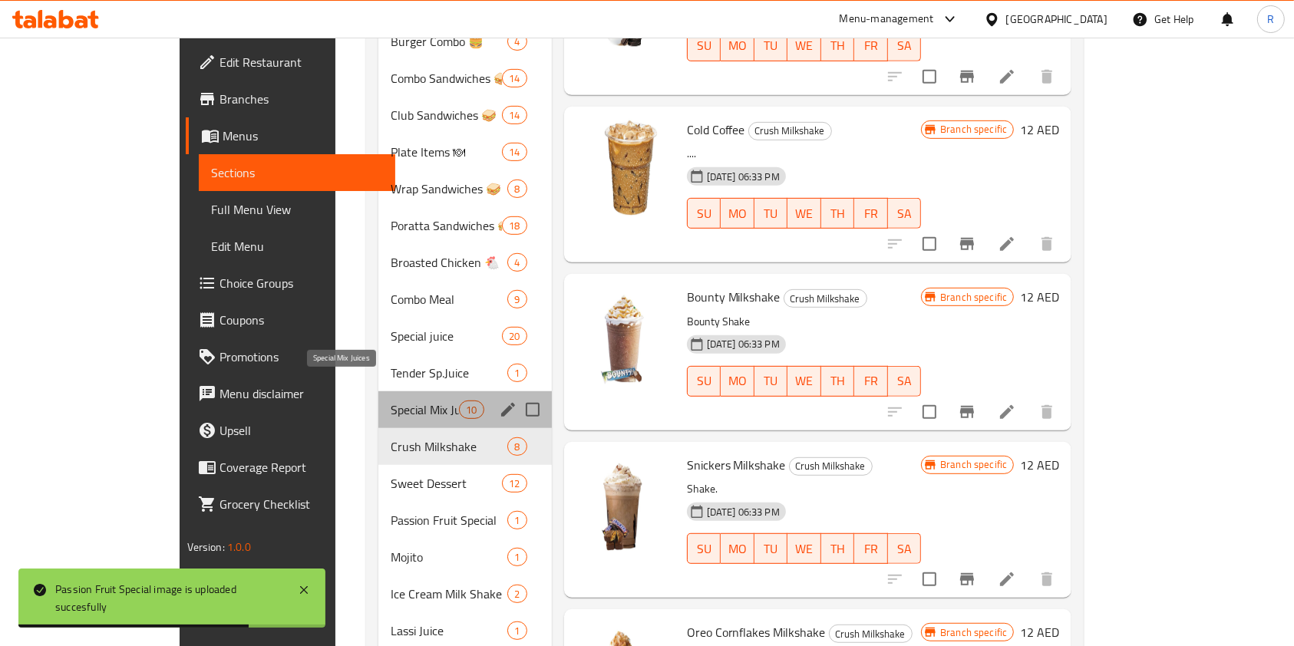
click at [391, 401] on span "Special Mix Juices" at bounding box center [425, 410] width 69 height 18
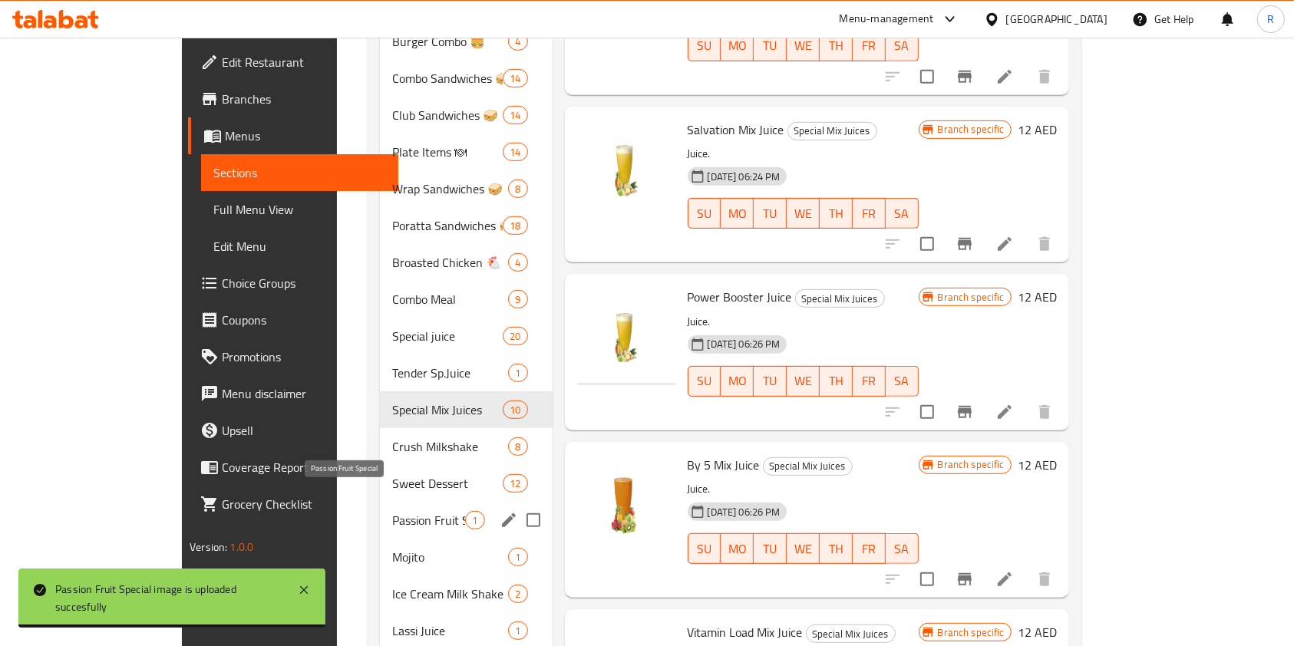
click at [392, 511] on span "Passion Fruit Special" at bounding box center [428, 520] width 73 height 18
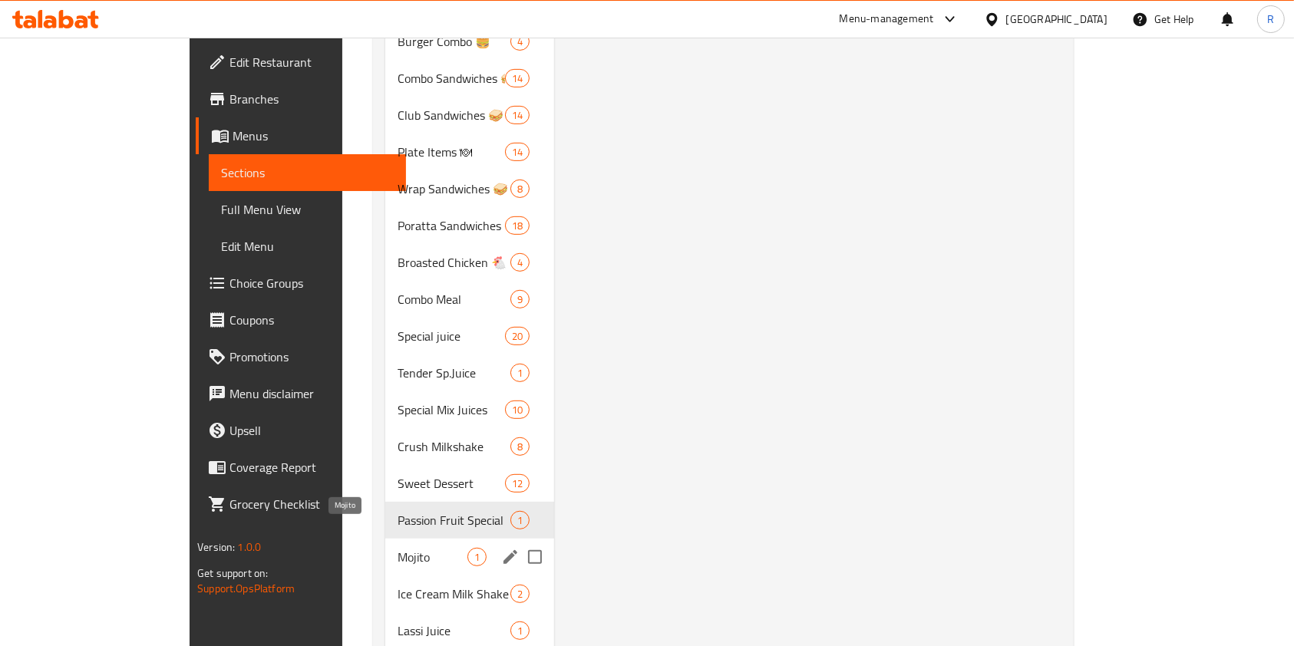
click at [398, 548] on span "Mojito" at bounding box center [433, 557] width 70 height 18
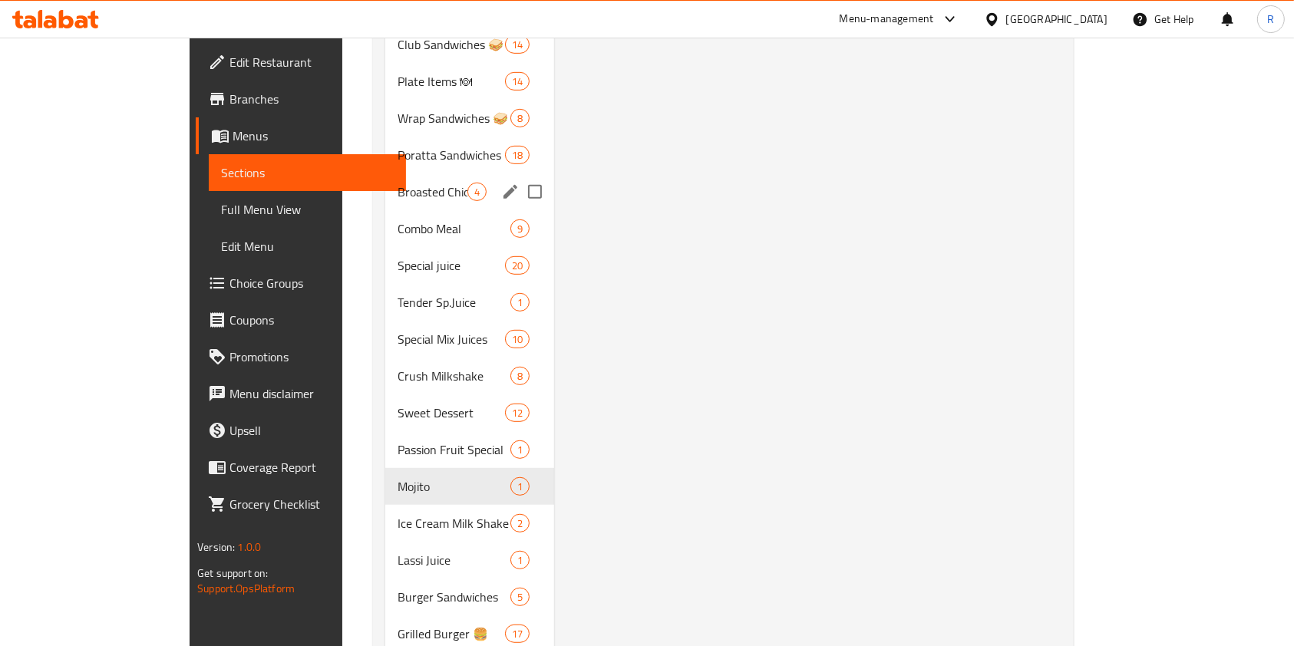
scroll to position [810, 0]
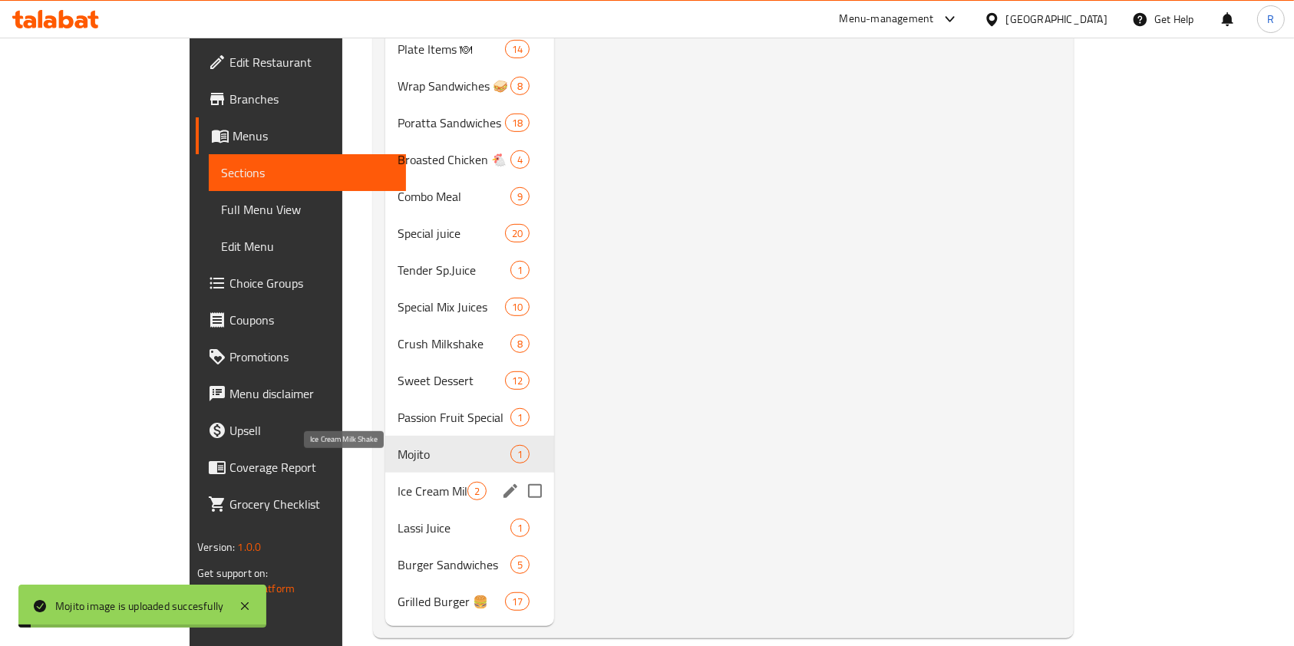
click at [398, 482] on span "Ice Cream Milk Shake" at bounding box center [433, 491] width 70 height 18
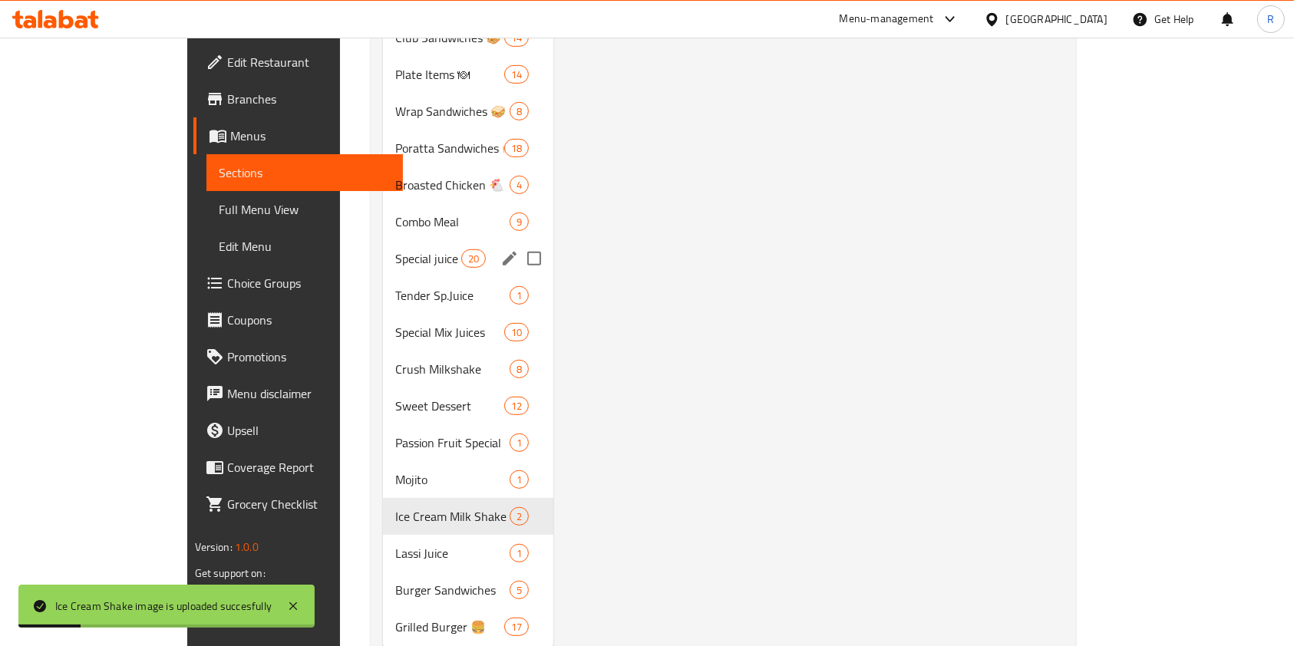
scroll to position [810, 0]
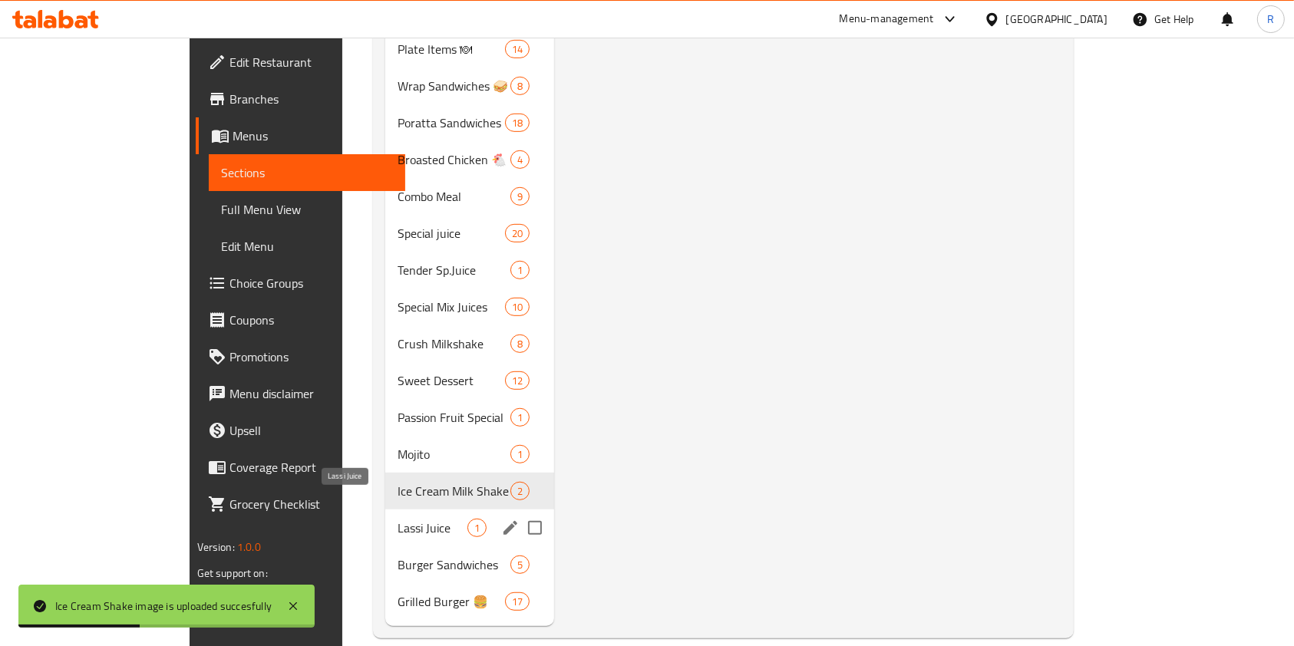
click at [398, 519] on span "Lassi Juice" at bounding box center [433, 528] width 70 height 18
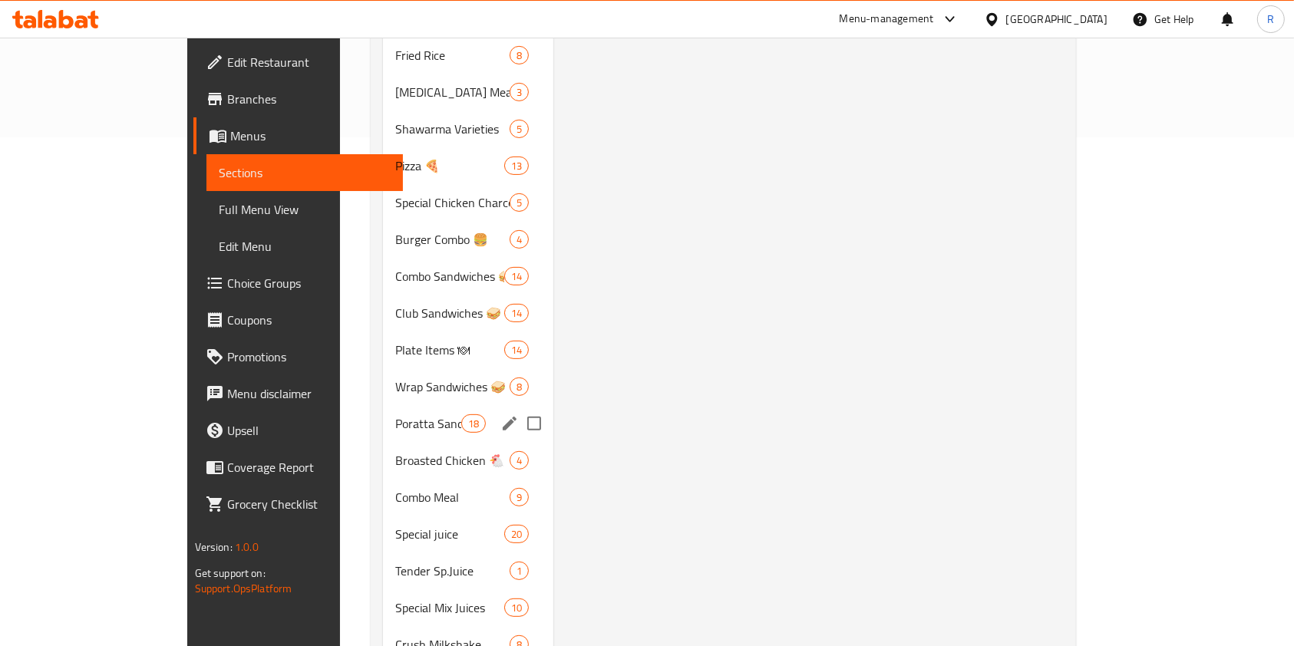
scroll to position [810, 0]
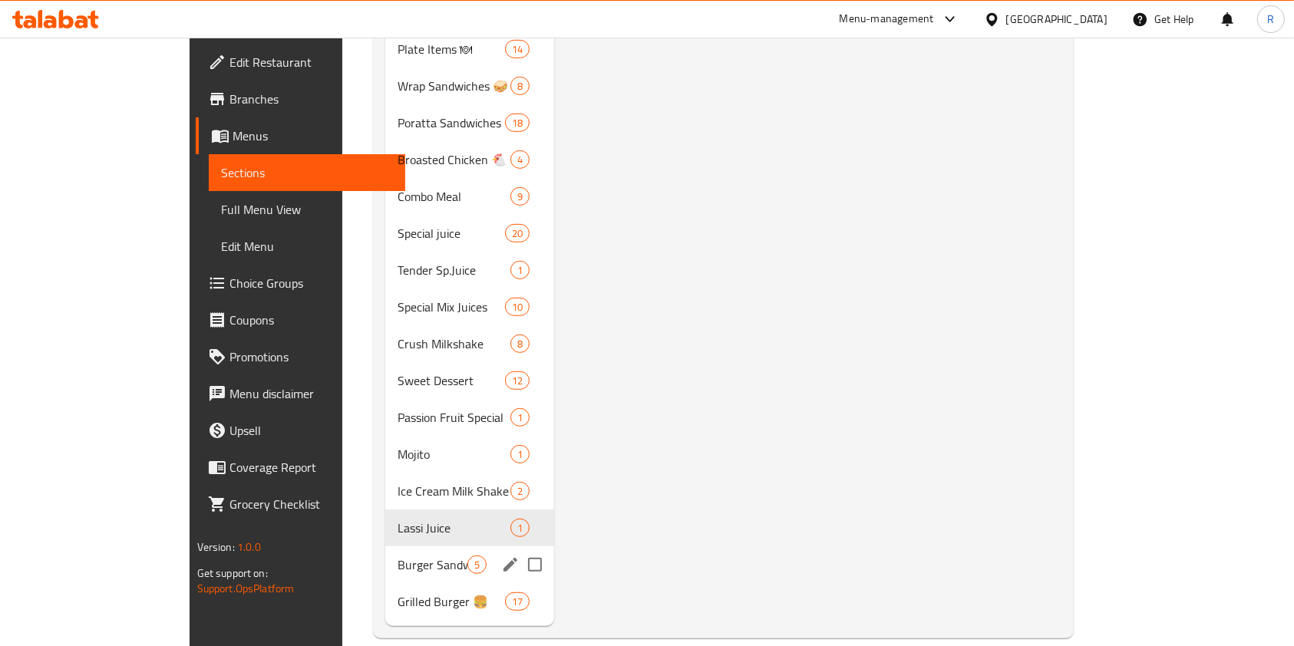
click at [385, 546] on div "Burger Sandwiches 5" at bounding box center [469, 564] width 169 height 37
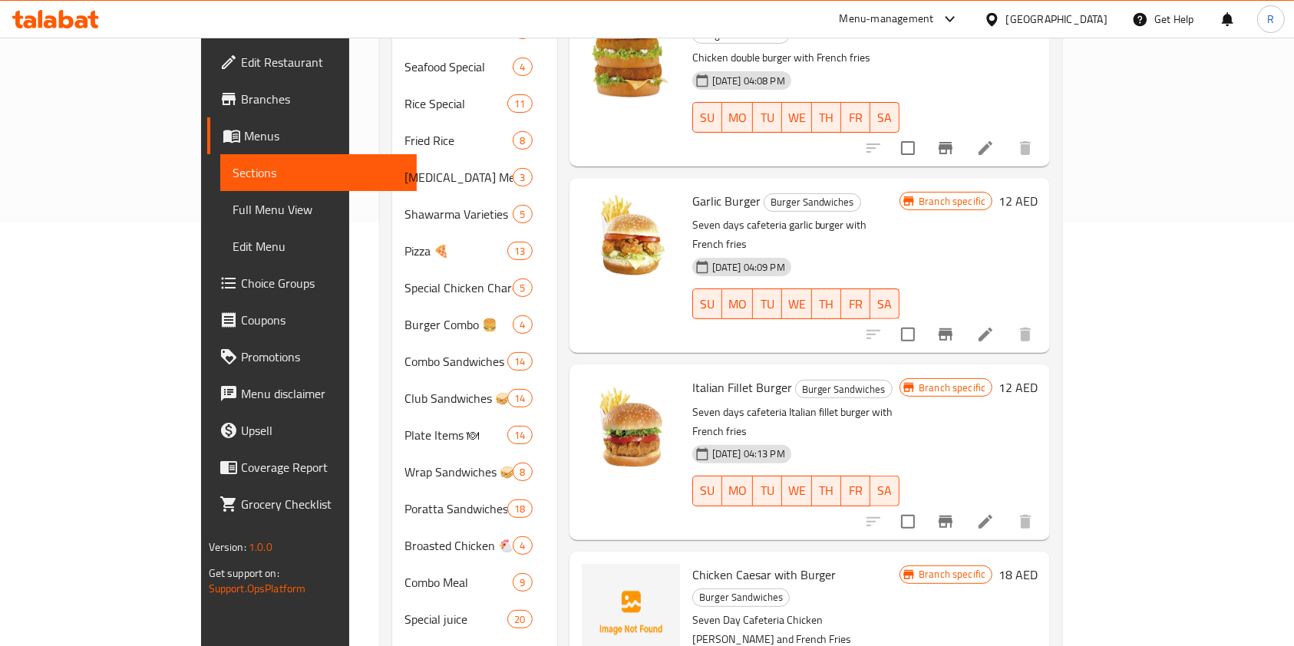
scroll to position [614, 0]
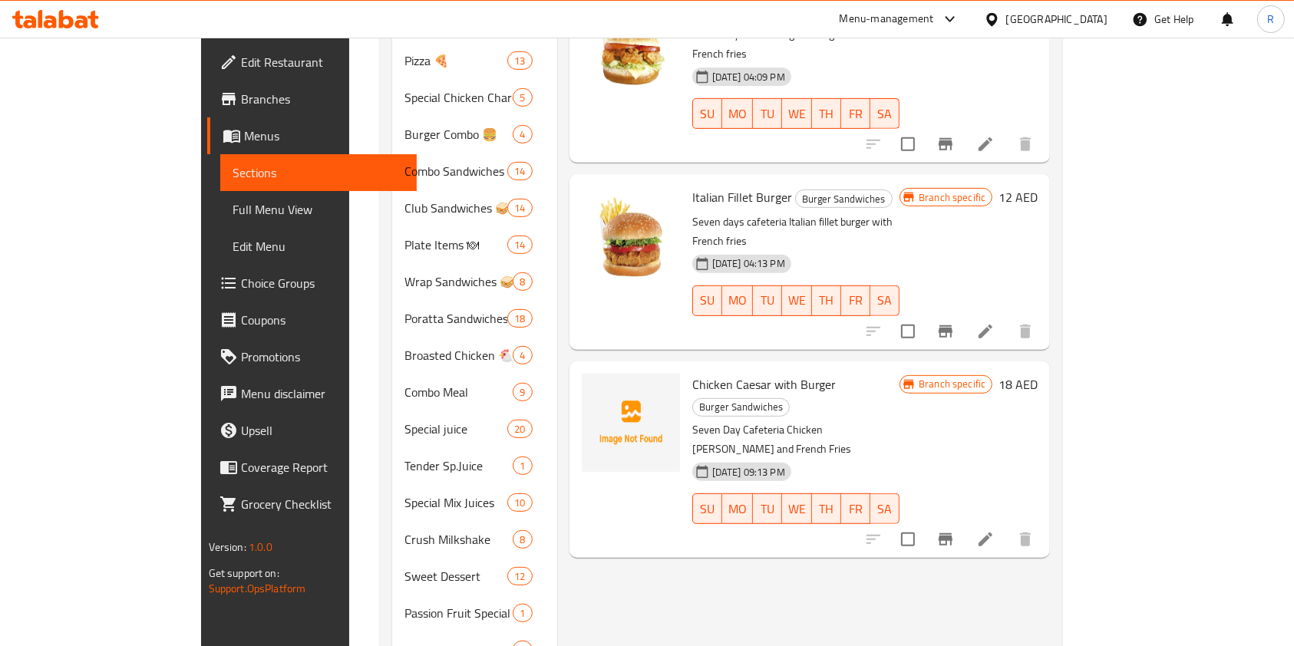
click at [1007, 526] on li at bounding box center [985, 540] width 43 height 28
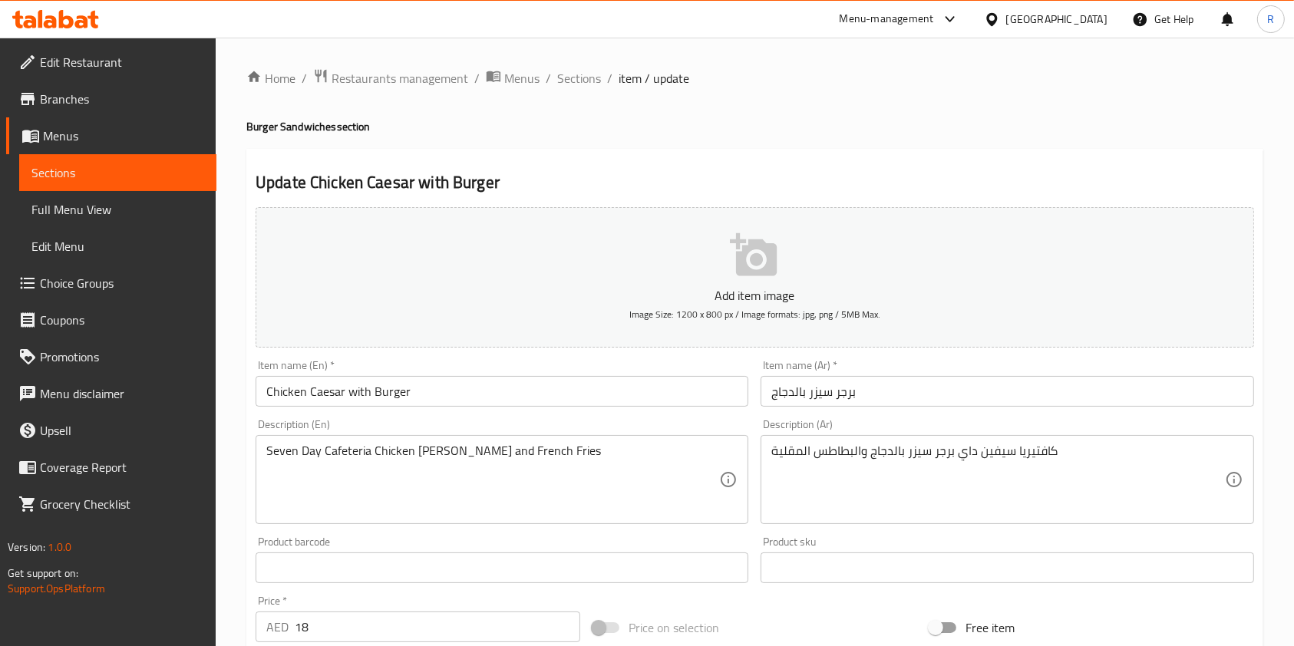
click at [448, 394] on input "Chicken Caesar with Burger" at bounding box center [502, 391] width 493 height 31
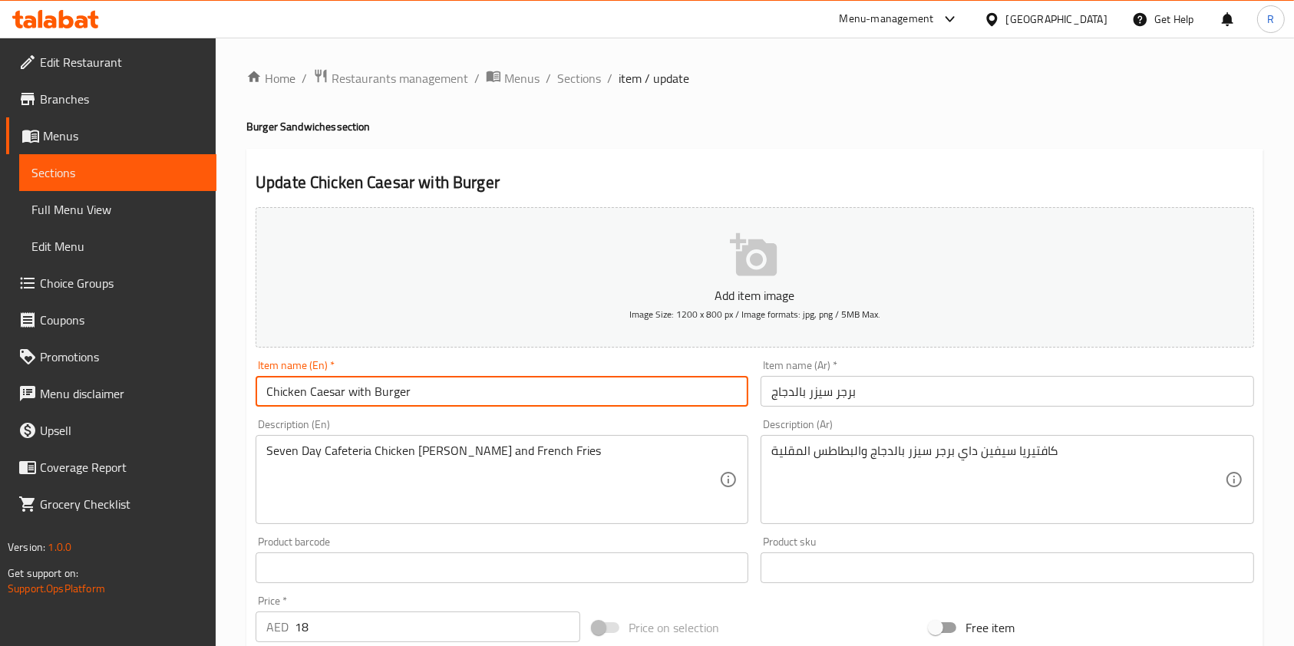
click at [355, 390] on input "Chicken Caesar with Burger" at bounding box center [502, 391] width 493 height 31
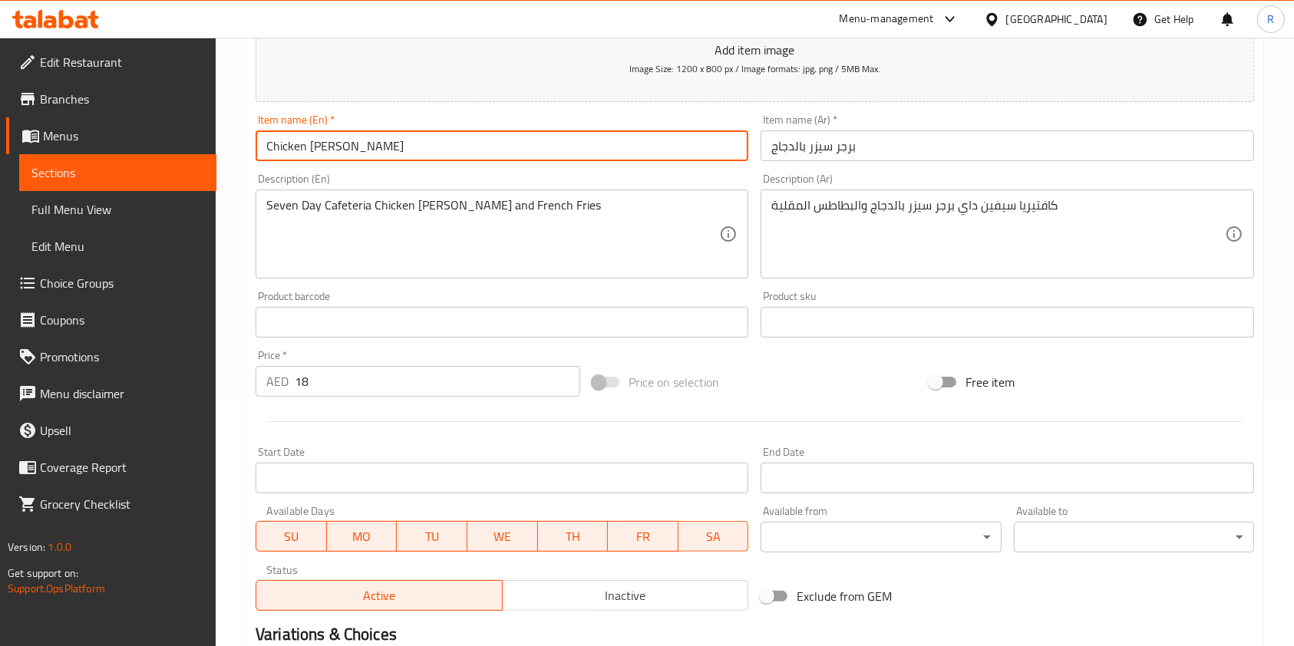
scroll to position [438, 0]
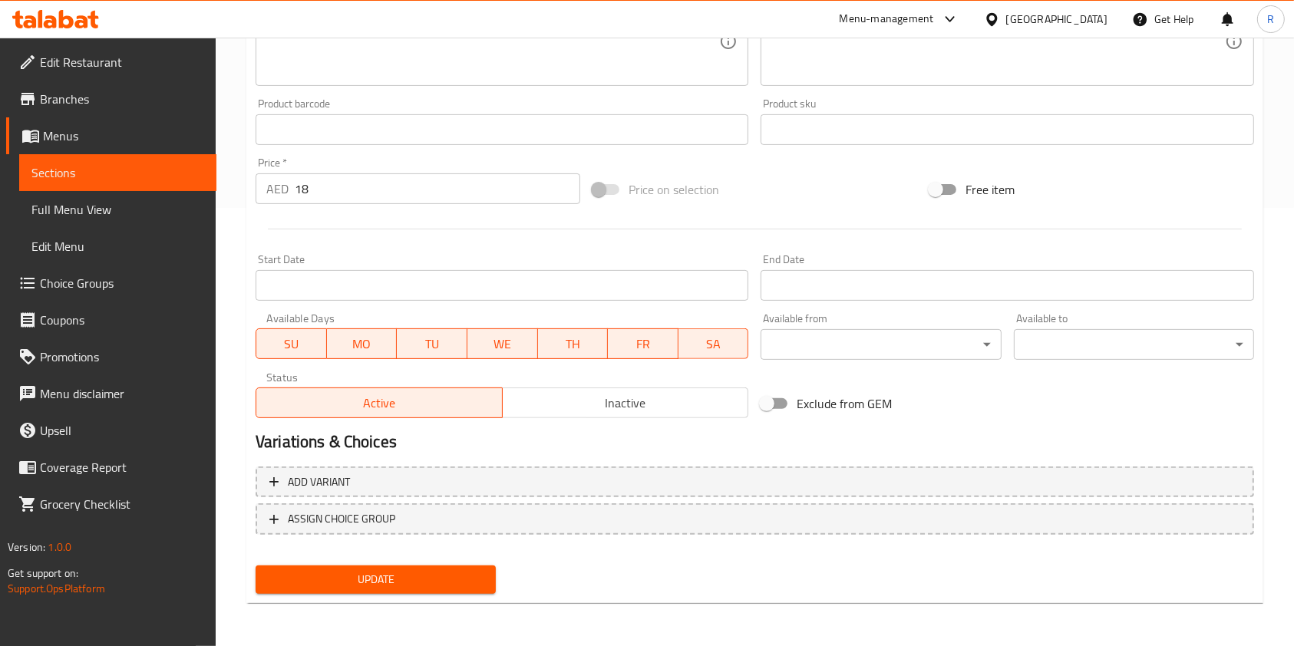
type input "Chicken [PERSON_NAME]"
click at [391, 576] on span "Update" at bounding box center [376, 579] width 216 height 19
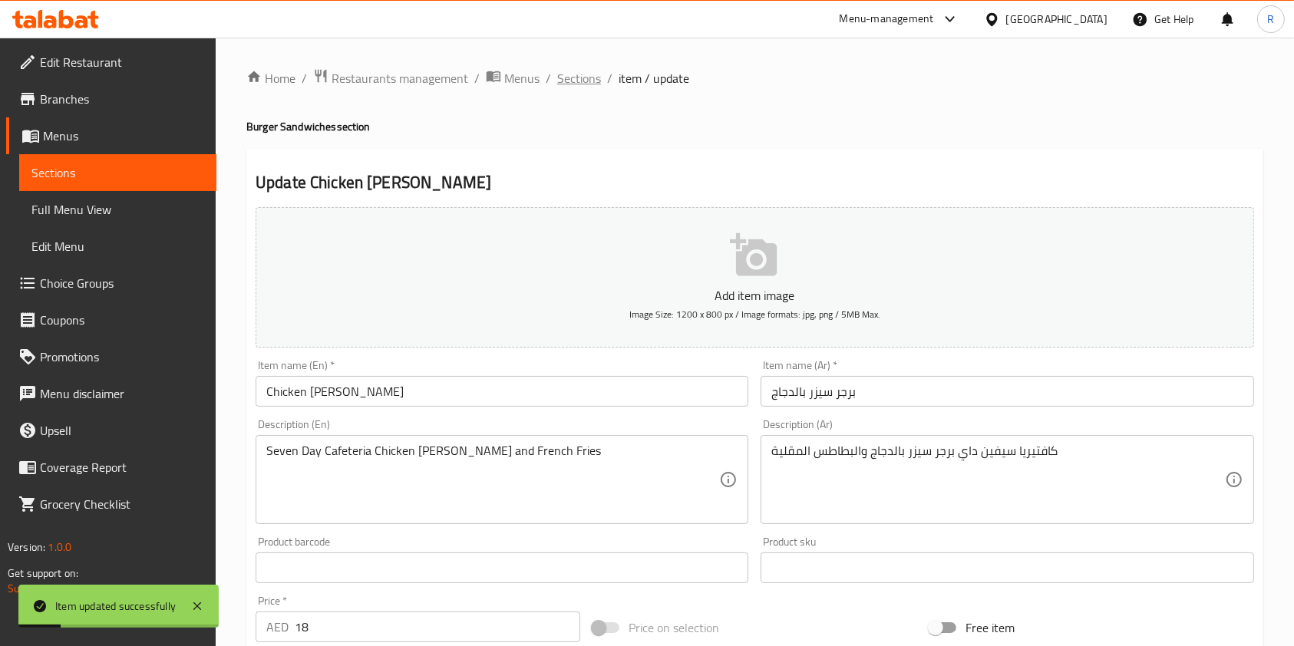
click at [581, 69] on span "Sections" at bounding box center [579, 78] width 44 height 18
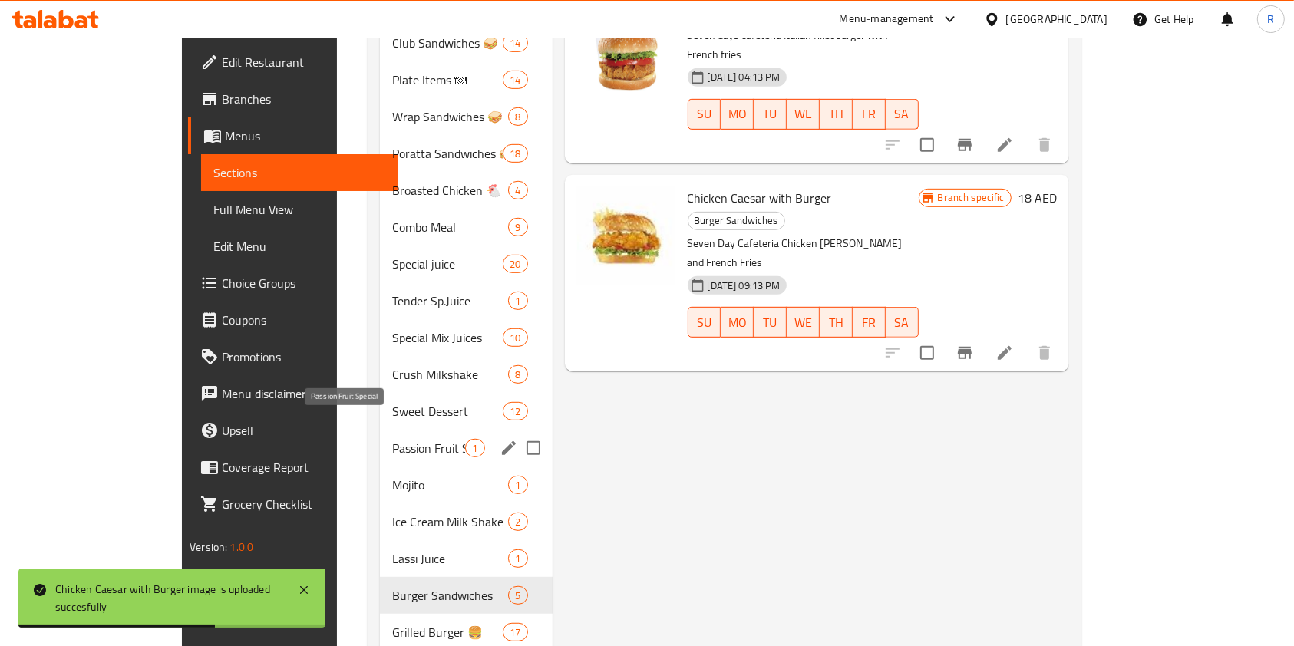
scroll to position [810, 0]
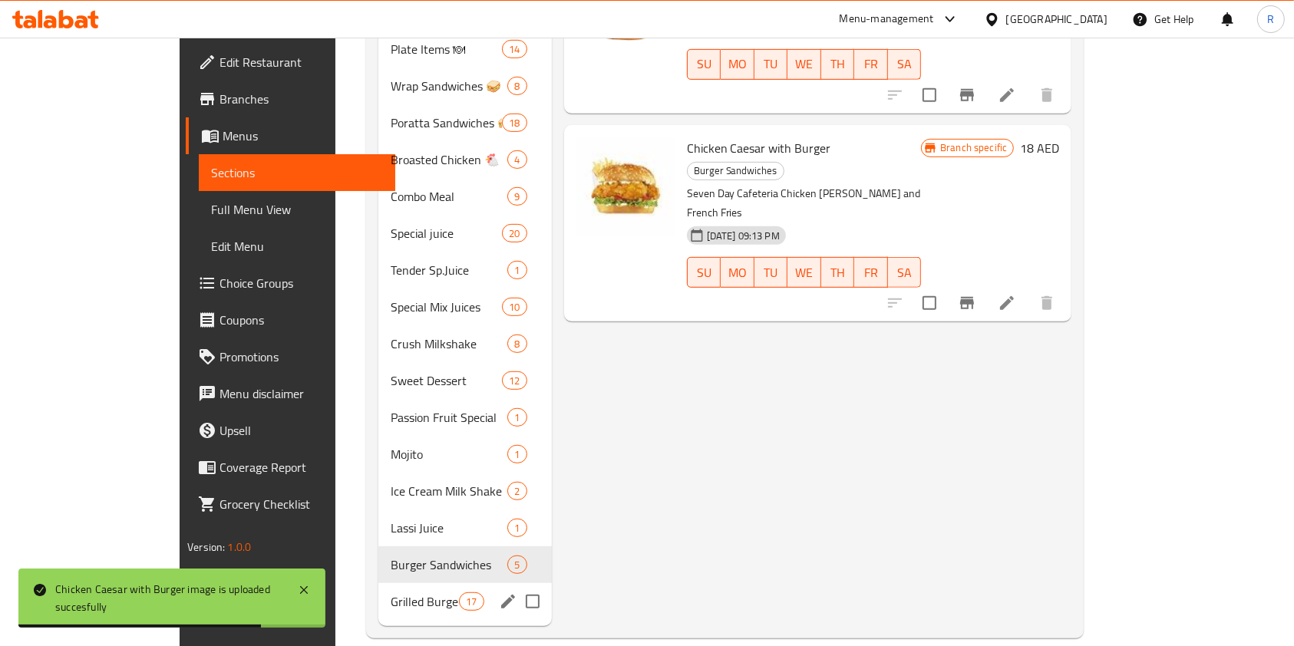
click at [381, 553] on div "Burger Sandwiches 5" at bounding box center [464, 564] width 173 height 37
click at [391, 593] on span "Grilled Burger 🍔" at bounding box center [425, 602] width 69 height 18
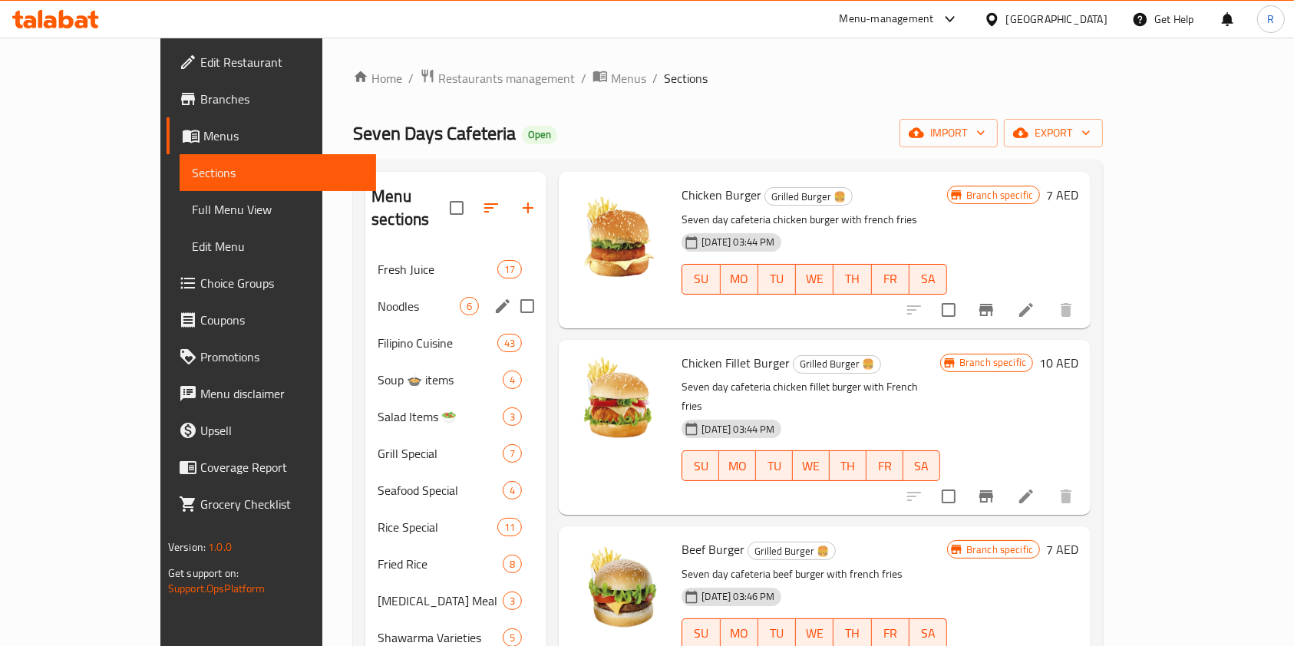
click at [378, 260] on span "Fresh Juice" at bounding box center [438, 269] width 120 height 18
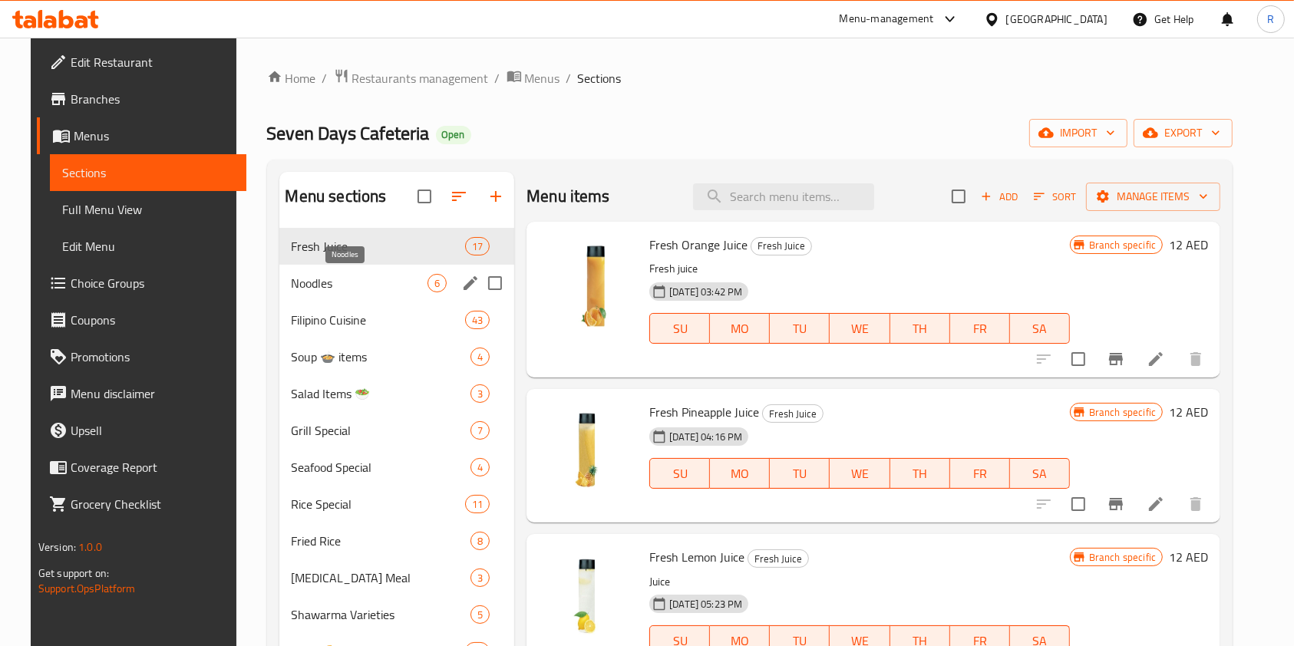
drag, startPoint x: 339, startPoint y: 275, endPoint x: 342, endPoint y: 289, distance: 14.8
click at [339, 275] on span "Noodles" at bounding box center [360, 283] width 137 height 18
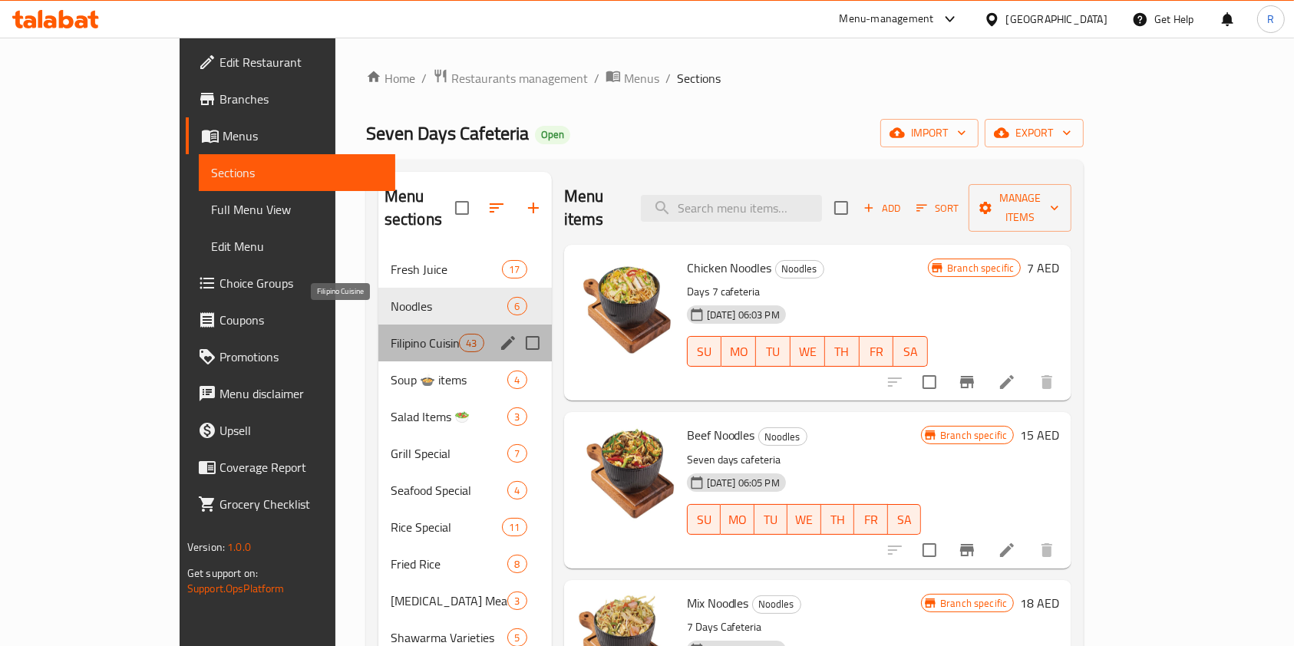
click at [391, 334] on span "Filipino Cuisine" at bounding box center [425, 343] width 69 height 18
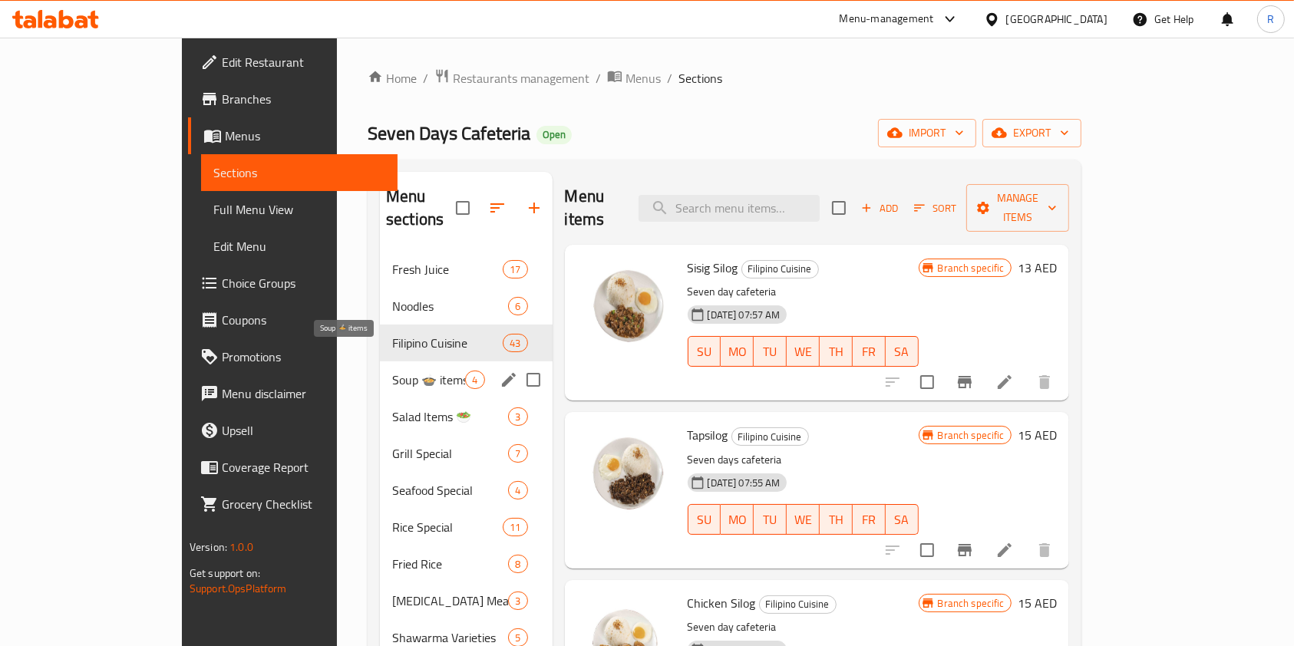
click at [392, 371] on span "Soup 🍲 items" at bounding box center [428, 380] width 73 height 18
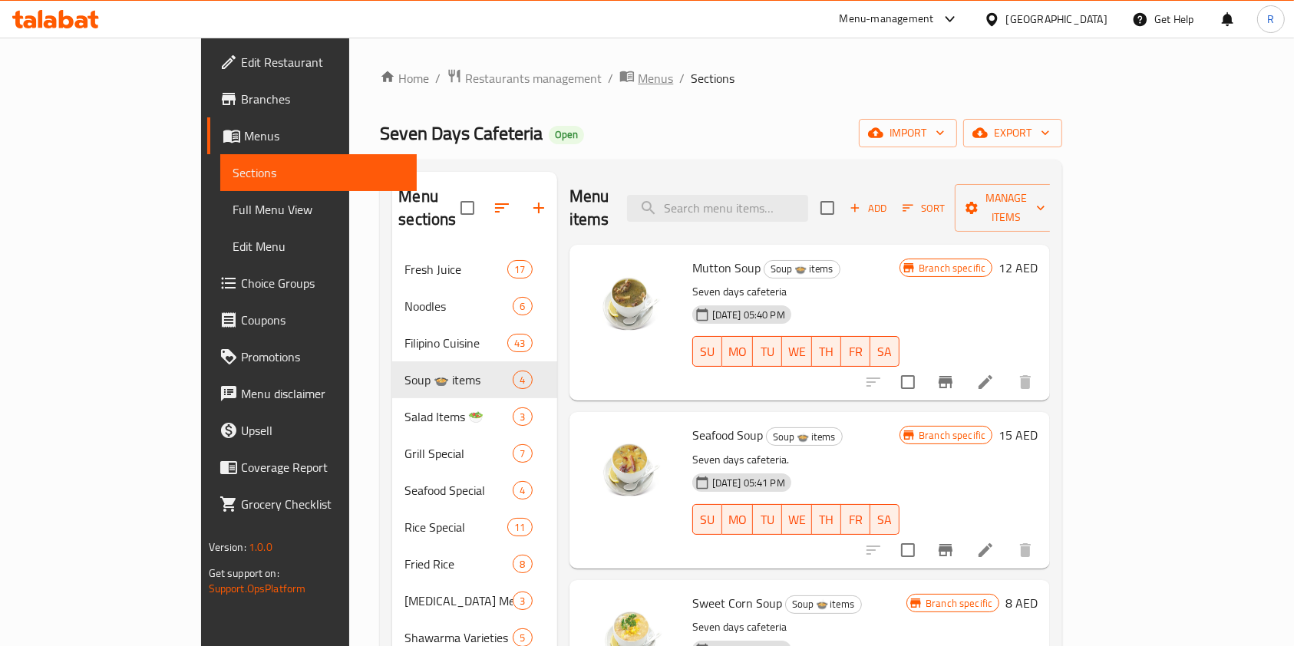
click at [638, 84] on span "Menus" at bounding box center [655, 78] width 35 height 18
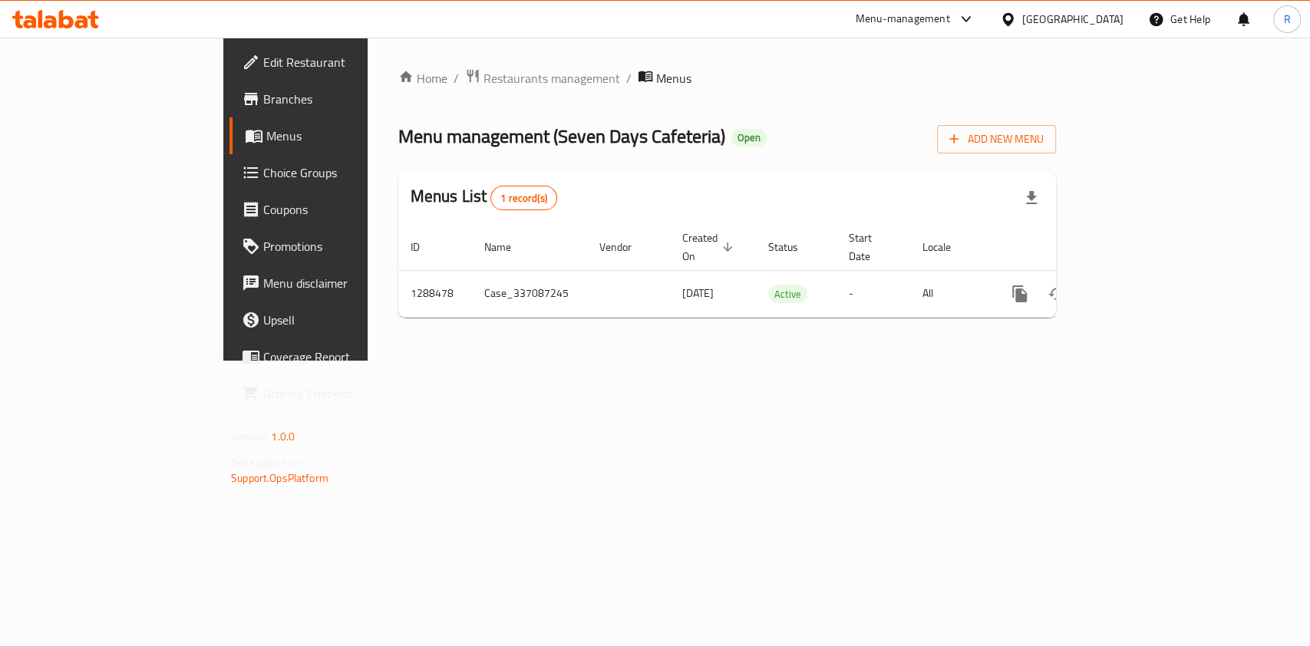
click at [484, 78] on span "Restaurants management" at bounding box center [552, 78] width 137 height 18
